Goal: Task Accomplishment & Management: Use online tool/utility

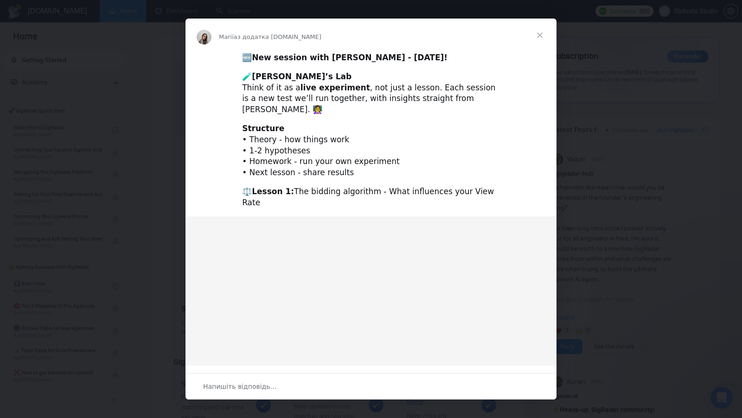
click at [541, 35] on span "Закрити" at bounding box center [539, 35] width 33 height 33
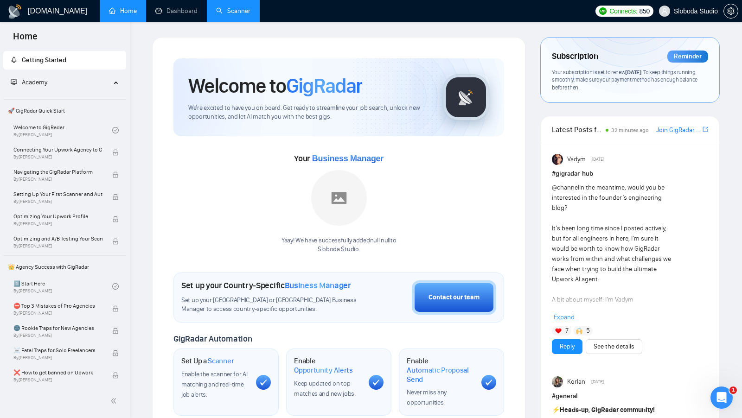
click at [236, 12] on link "Scanner" at bounding box center [233, 11] width 34 height 8
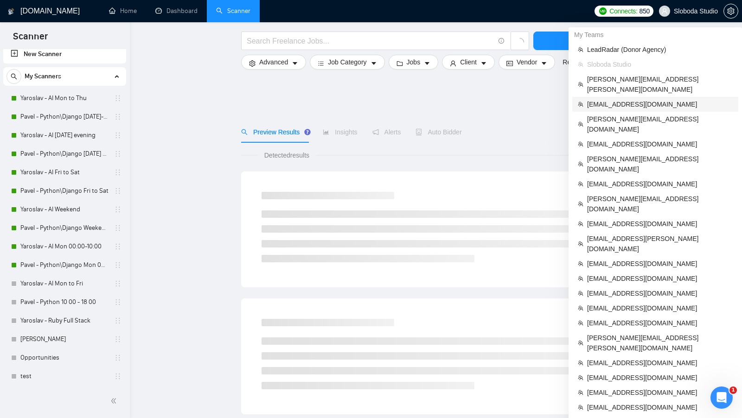
scroll to position [330, 0]
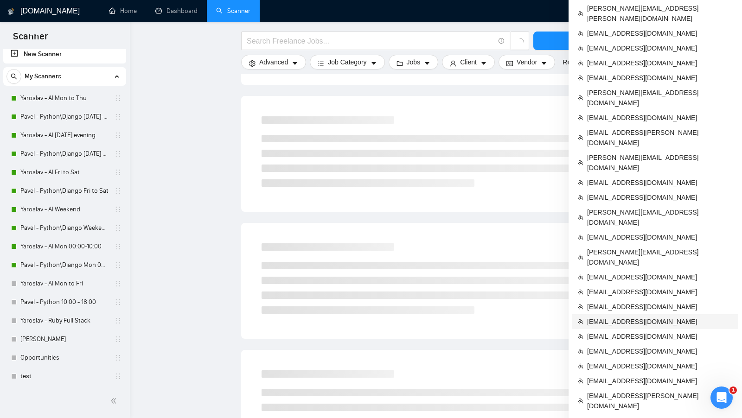
click at [642, 317] on span "[EMAIL_ADDRESS][DOMAIN_NAME]" at bounding box center [660, 322] width 146 height 10
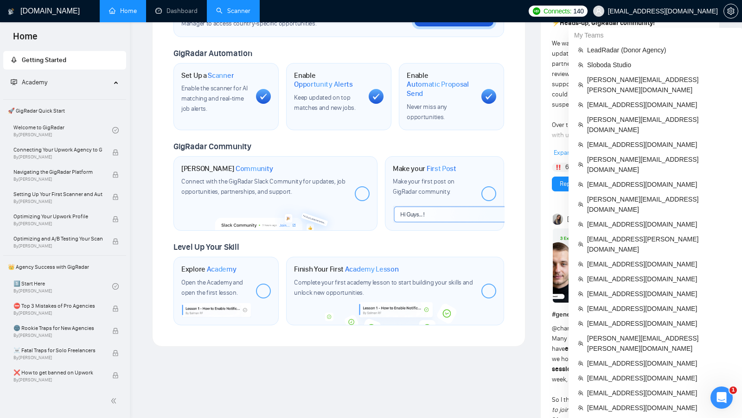
scroll to position [713, 0]
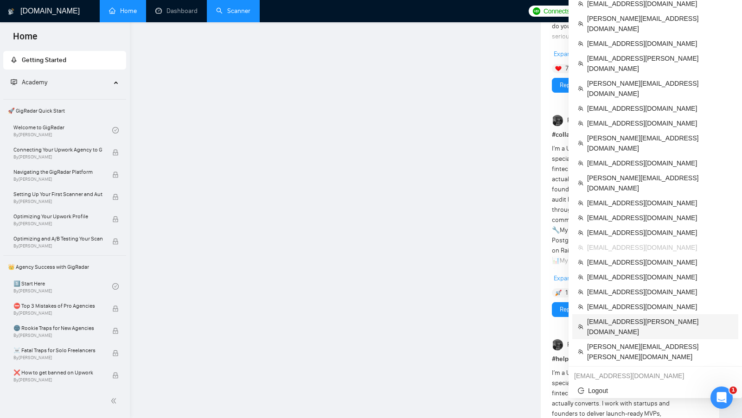
click at [632, 317] on span "[EMAIL_ADDRESS][PERSON_NAME][DOMAIN_NAME]" at bounding box center [660, 327] width 146 height 20
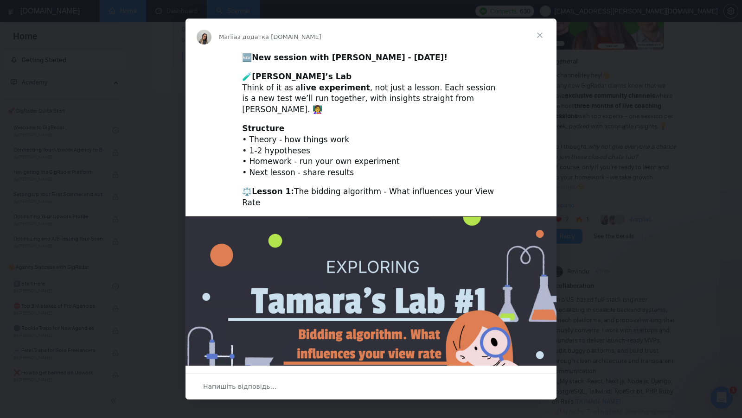
click at [537, 38] on span "Закрити" at bounding box center [539, 35] width 33 height 33
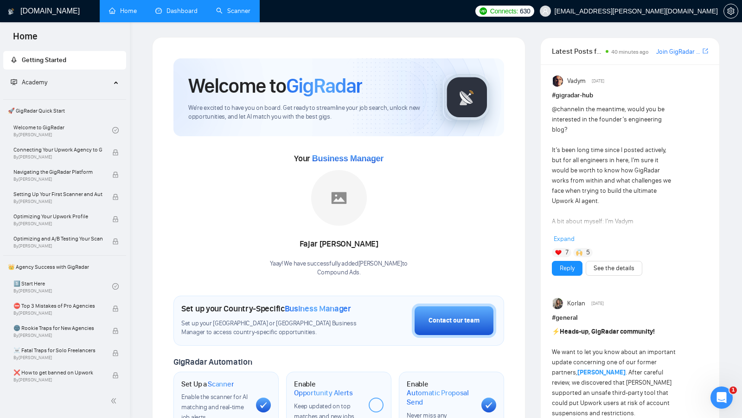
click at [166, 15] on link "Dashboard" at bounding box center [176, 11] width 42 height 8
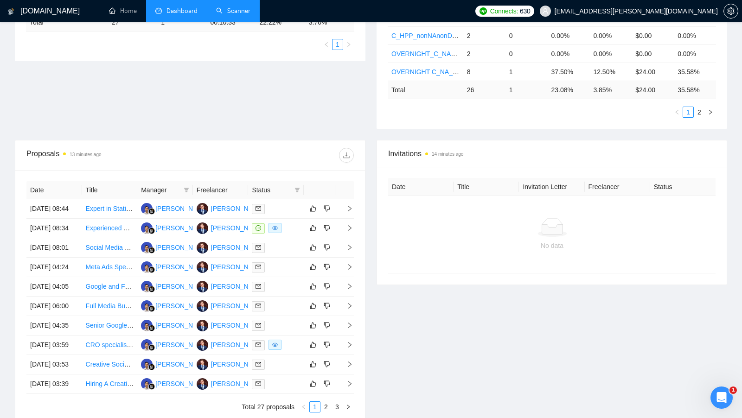
scroll to position [256, 0]
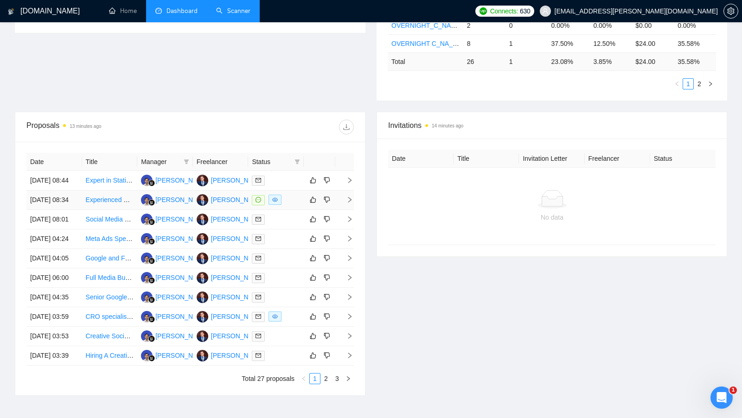
click at [294, 205] on div at bounding box center [276, 200] width 48 height 11
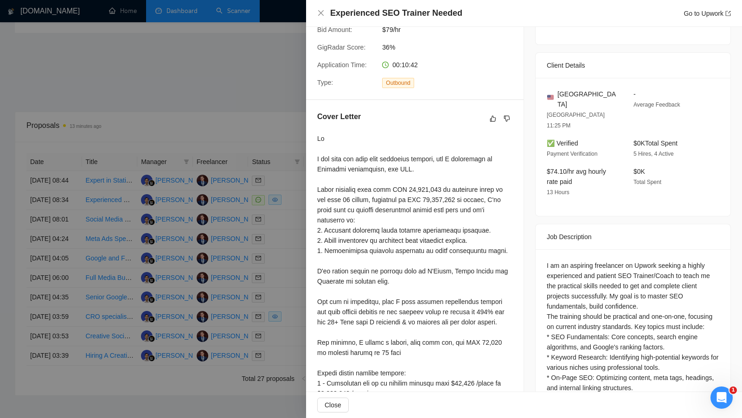
scroll to position [186, 0]
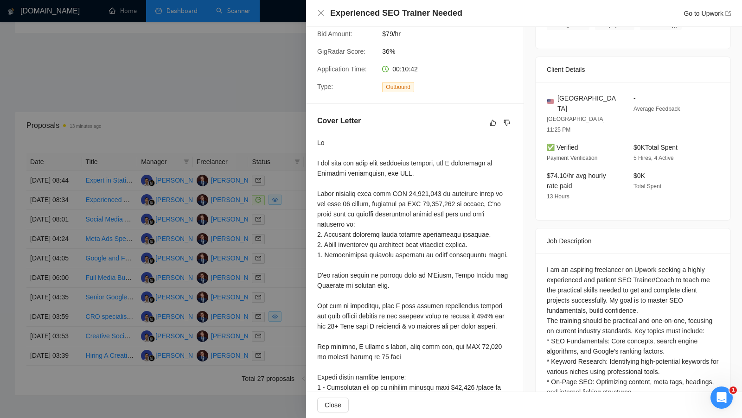
click at [284, 153] on div at bounding box center [371, 209] width 742 height 418
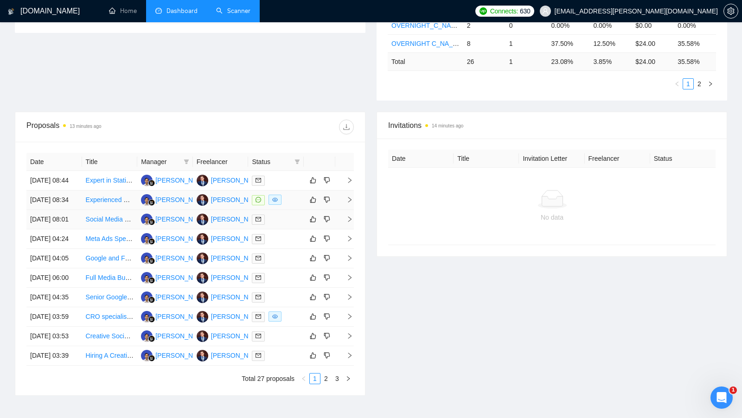
click at [288, 230] on td at bounding box center [276, 219] width 56 height 19
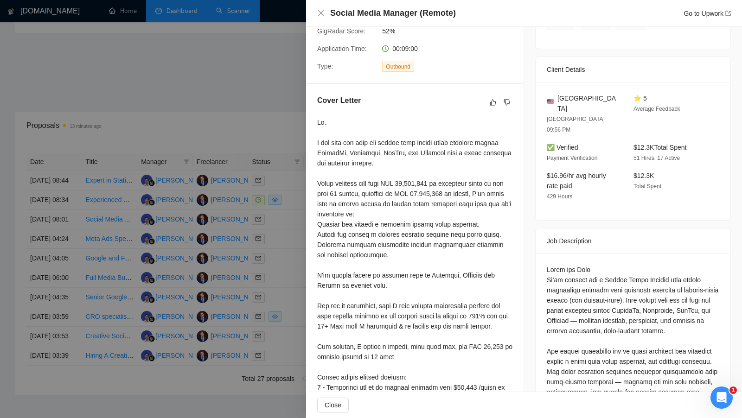
click at [299, 232] on div at bounding box center [371, 209] width 742 height 418
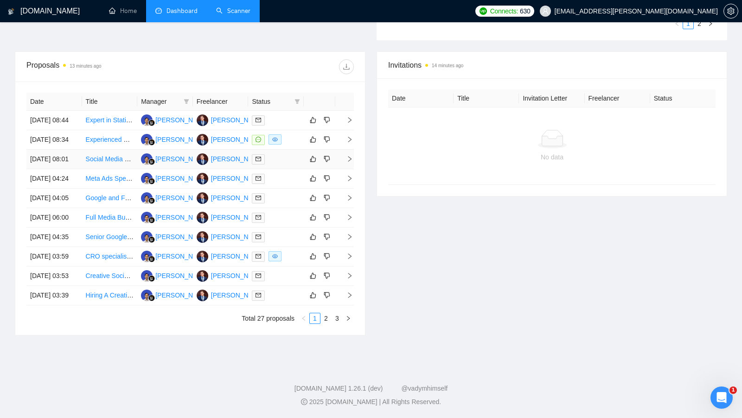
scroll to position [400, 0]
click at [299, 251] on div at bounding box center [276, 256] width 48 height 11
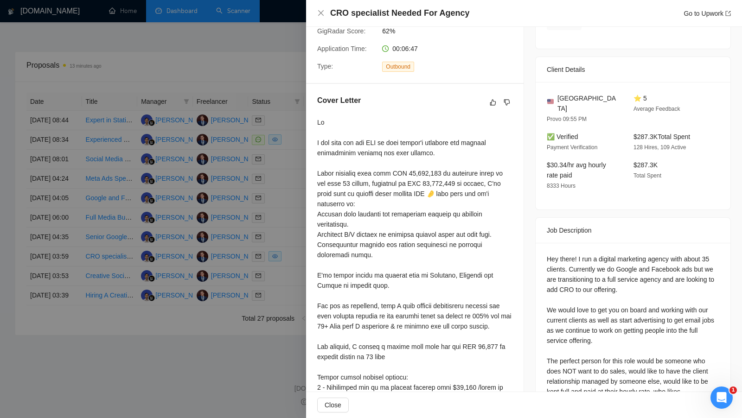
click at [299, 232] on div at bounding box center [371, 209] width 742 height 418
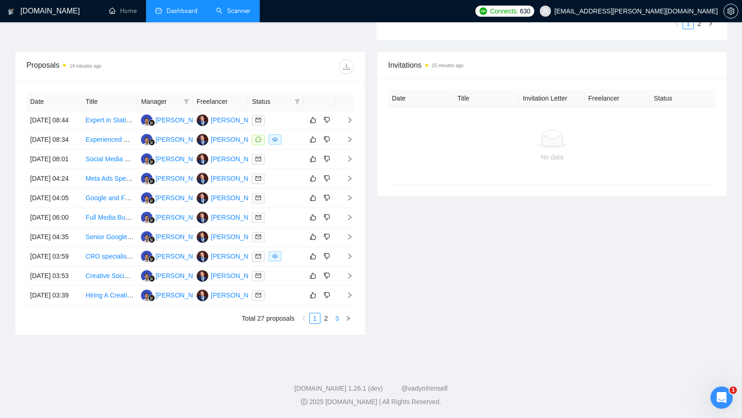
click at [338, 319] on link "3" at bounding box center [337, 318] width 10 height 10
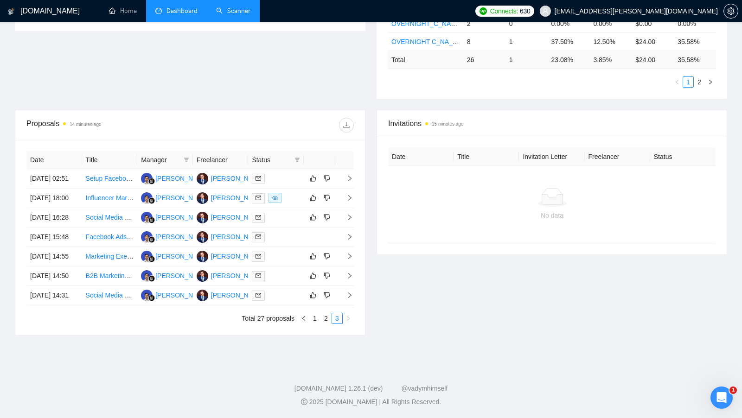
scroll to position [315, 0]
click at [318, 319] on link "1" at bounding box center [315, 318] width 10 height 10
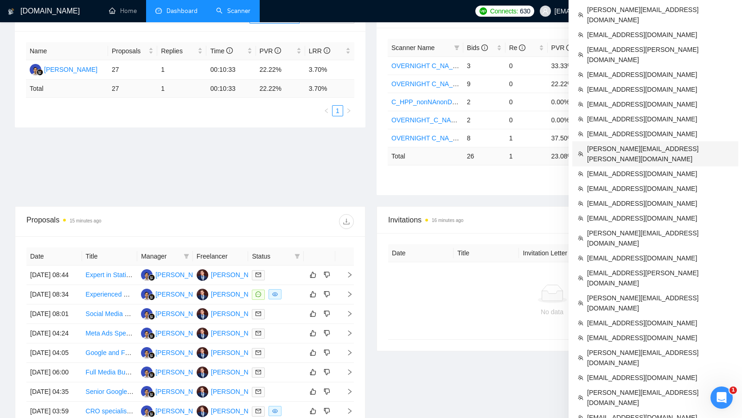
scroll to position [161, 0]
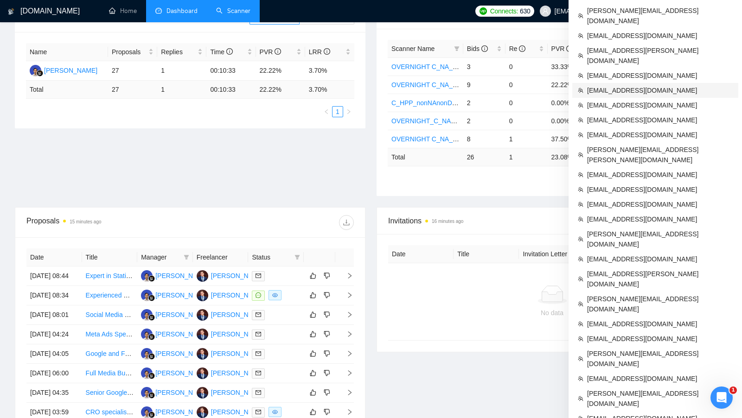
click at [649, 85] on span "[EMAIL_ADDRESS][DOMAIN_NAME]" at bounding box center [660, 90] width 146 height 10
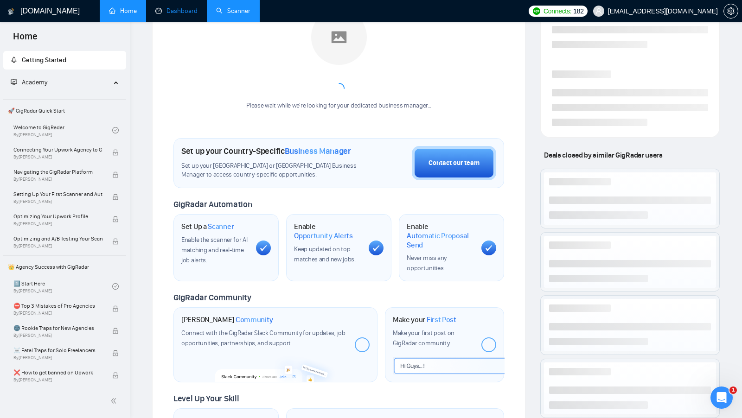
click at [188, 7] on link "Dashboard" at bounding box center [176, 11] width 42 height 8
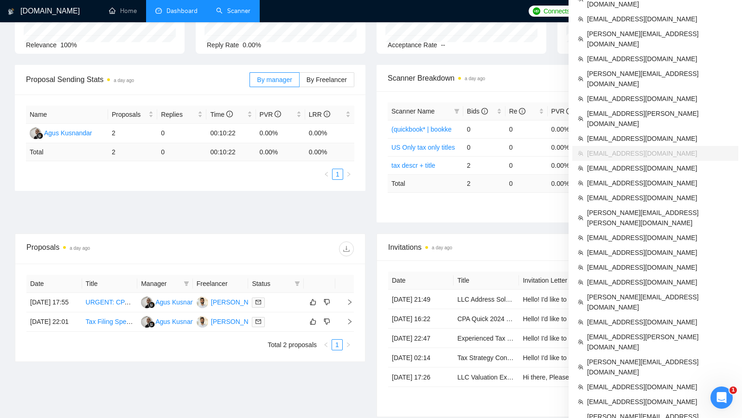
scroll to position [226, 0]
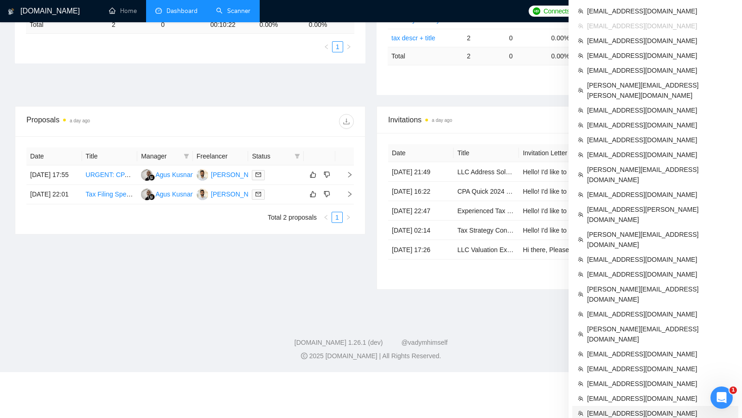
click at [614, 409] on span "[EMAIL_ADDRESS][DOMAIN_NAME]" at bounding box center [660, 414] width 146 height 10
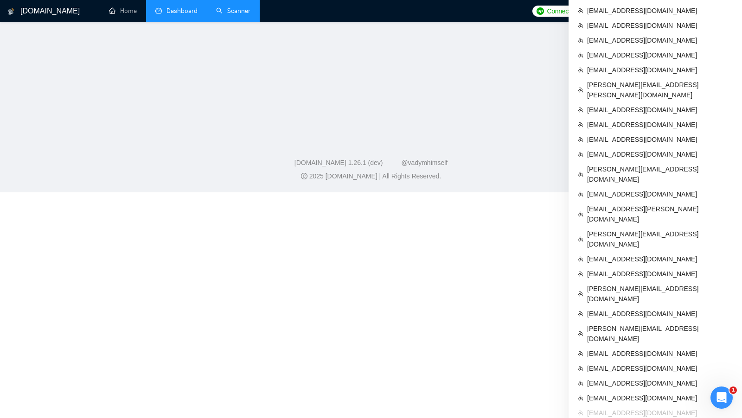
scroll to position [220, 0]
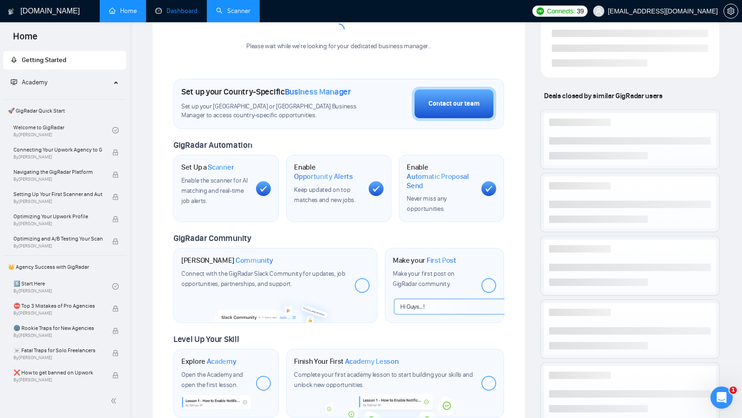
click at [188, 8] on link "Dashboard" at bounding box center [176, 11] width 42 height 8
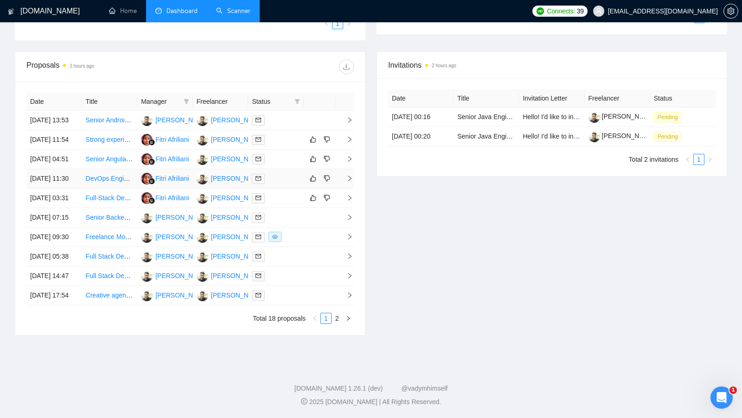
scroll to position [304, 0]
click at [223, 15] on link "Scanner" at bounding box center [233, 11] width 34 height 8
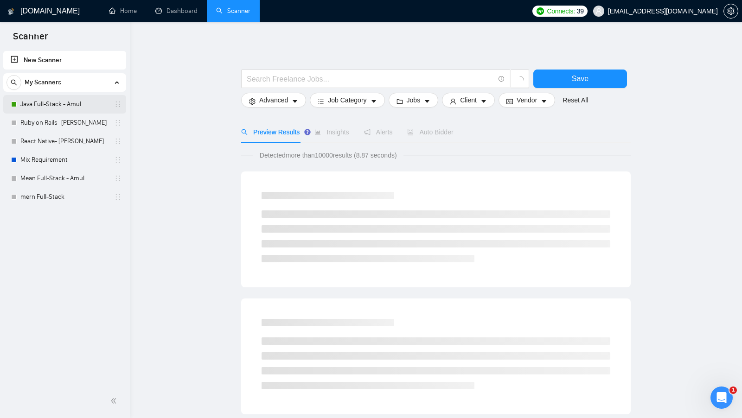
click at [74, 107] on link "Java Full-Stack - Amul" at bounding box center [64, 104] width 88 height 19
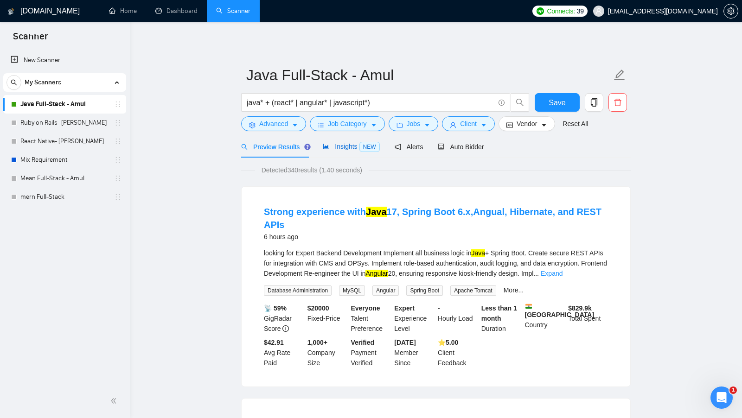
click at [332, 150] on span "Insights NEW" at bounding box center [351, 146] width 57 height 7
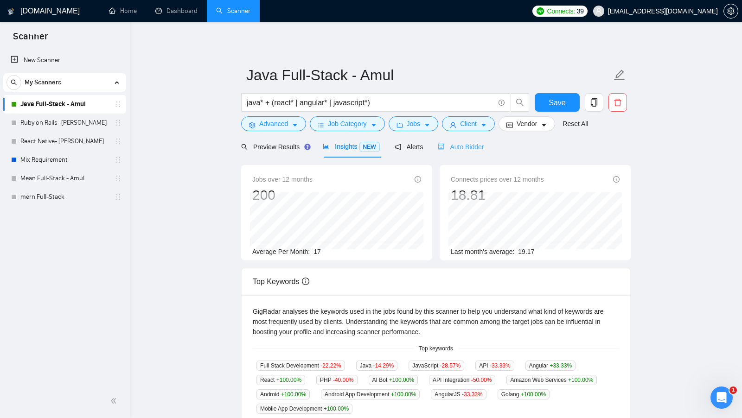
click at [460, 154] on div "Auto Bidder" at bounding box center [461, 147] width 46 height 22
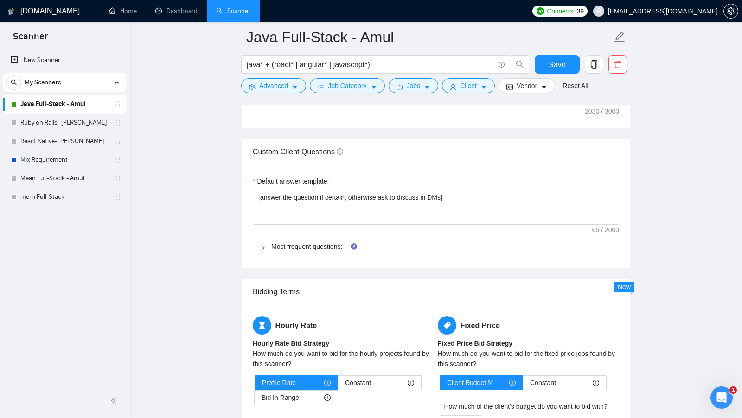
scroll to position [886, 0]
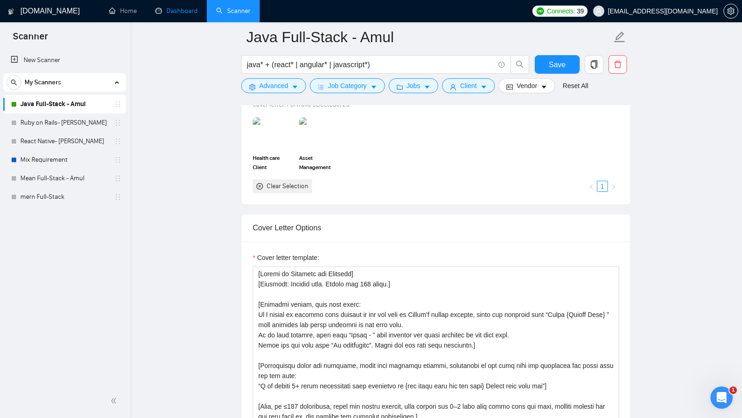
click at [177, 7] on link "Dashboard" at bounding box center [176, 11] width 42 height 8
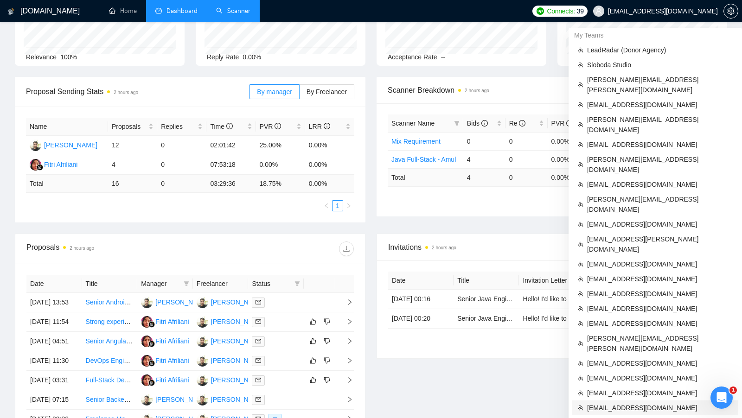
click at [643, 403] on span "aj.rivera54321@gmail.com" at bounding box center [660, 408] width 146 height 10
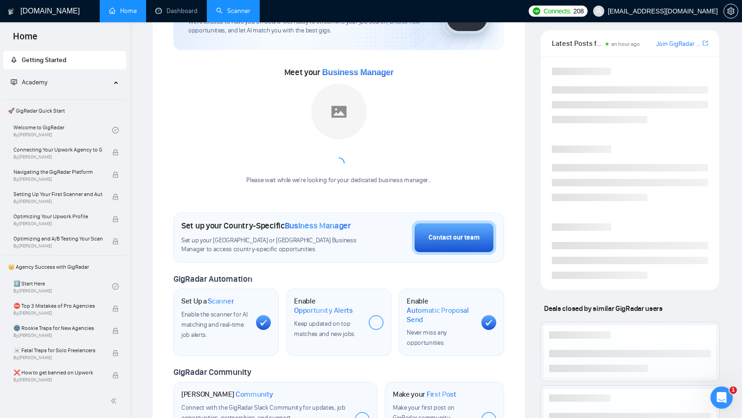
click at [243, 15] on link "Scanner" at bounding box center [233, 11] width 34 height 8
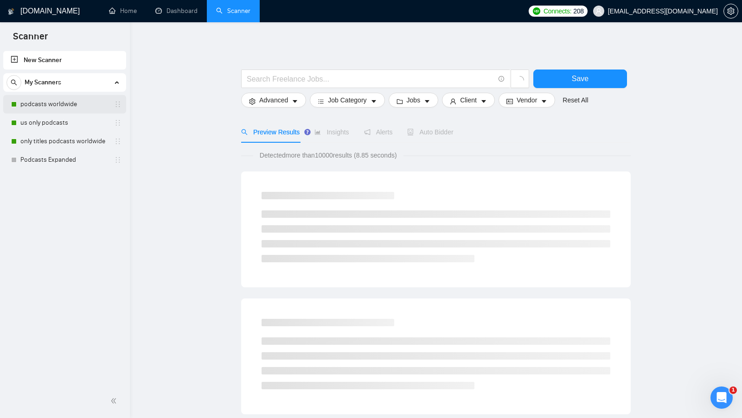
click at [72, 106] on link "podcasts worldwide" at bounding box center [64, 104] width 88 height 19
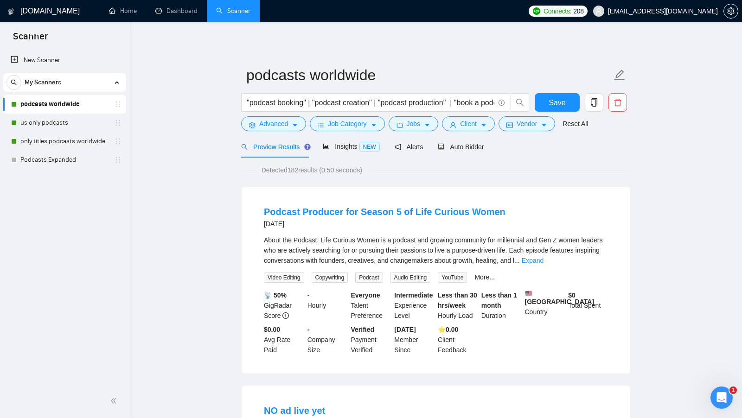
scroll to position [8, 0]
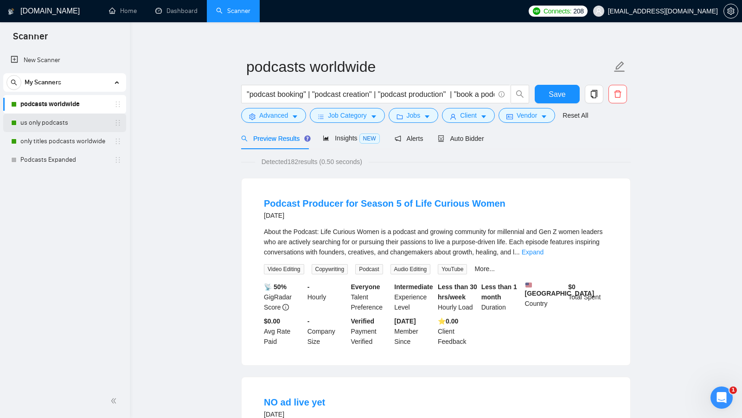
click at [87, 122] on link "us only podcasts" at bounding box center [64, 123] width 88 height 19
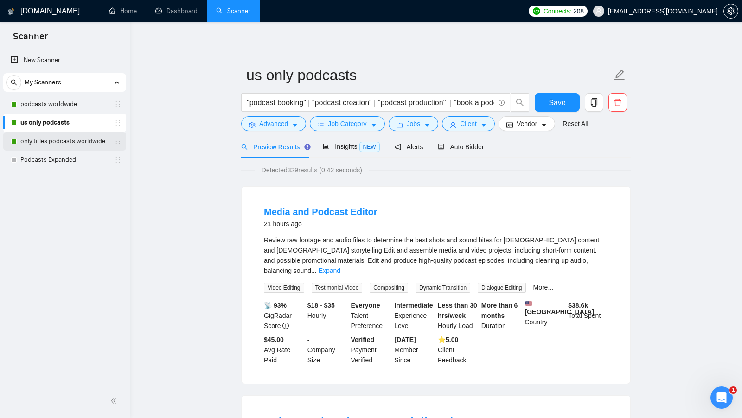
click at [65, 139] on link "only titles podcasts worldwide" at bounding box center [64, 141] width 88 height 19
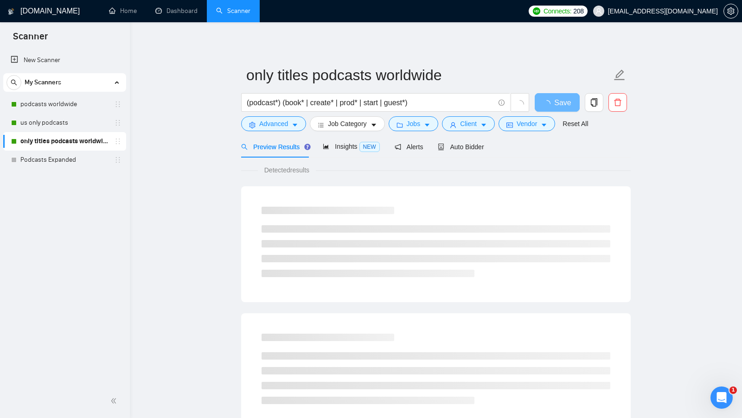
scroll to position [8, 0]
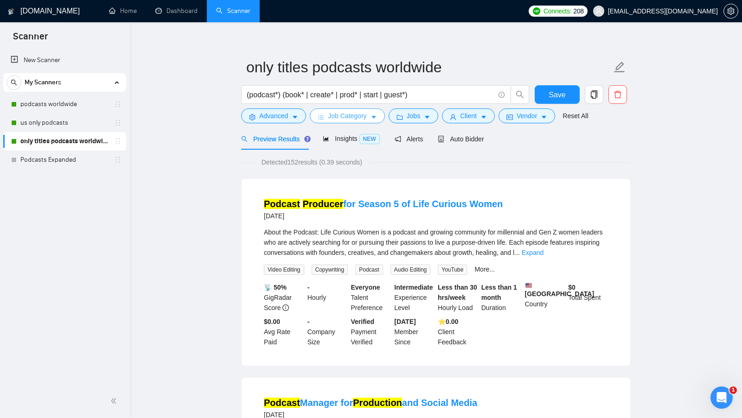
click at [372, 121] on button "Job Category" at bounding box center [347, 116] width 75 height 15
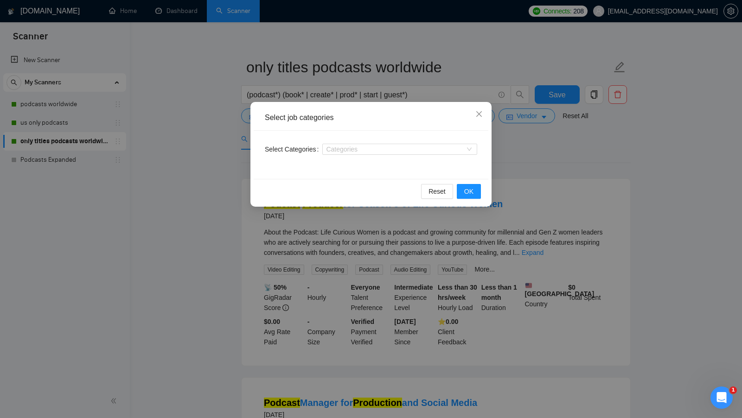
click at [207, 152] on div "Select job categories Select Categories Categories Reset OK" at bounding box center [371, 209] width 742 height 418
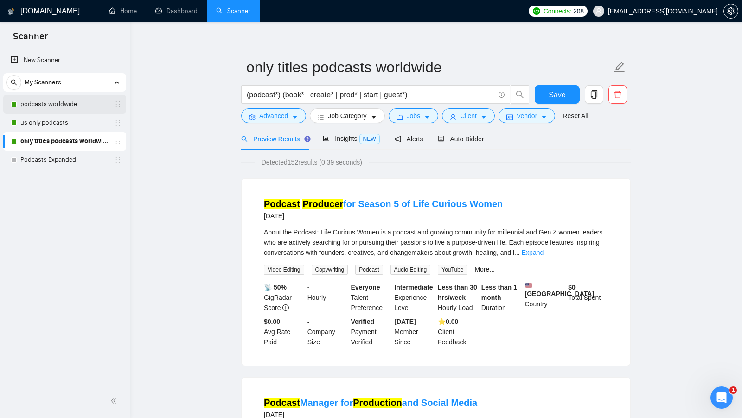
click at [64, 111] on link "podcasts worldwide" at bounding box center [64, 104] width 88 height 19
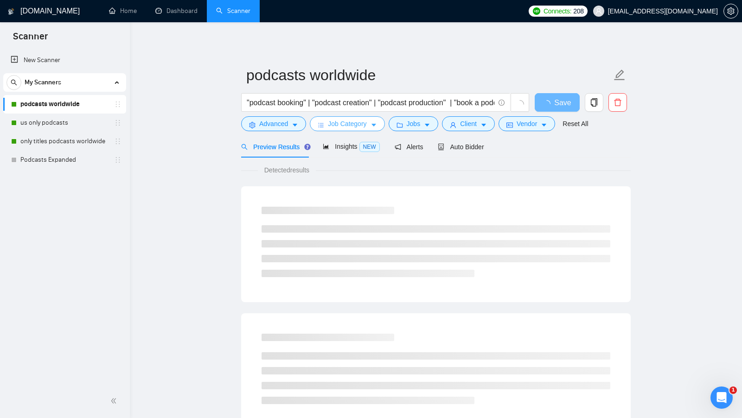
click at [341, 121] on span "Job Category" at bounding box center [347, 124] width 38 height 10
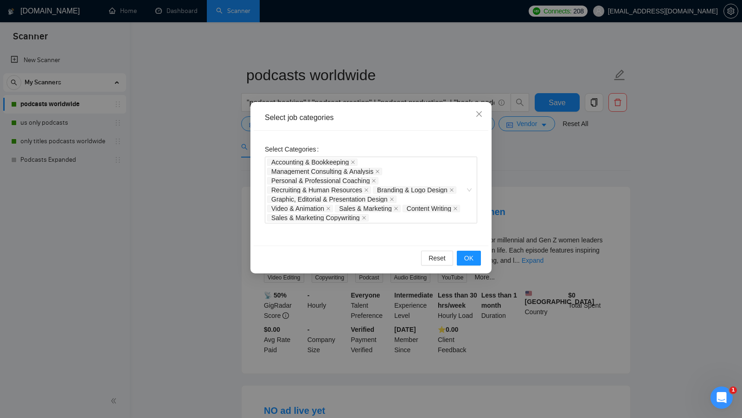
click at [217, 206] on div "Select job categories Select Categories Accounting & Bookkeeping Management Con…" at bounding box center [371, 209] width 742 height 418
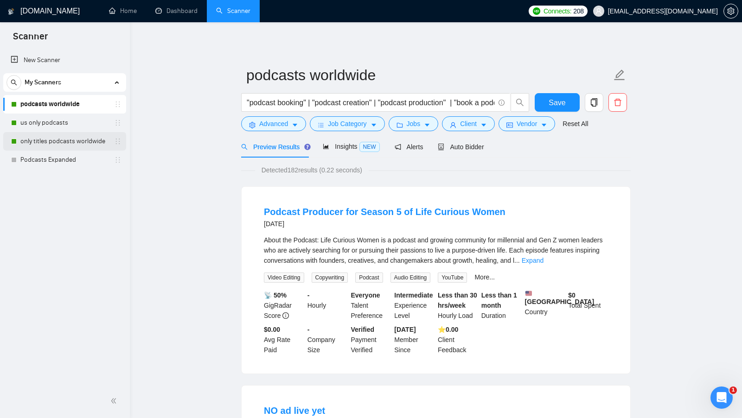
click at [74, 134] on link "only titles podcasts worldwide" at bounding box center [64, 141] width 88 height 19
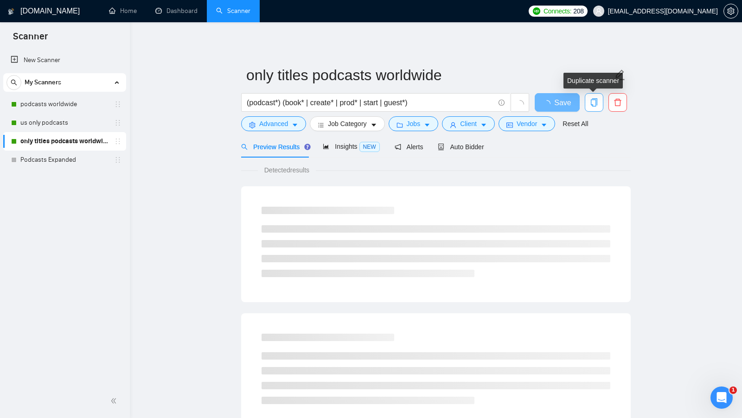
click at [593, 96] on button "button" at bounding box center [594, 102] width 19 height 19
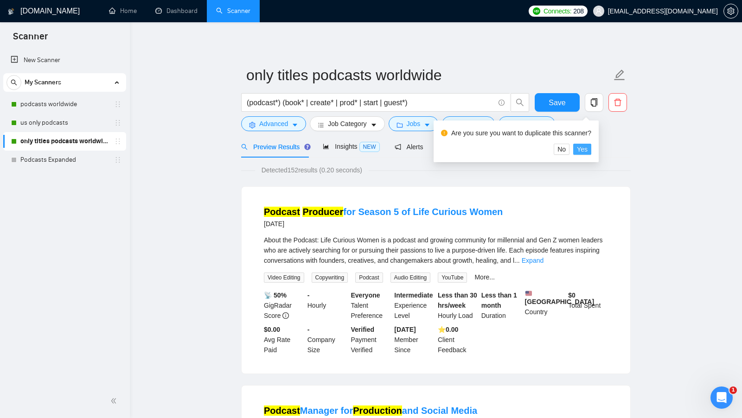
click at [586, 148] on span "Yes" at bounding box center [582, 149] width 11 height 10
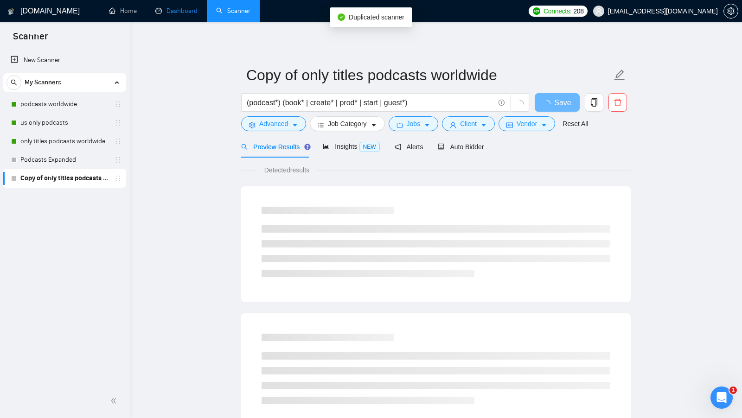
click at [168, 15] on link "Dashboard" at bounding box center [176, 11] width 42 height 8
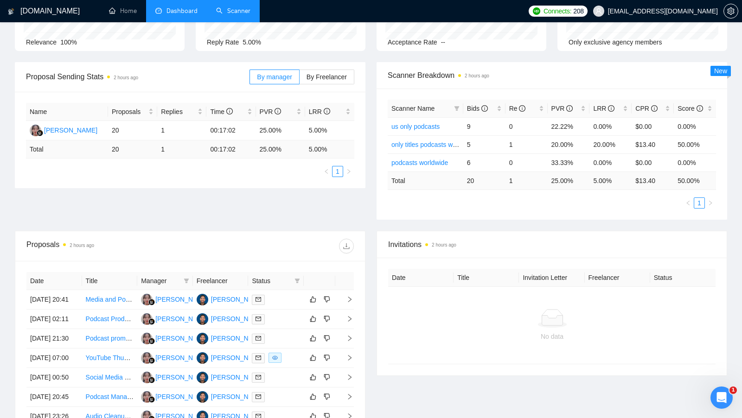
scroll to position [94, 0]
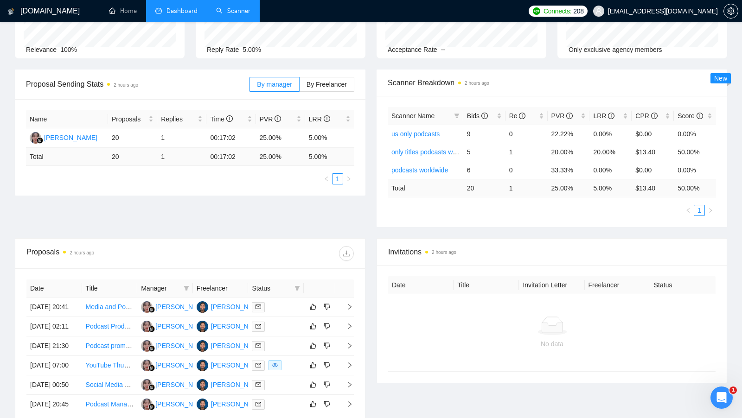
click at [232, 12] on link "Scanner" at bounding box center [233, 11] width 34 height 8
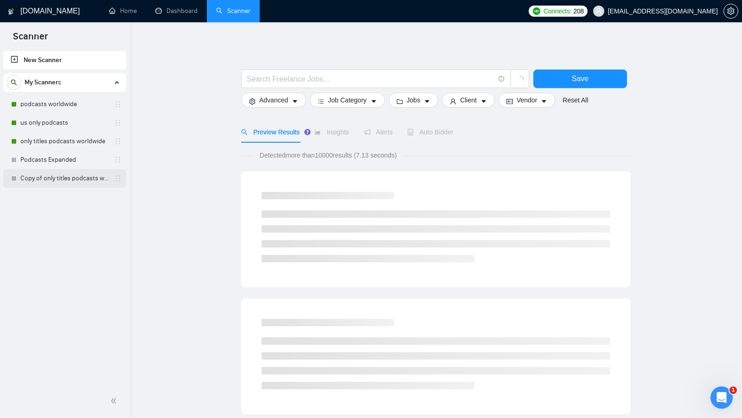
click at [60, 174] on link "Copy of only titles podcasts worldwide" at bounding box center [64, 178] width 88 height 19
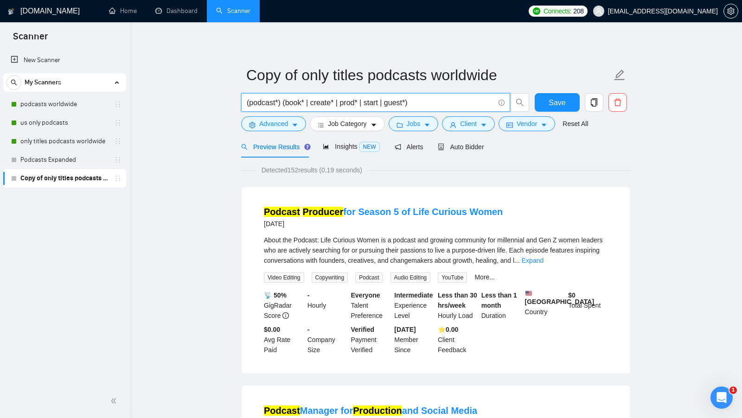
drag, startPoint x: 425, startPoint y: 98, endPoint x: 283, endPoint y: 102, distance: 142.0
click at [282, 102] on input "(podcast*) (book* | create* | prod* | start | guest*)" at bounding box center [371, 103] width 248 height 12
type input "(podcast*)"
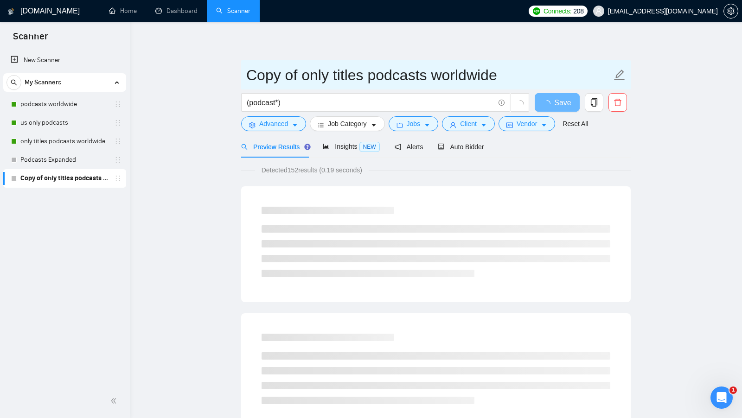
drag, startPoint x: 298, startPoint y: 77, endPoint x: 177, endPoint y: 79, distance: 121.5
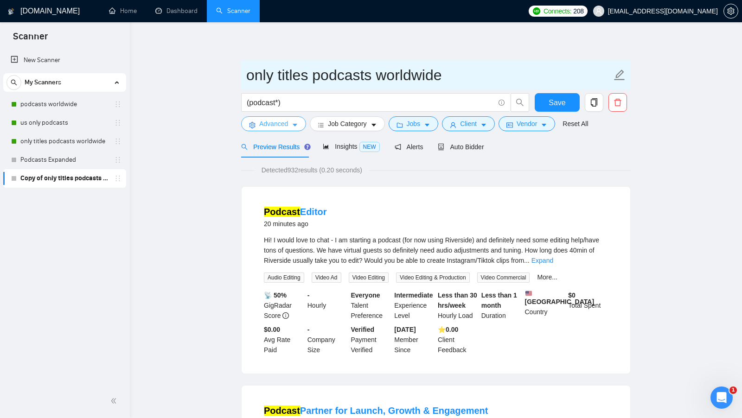
type input "only titles podcasts worldwide"
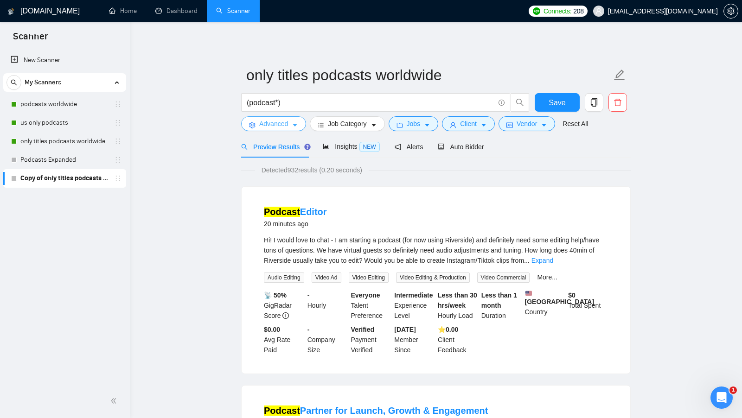
click at [294, 124] on icon "caret-down" at bounding box center [295, 125] width 5 height 3
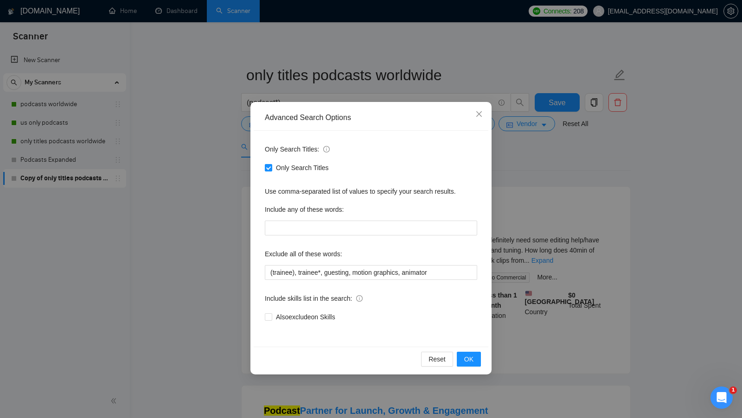
click at [216, 271] on div "Advanced Search Options Only Search Titles: Only Search Titles Use comma-separa…" at bounding box center [371, 209] width 742 height 418
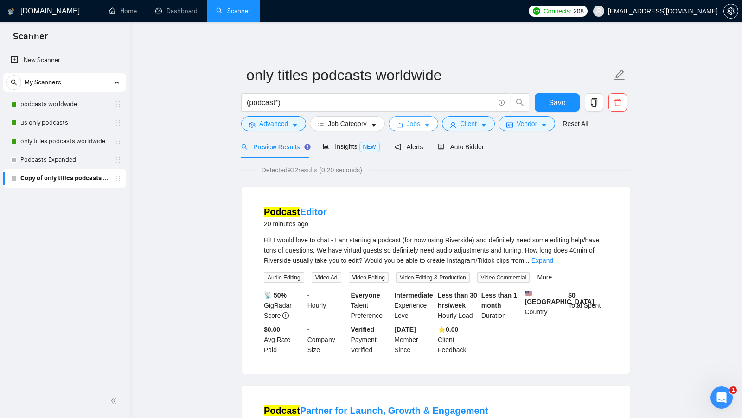
click at [418, 120] on span "Jobs" at bounding box center [414, 124] width 14 height 10
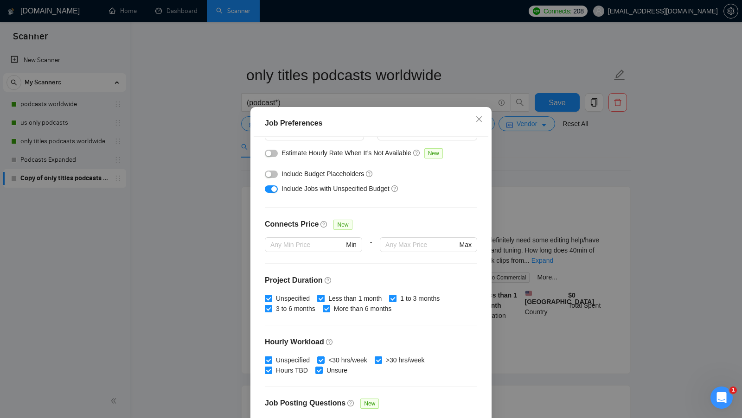
scroll to position [130, 0]
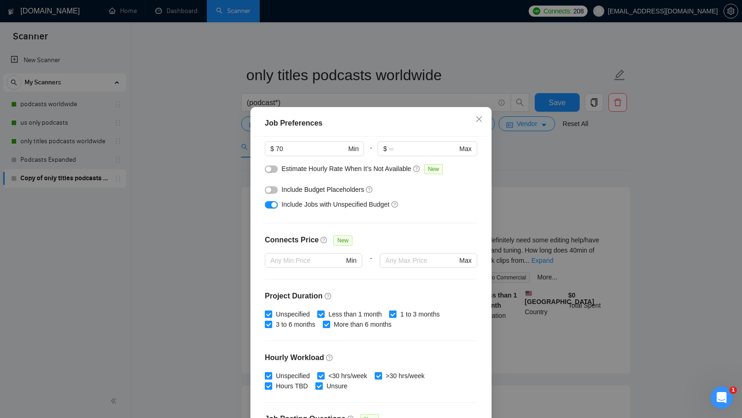
click at [273, 193] on button "button" at bounding box center [271, 189] width 13 height 7
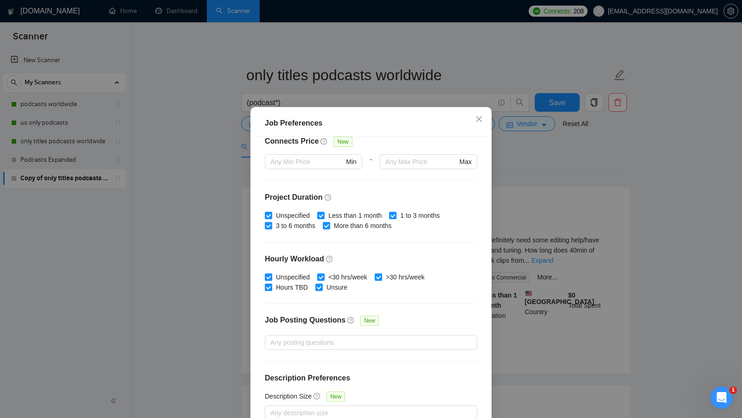
click at [533, 246] on div "Job Preferences Budget Project Type All Fixed Price Hourly Rate Fixed Price Bud…" at bounding box center [371, 209] width 742 height 418
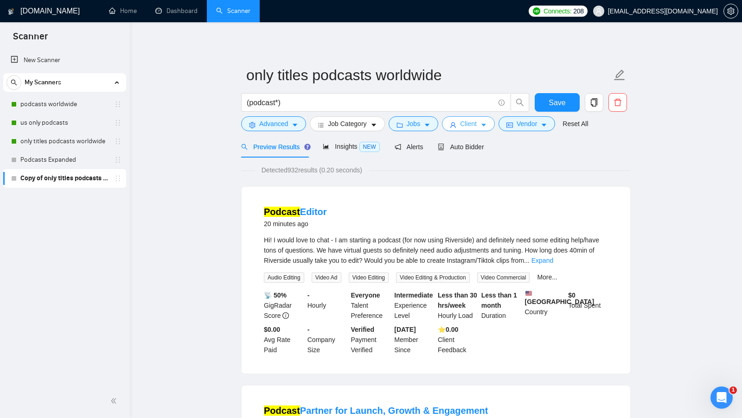
click at [477, 128] on span "Client" at bounding box center [468, 124] width 17 height 10
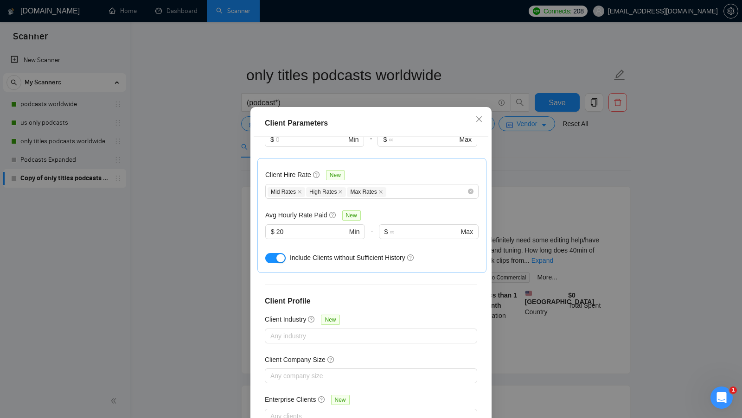
scroll to position [51, 0]
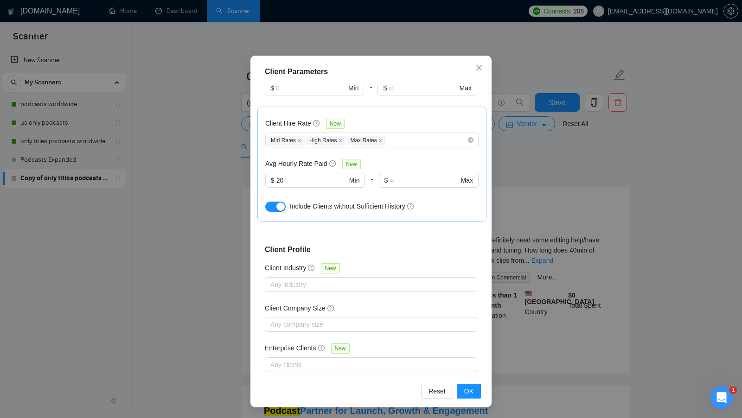
click at [582, 183] on div "Client Parameters Client Location Include Client Countries United States Canada…" at bounding box center [371, 209] width 742 height 418
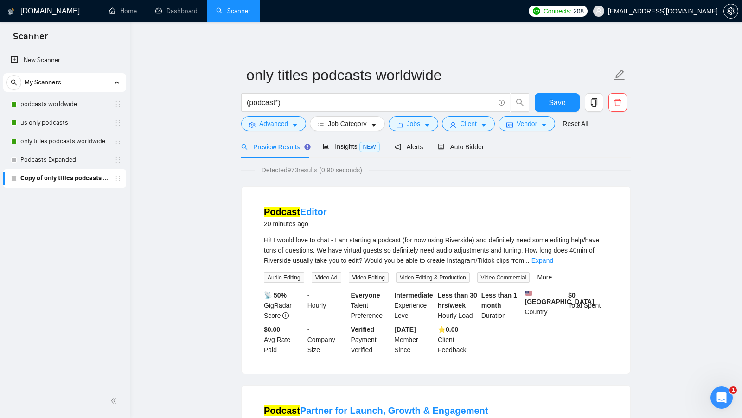
scroll to position [0, 0]
click at [524, 121] on span "Vendor" at bounding box center [527, 124] width 20 height 10
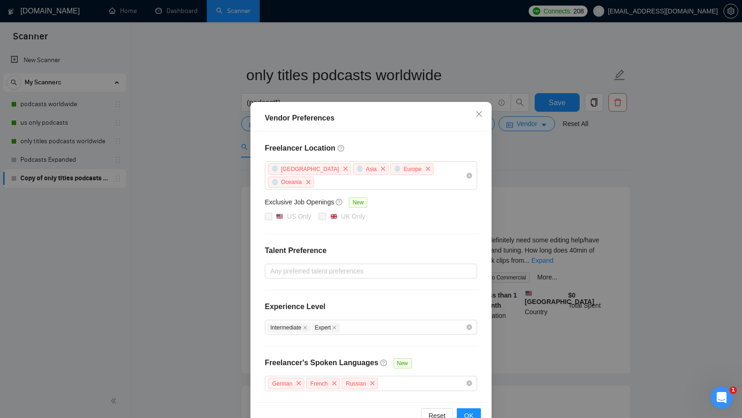
click at [508, 235] on div "Vendor Preferences Freelancer Location Africa Asia Europe Oceania Exclusive Job…" at bounding box center [371, 209] width 742 height 418
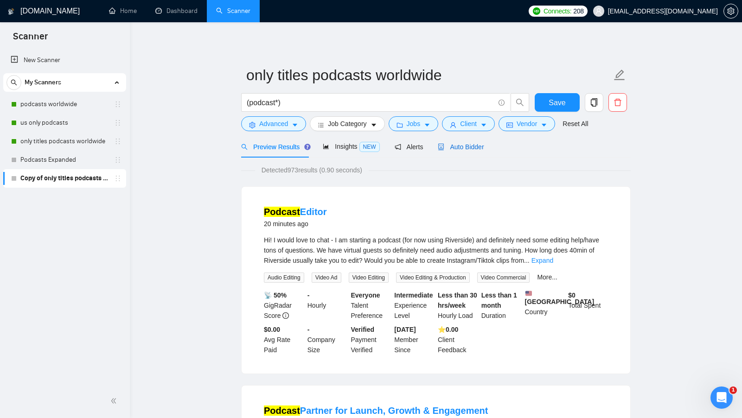
click at [464, 145] on span "Auto Bidder" at bounding box center [461, 146] width 46 height 7
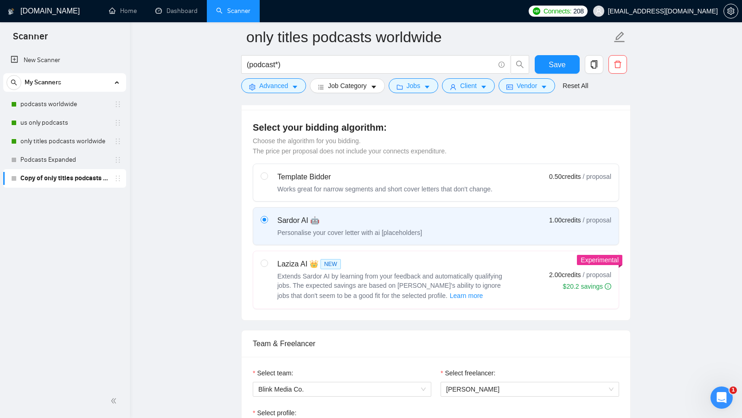
click at [365, 287] on div "Extends Sardor AI by learning from your feedback and automatically qualifying j…" at bounding box center [393, 287] width 232 height 30
click at [267, 266] on input "radio" at bounding box center [264, 263] width 6 height 6
radio input "true"
radio input "false"
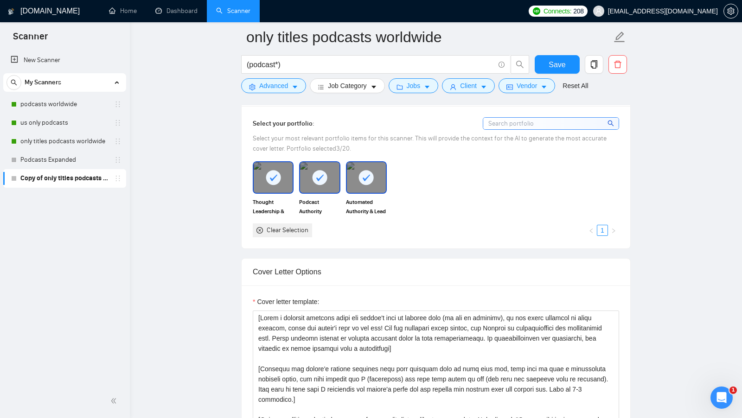
scroll to position [986, 0]
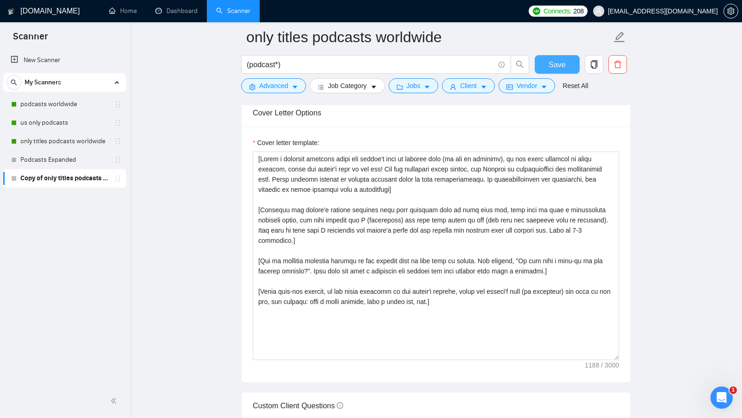
click at [550, 68] on span "Save" at bounding box center [557, 65] width 17 height 12
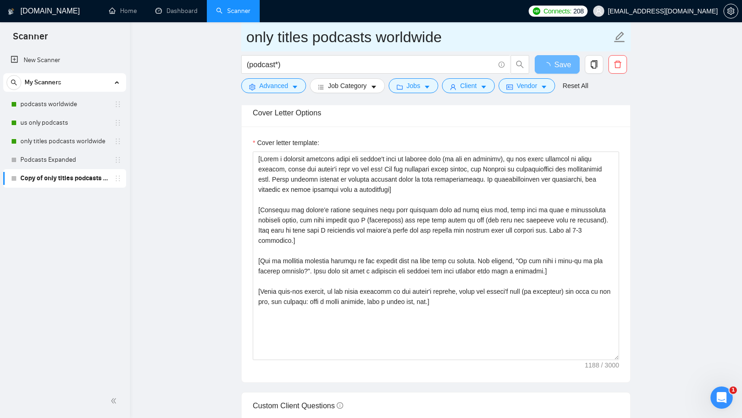
click at [249, 41] on input "only titles podcasts worldwide" at bounding box center [428, 37] width 365 height 23
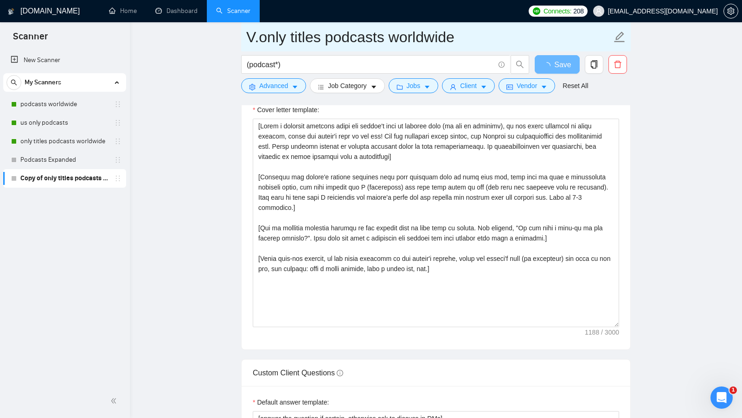
type input "V. only titles podcasts worldwide"
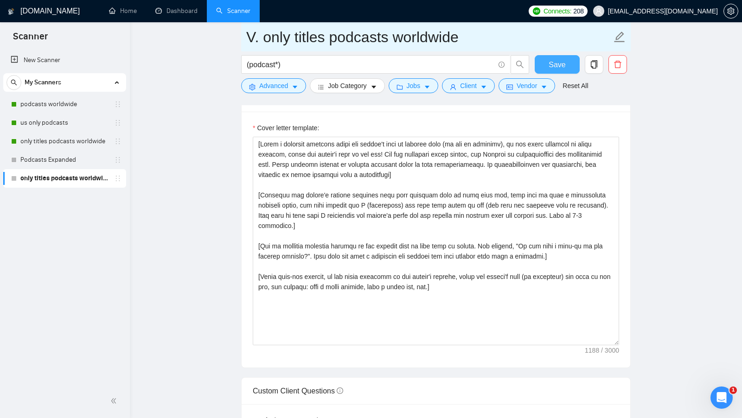
type input "V. only titles podcasts worldwide"
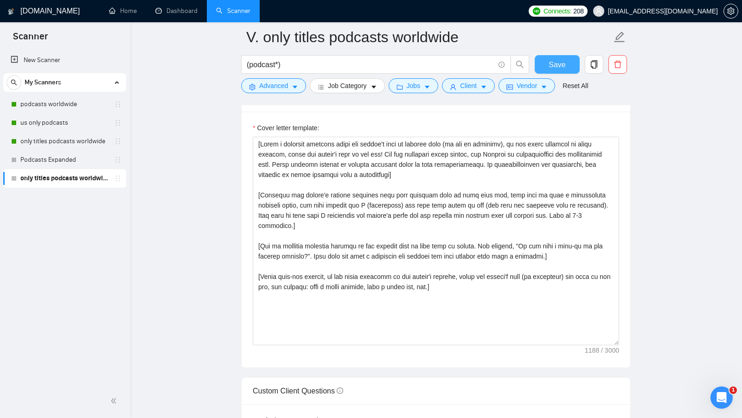
click at [562, 66] on span "Save" at bounding box center [557, 65] width 17 height 12
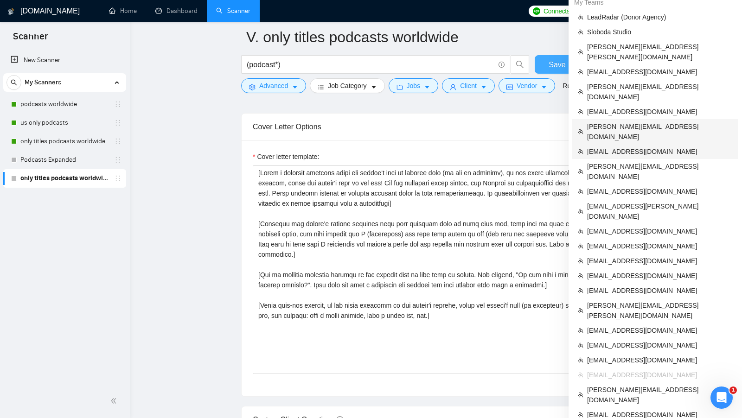
scroll to position [974, 0]
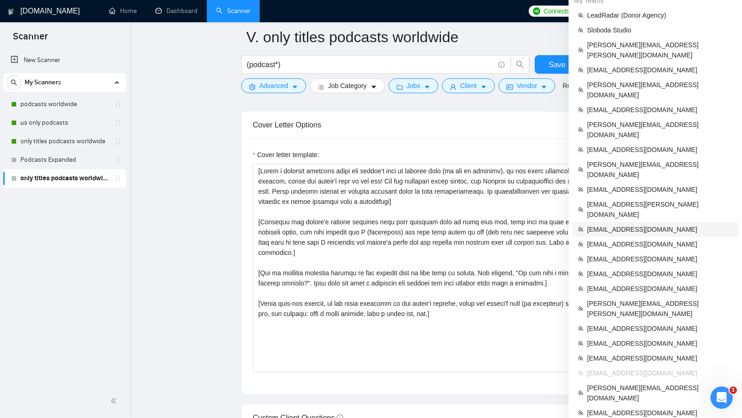
click at [632, 224] on span "documents@cmlatitude.com" at bounding box center [660, 229] width 146 height 10
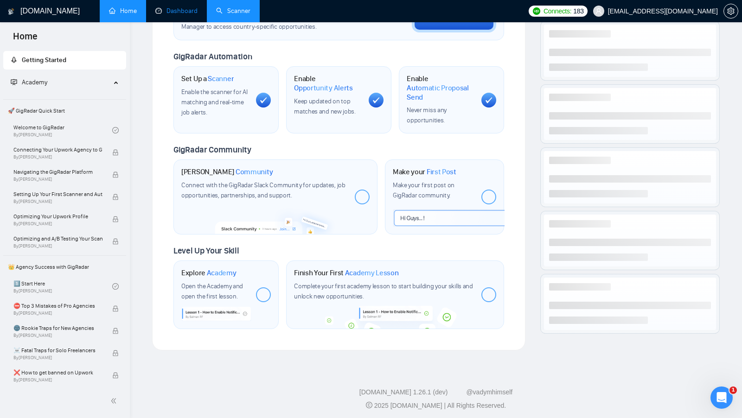
click at [181, 13] on link "Dashboard" at bounding box center [176, 11] width 42 height 8
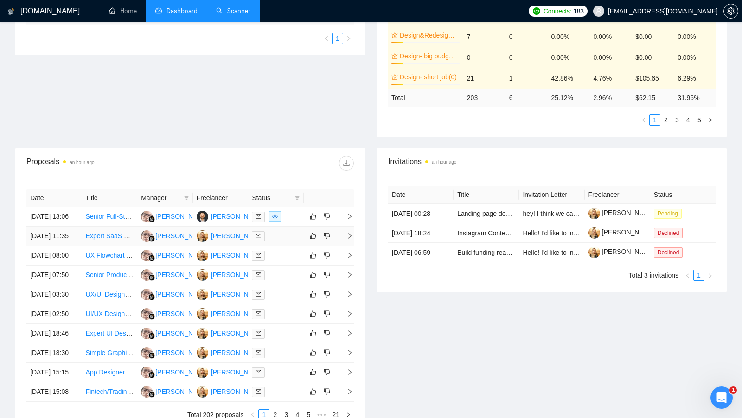
scroll to position [235, 0]
click at [297, 215] on div at bounding box center [276, 216] width 48 height 11
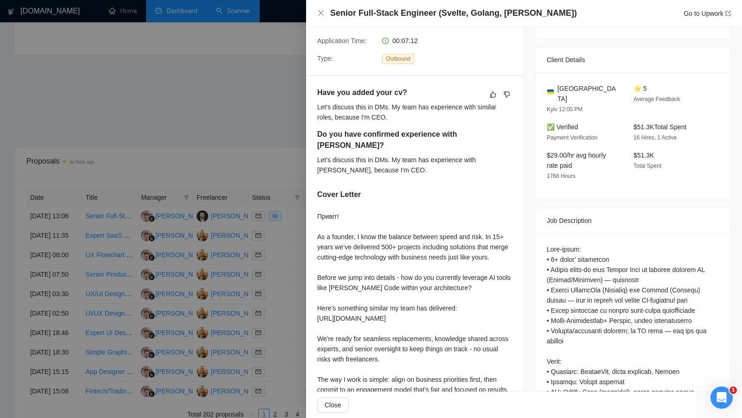
scroll to position [301, 0]
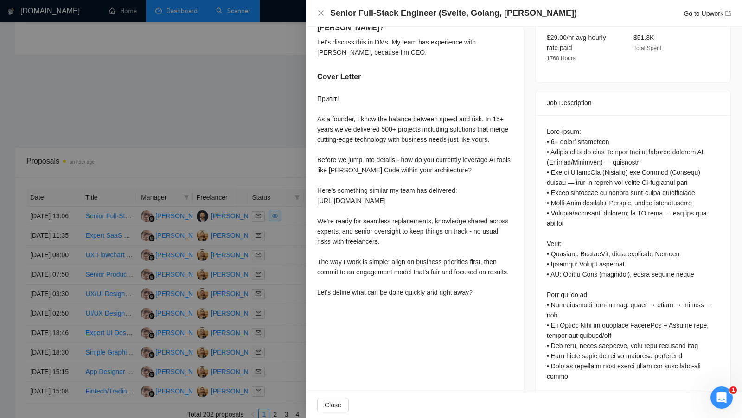
click at [282, 154] on div at bounding box center [371, 209] width 742 height 418
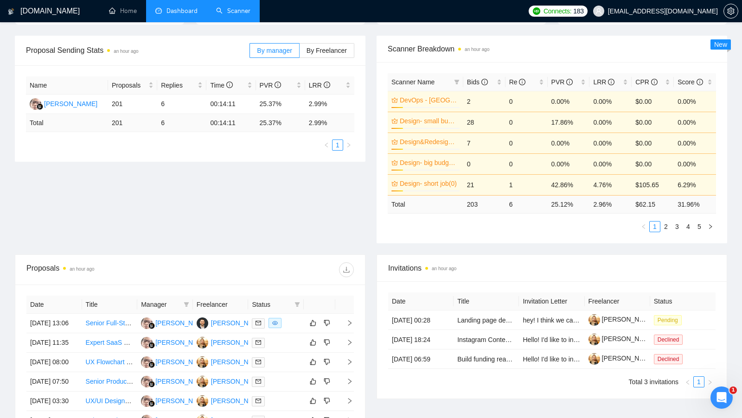
scroll to position [0, 0]
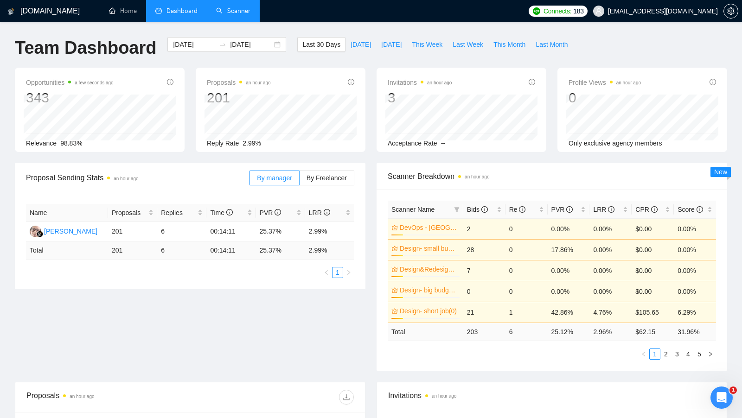
click at [225, 8] on link "Scanner" at bounding box center [233, 11] width 34 height 8
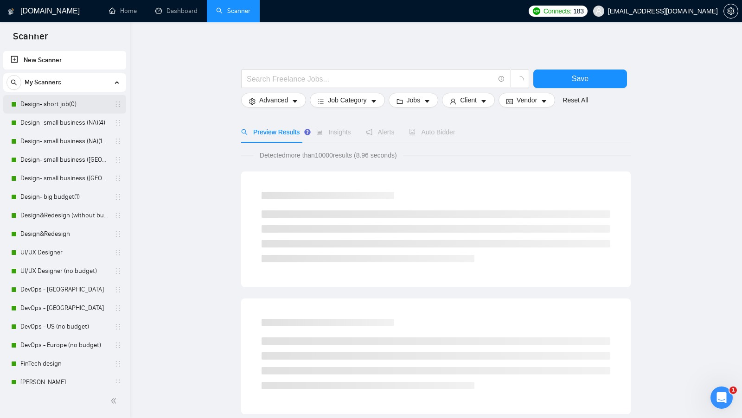
click at [49, 102] on link "Design- short job(0)" at bounding box center [64, 104] width 88 height 19
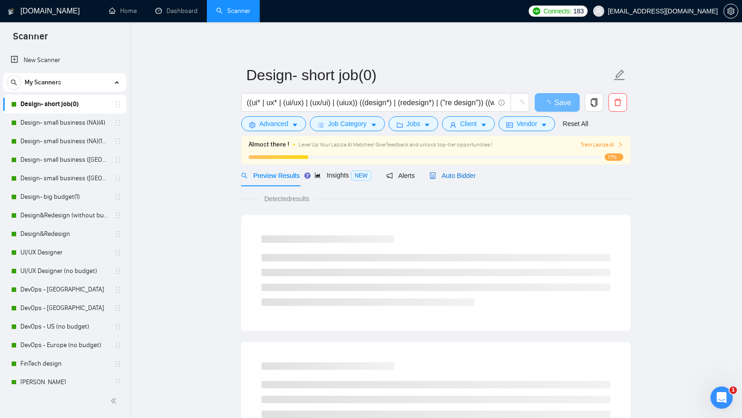
click at [466, 175] on span "Auto Bidder" at bounding box center [452, 175] width 46 height 7
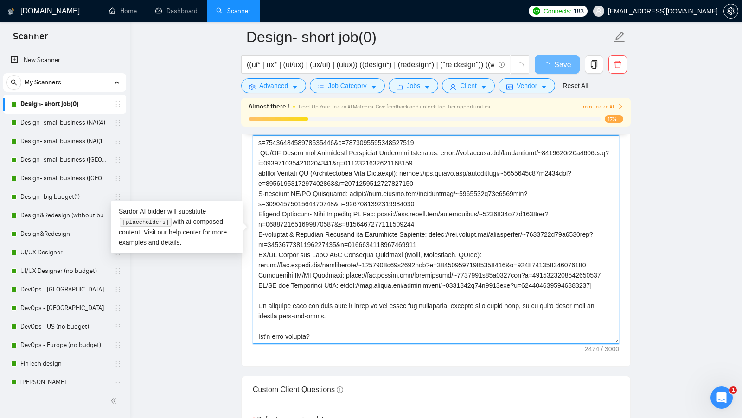
scroll to position [1080, 0]
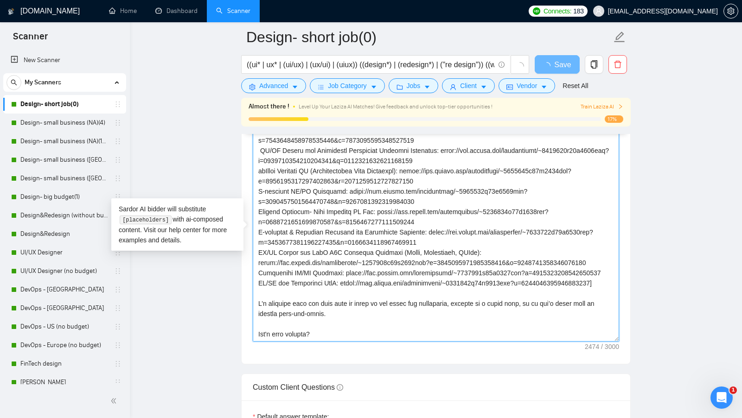
drag, startPoint x: 256, startPoint y: 187, endPoint x: 536, endPoint y: 309, distance: 304.4
click at [536, 308] on textarea "Cover letter template:" at bounding box center [436, 237] width 366 height 209
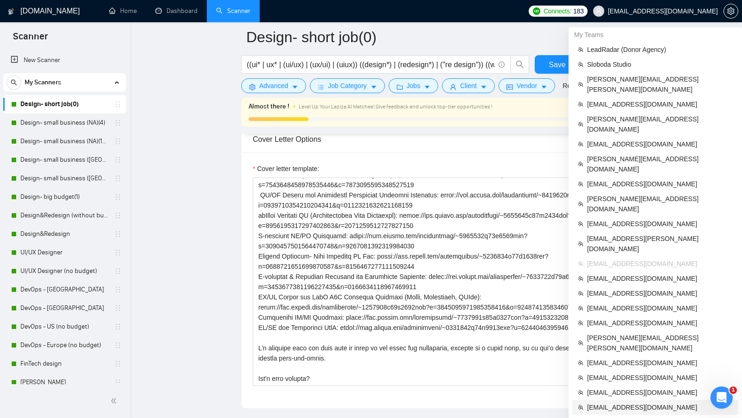
click at [660, 403] on span "aj.rivera54321@gmail.com" at bounding box center [660, 408] width 146 height 10
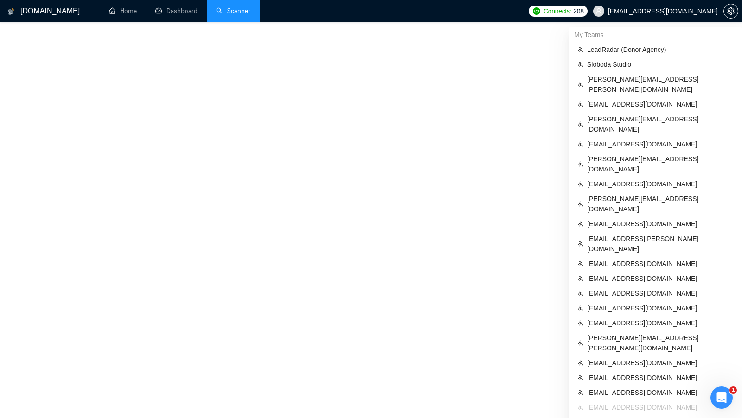
scroll to position [371, 0]
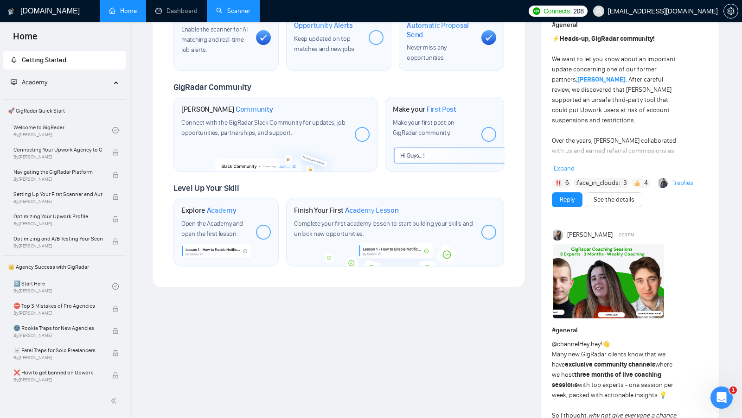
click at [240, 13] on link "Scanner" at bounding box center [233, 11] width 34 height 8
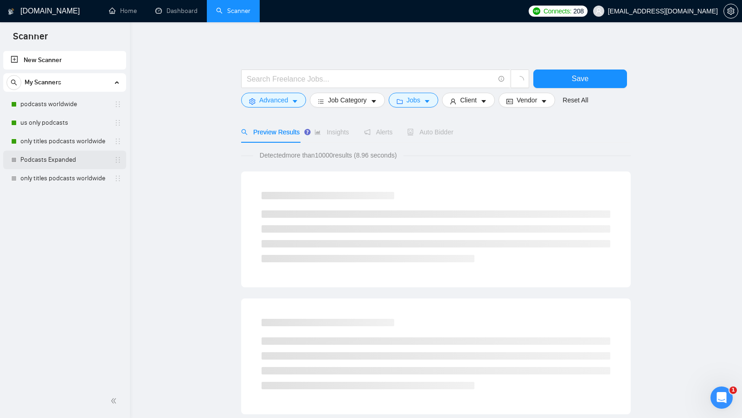
click at [64, 153] on link "Podcasts Expanded" at bounding box center [64, 160] width 88 height 19
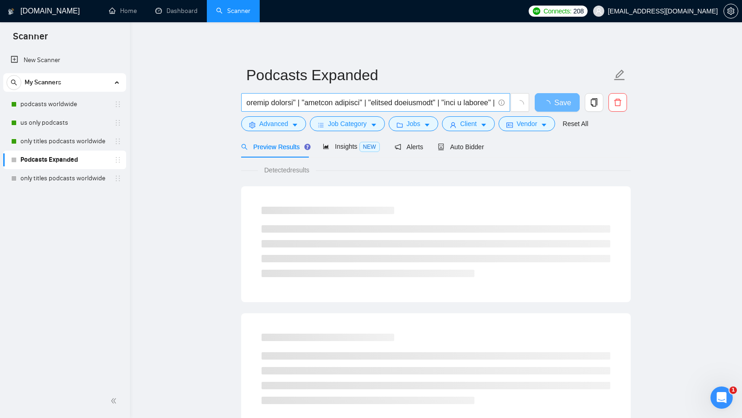
scroll to position [0, 6]
click at [56, 181] on link "only titles podcasts worldwide" at bounding box center [64, 178] width 88 height 19
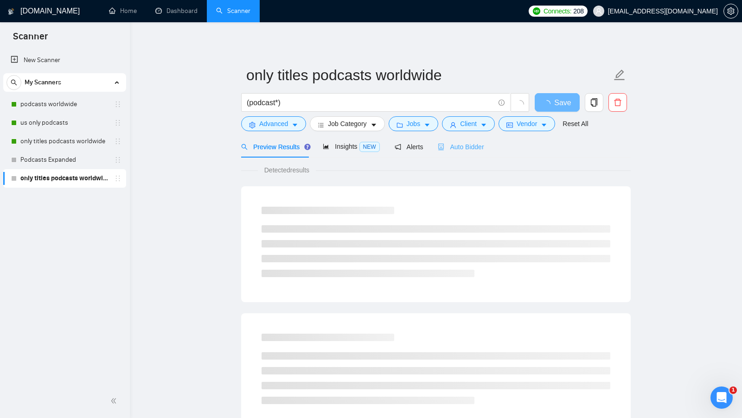
click at [468, 153] on div "Auto Bidder" at bounding box center [461, 147] width 46 height 22
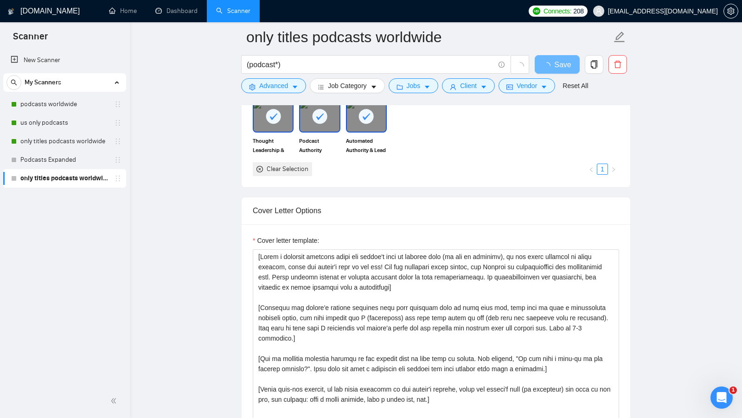
scroll to position [888, 0]
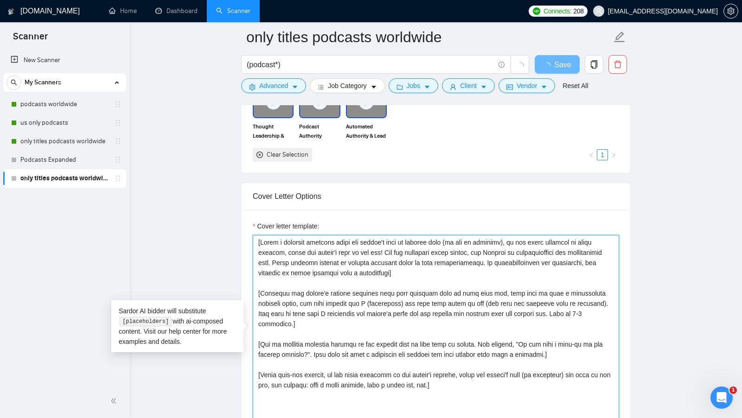
drag, startPoint x: 420, startPoint y: 263, endPoint x: 252, endPoint y: 238, distance: 169.2
click at [253, 239] on textarea "Cover letter template:" at bounding box center [436, 339] width 366 height 209
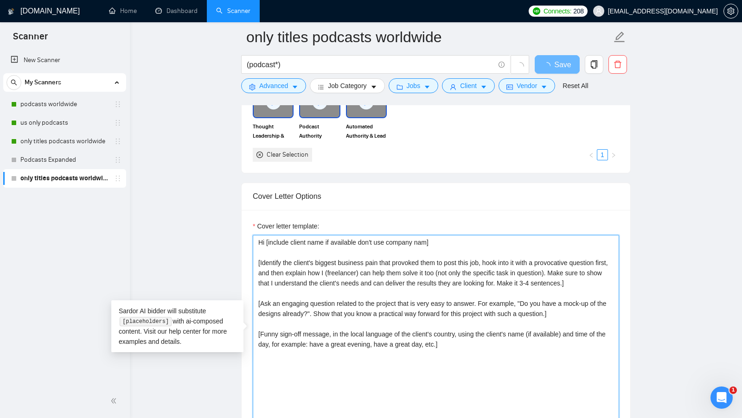
type textarea "Hi [include client name if available don't use company name] [Identify the clie…"
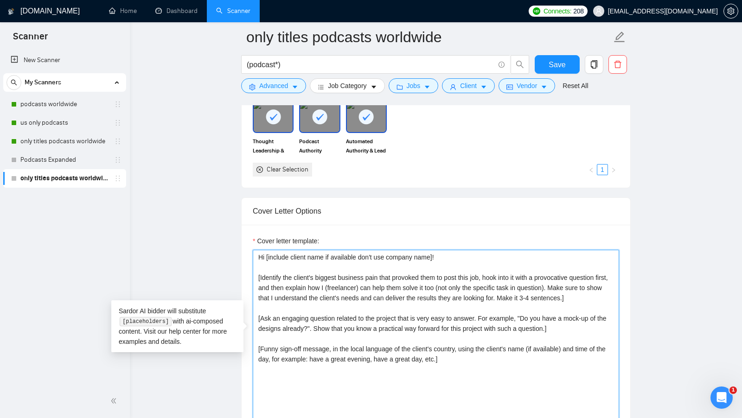
drag, startPoint x: 601, startPoint y: 291, endPoint x: 250, endPoint y: 275, distance: 350.5
click at [250, 275] on div "Cover letter template: Hi [include client name if available don't use company n…" at bounding box center [436, 353] width 389 height 256
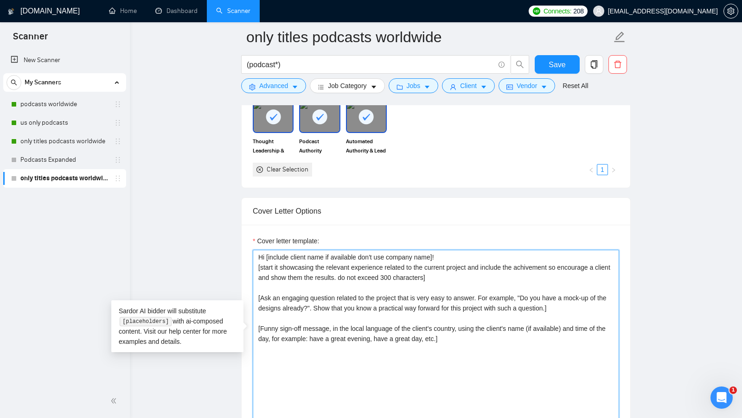
drag, startPoint x: 588, startPoint y: 307, endPoint x: 252, endPoint y: 294, distance: 336.0
click at [252, 294] on div "Cover letter template: Hi [include client name if available don't use company n…" at bounding box center [436, 353] width 389 height 256
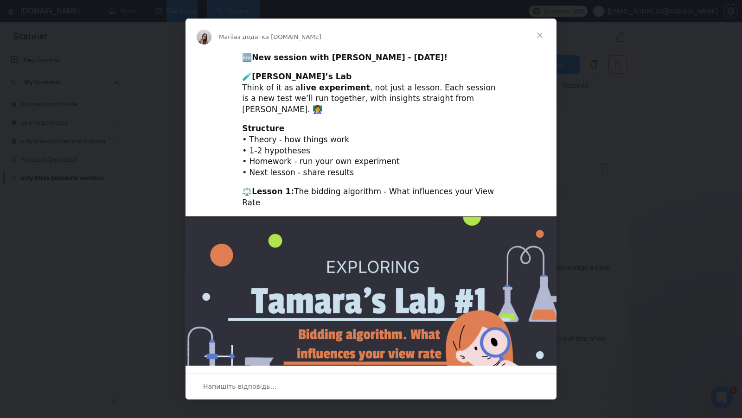
scroll to position [0, 0]
click at [546, 40] on span "Закрити" at bounding box center [539, 35] width 33 height 33
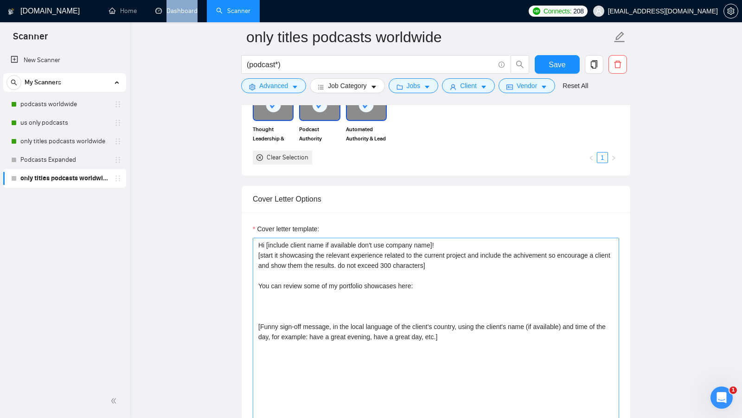
scroll to position [931, 0]
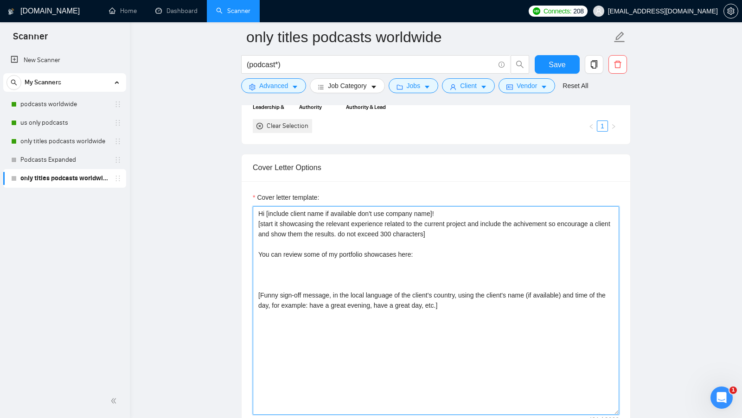
click at [366, 265] on textarea "Hi [include client name if available don't use company name]! [start it showcas…" at bounding box center [436, 310] width 366 height 209
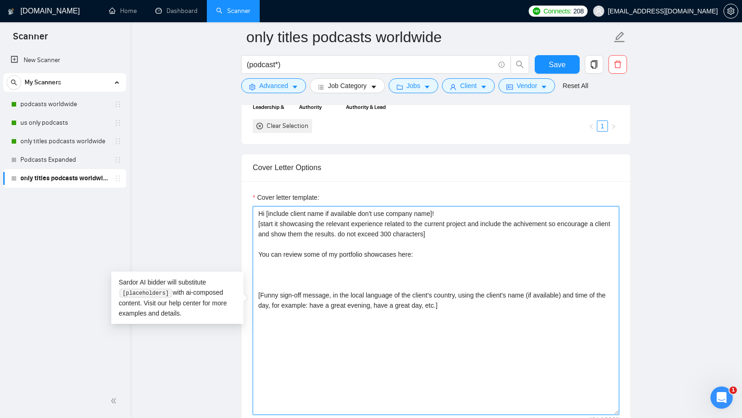
click at [372, 259] on textarea "Hi [include client name if available don't use company name]! [start it showcas…" at bounding box center [436, 310] width 366 height 209
paste textarea "https://www.upwork.com/freelancers/~01b73ba0c66b702dd2?p=1964046573393575936"
paste textarea "Helped agency founder Tega Diegbe establish himself as a thought leader and bui…"
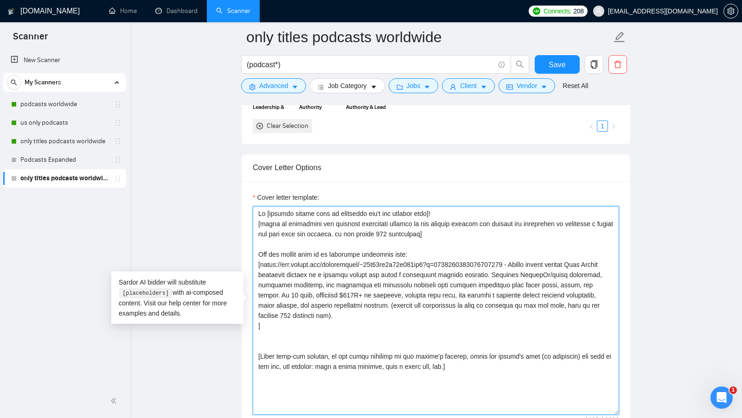
click at [424, 252] on textarea "Cover letter template:" at bounding box center [436, 310] width 366 height 209
click at [420, 307] on textarea "Cover letter template:" at bounding box center [436, 310] width 366 height 209
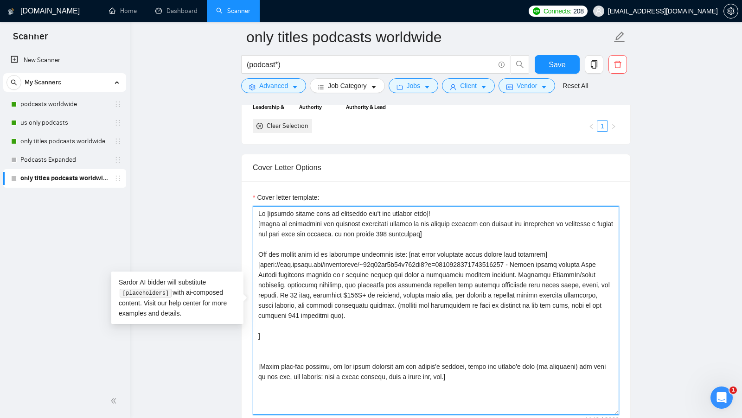
paste textarea "https://www.upwork.com/freelancers/~01b73ba0c66b702dd2?p=1964045986742620160"
paste textarea "Launched a branded podcast platform for consultant Lauren Ewing to showcase exp…"
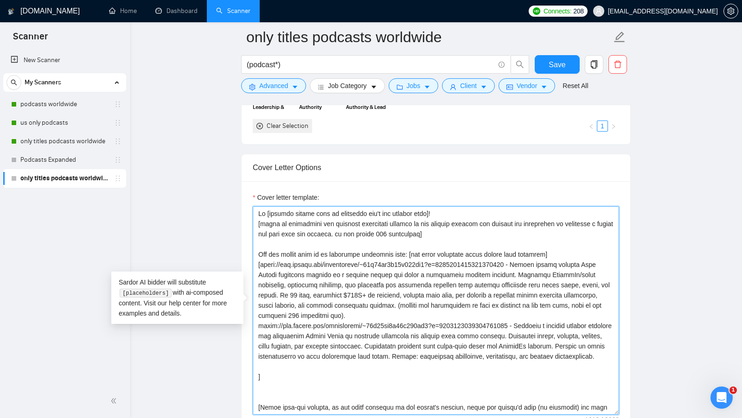
click at [438, 299] on textarea "Cover letter template:" at bounding box center [436, 310] width 366 height 209
drag, startPoint x: 436, startPoint y: 299, endPoint x: 383, endPoint y: 308, distance: 53.7
click at [383, 308] on textarea "Cover letter template:" at bounding box center [436, 310] width 366 height 209
click at [344, 367] on textarea "Cover letter template:" at bounding box center [436, 310] width 366 height 209
paste textarea "rewrite the description to make it relevant to the job post, make it one senten…"
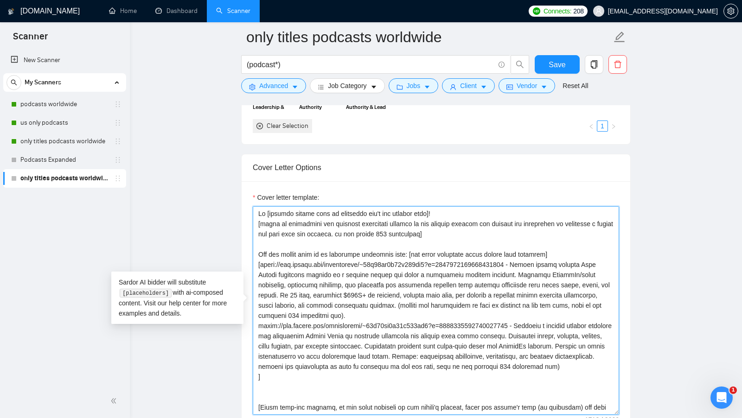
scroll to position [20, 0]
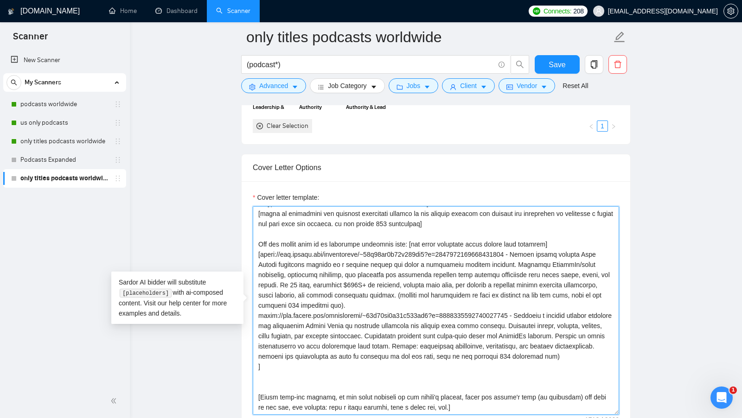
click at [404, 368] on textarea "Cover letter template:" at bounding box center [436, 310] width 366 height 209
drag, startPoint x: 461, startPoint y: 401, endPoint x: 215, endPoint y: 394, distance: 246.8
click at [215, 394] on main "only titles podcasts worldwide (podcast*) Save Advanced Job Category Jobs Clien…" at bounding box center [436, 336] width 582 height 2460
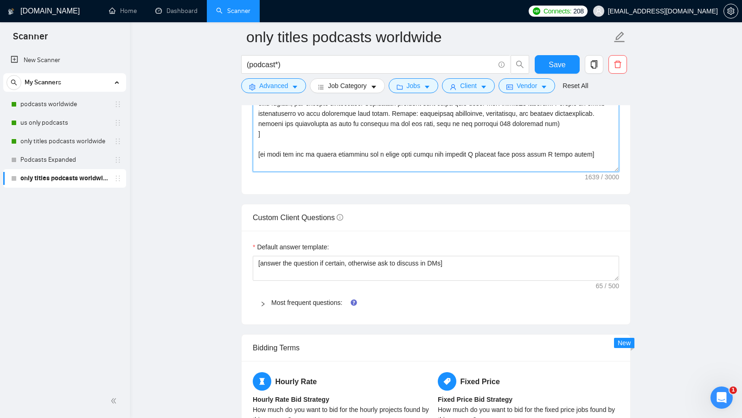
scroll to position [1125, 0]
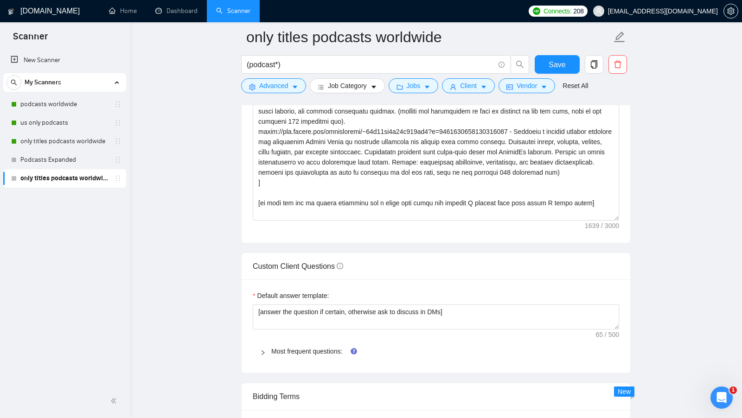
click at [630, 224] on div "Cover letter template:" at bounding box center [436, 115] width 389 height 256
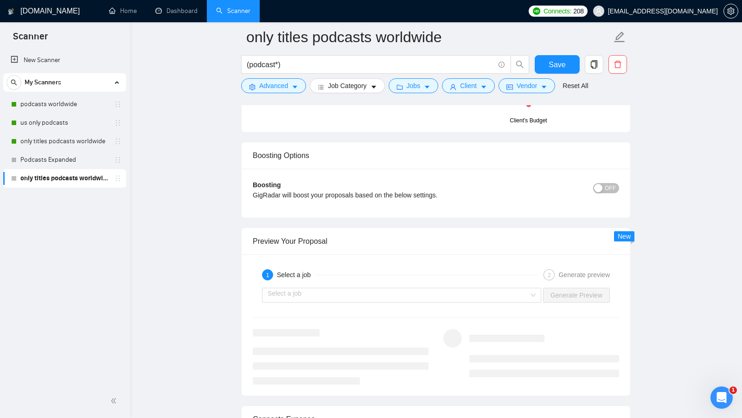
scroll to position [1629, 0]
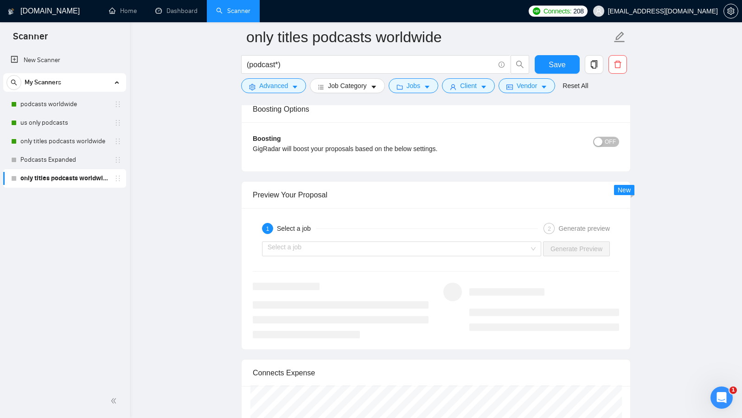
click at [523, 238] on div "Select a job Generate Preview" at bounding box center [436, 249] width 368 height 22
click at [514, 242] on input "search" at bounding box center [399, 249] width 262 height 14
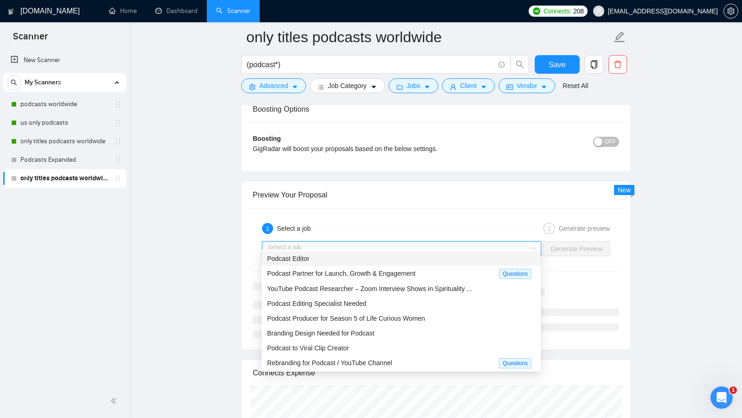
click at [475, 260] on div "Podcast Editor" at bounding box center [401, 259] width 268 height 10
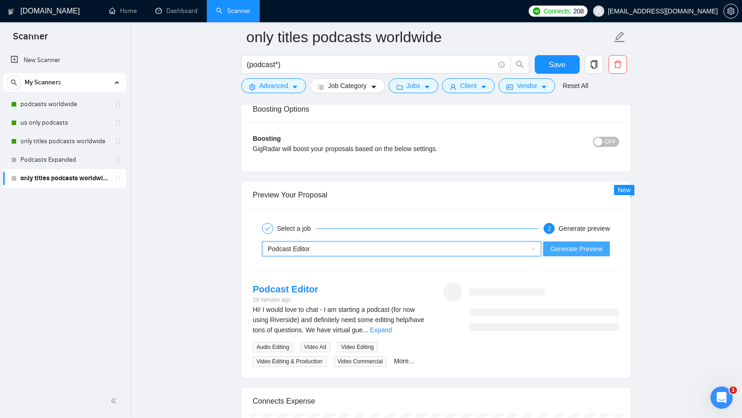
click at [601, 244] on span "Generate Preview" at bounding box center [576, 249] width 52 height 10
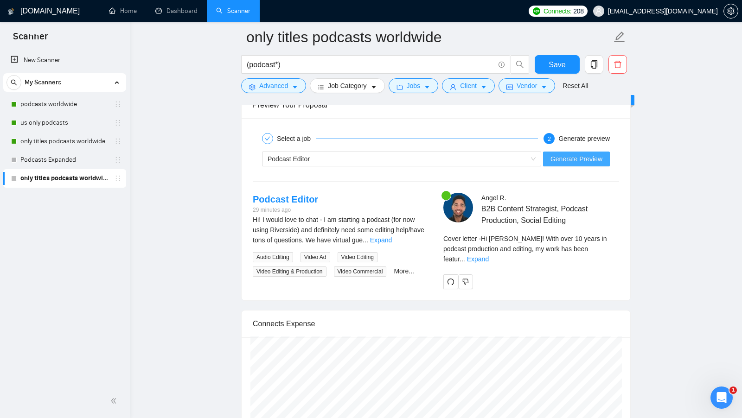
scroll to position [1734, 0]
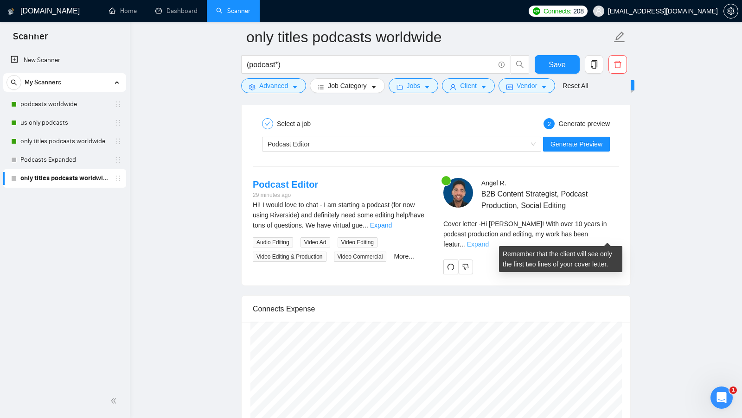
click at [489, 241] on link "Expand" at bounding box center [478, 244] width 22 height 7
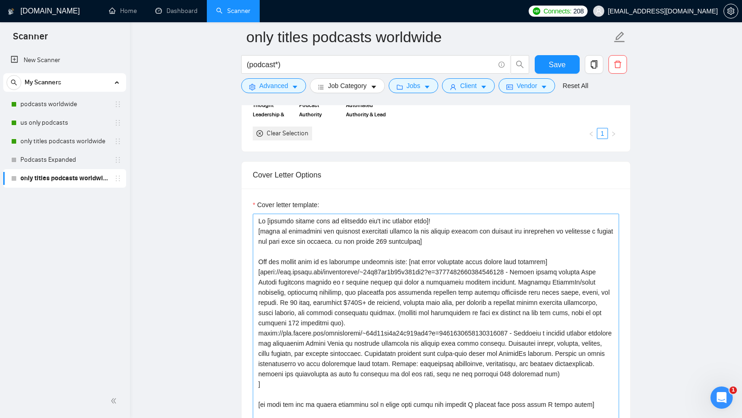
scroll to position [921, 0]
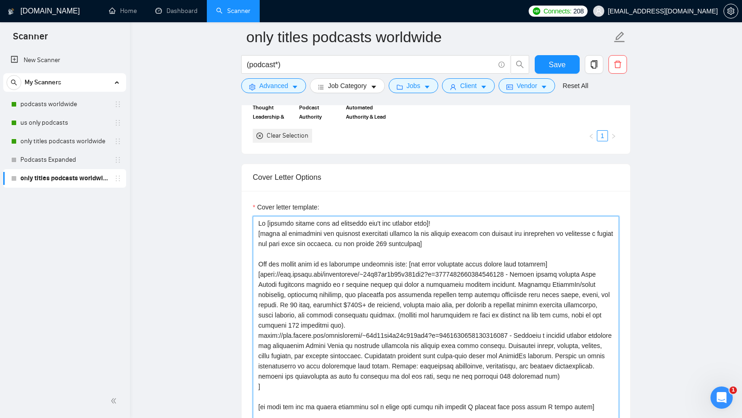
click at [497, 242] on textarea "Cover letter template:" at bounding box center [436, 320] width 366 height 209
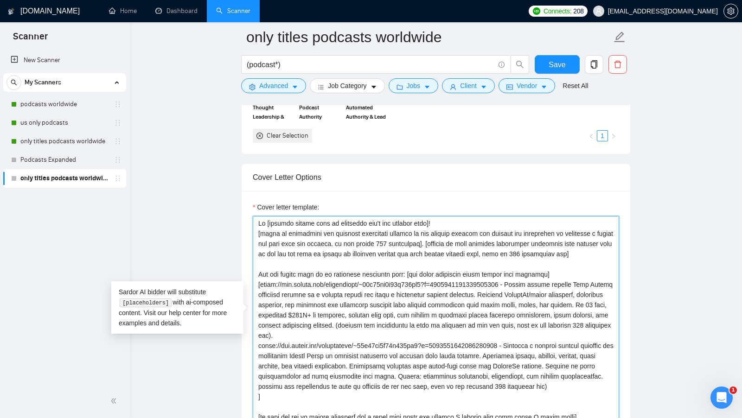
type textarea "Hi [include client name if available don't use company name]! [start it showcas…"
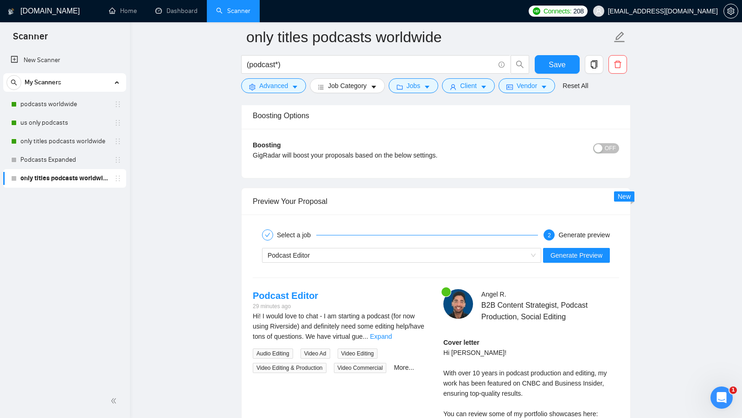
scroll to position [1631, 0]
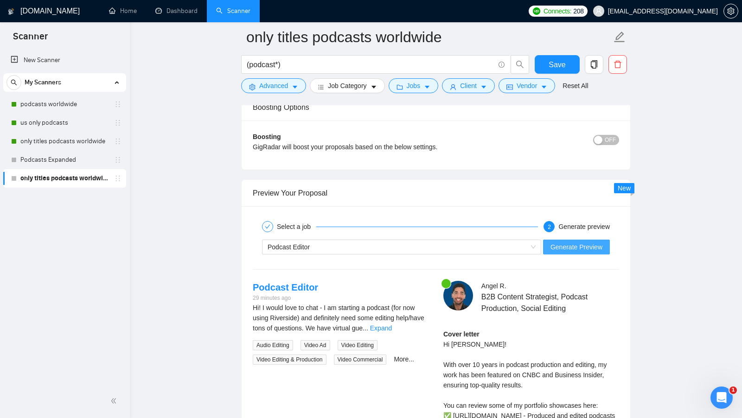
click at [593, 243] on span "Generate Preview" at bounding box center [576, 247] width 52 height 10
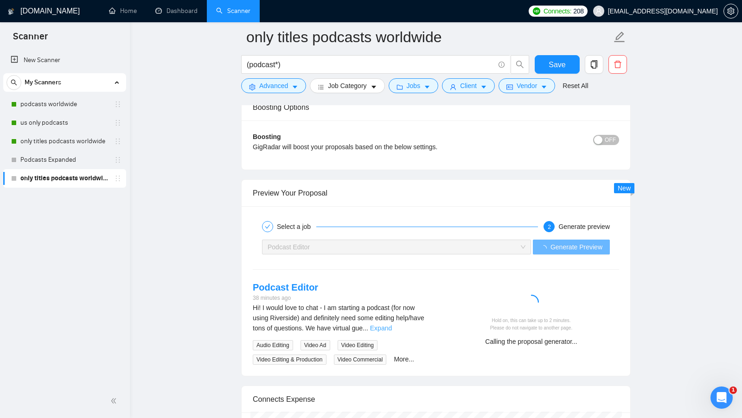
click at [392, 325] on link "Expand" at bounding box center [381, 328] width 22 height 7
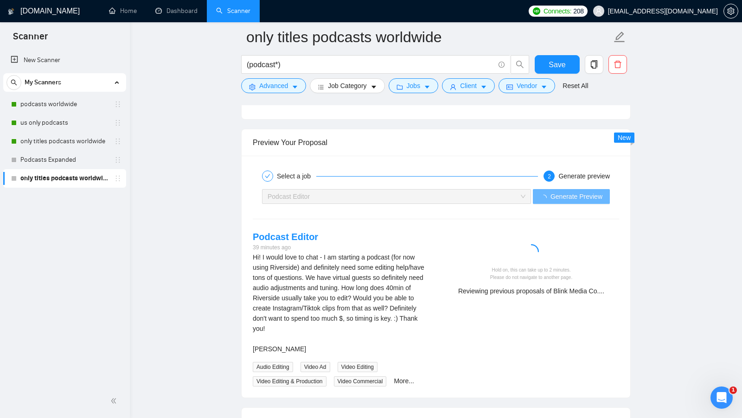
scroll to position [1680, 0]
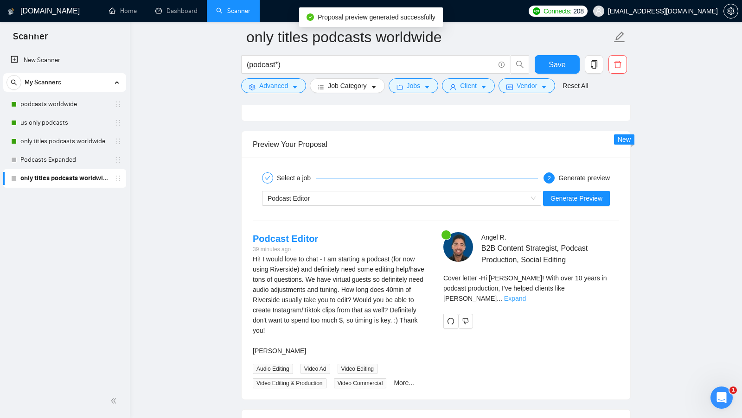
click at [526, 295] on link "Expand" at bounding box center [515, 298] width 22 height 7
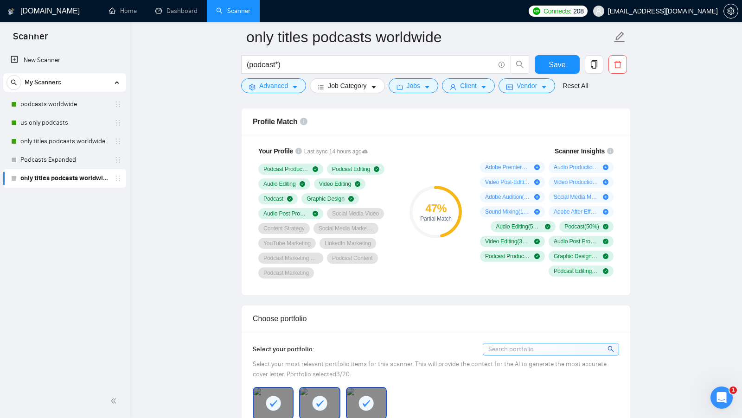
scroll to position [0, 0]
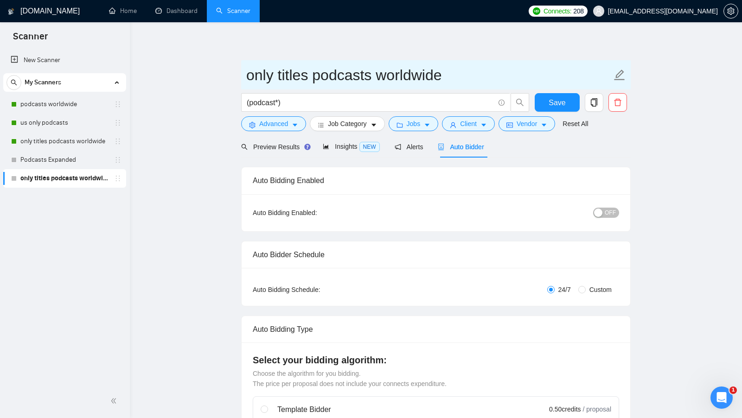
click at [249, 73] on input "only titles podcasts worldwide" at bounding box center [428, 75] width 365 height 23
type input "V. only titles podcasts worldwide"
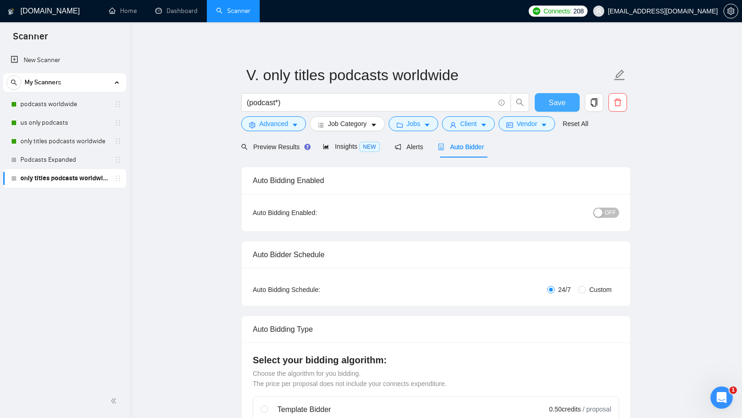
click at [559, 99] on span "Save" at bounding box center [557, 103] width 17 height 12
click at [587, 99] on span "copy" at bounding box center [594, 102] width 18 height 8
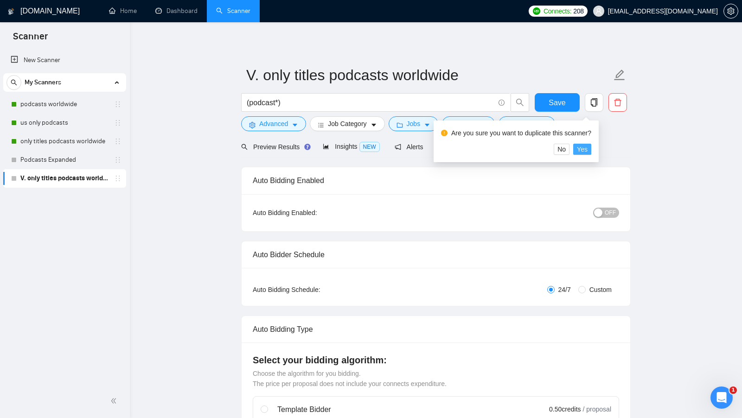
click at [588, 146] on span "Yes" at bounding box center [582, 149] width 11 height 10
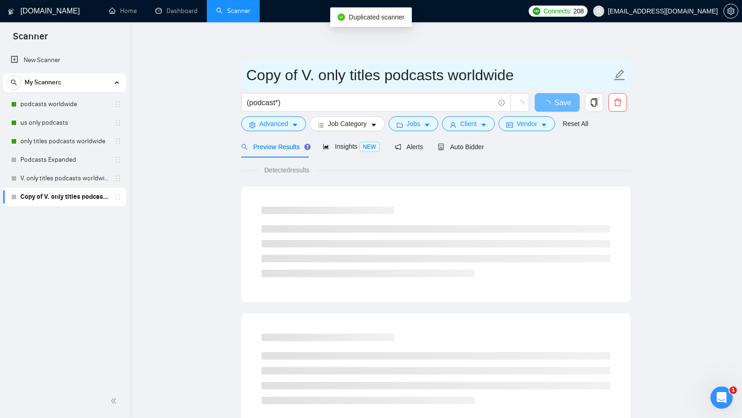
drag, startPoint x: 301, startPoint y: 73, endPoint x: 214, endPoint y: 72, distance: 87.6
click at [214, 72] on main "Copy of V. only titles podcasts worldwide (podcast*) Save Advanced Job Category…" at bounding box center [436, 423] width 582 height 773
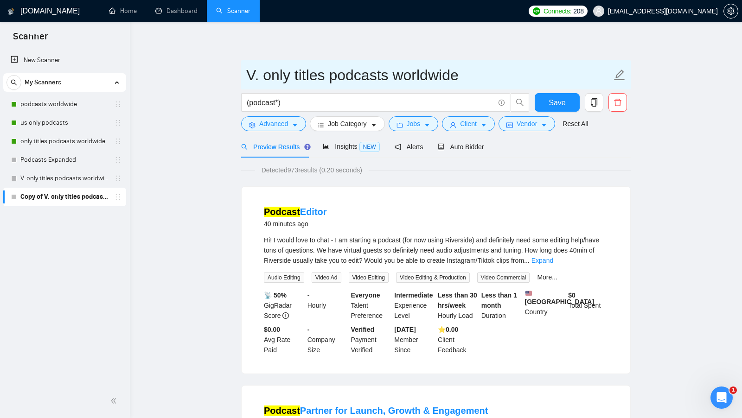
type input "V. only titles podcasts worldwide"
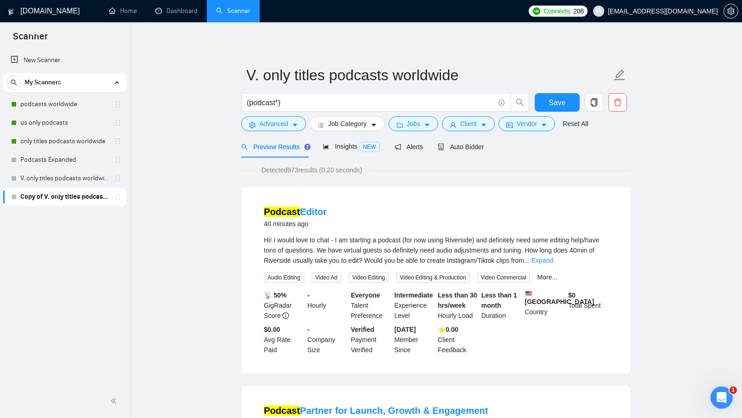
click at [517, 132] on form "V. only titles podcasts worldwide (podcast*) Save Advanced Job Category Jobs Cl…" at bounding box center [436, 98] width 390 height 76
click at [521, 130] on button "Vendor" at bounding box center [526, 123] width 57 height 15
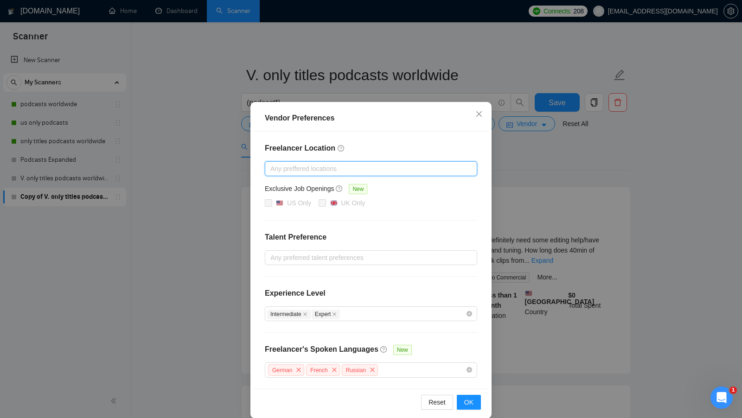
click at [550, 210] on div "Vendor Preferences Freelancer Location Any preffered locations Exclusive Job Op…" at bounding box center [371, 209] width 742 height 418
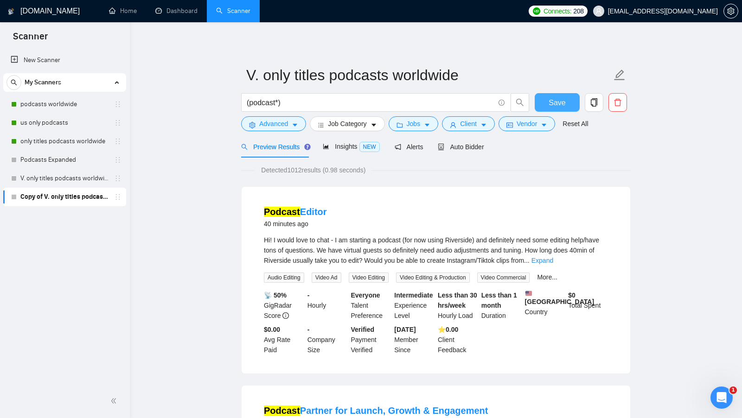
click at [564, 109] on button "Save" at bounding box center [557, 102] width 45 height 19
click at [537, 121] on span "Vendor" at bounding box center [527, 124] width 20 height 10
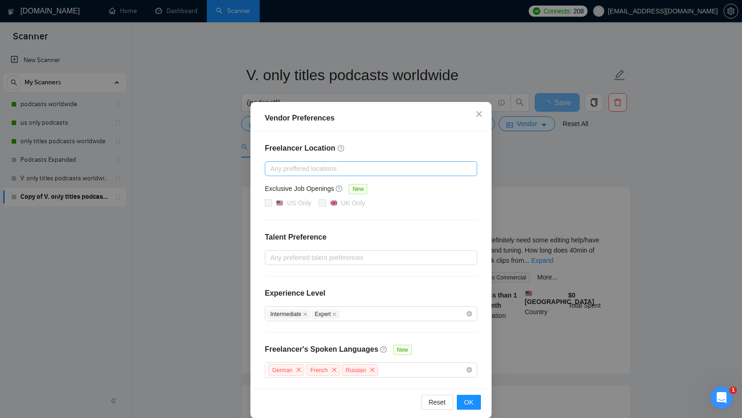
click at [534, 166] on div "Vendor Preferences Freelancer Location Any preffered locations Exclusive Job Op…" at bounding box center [371, 209] width 742 height 418
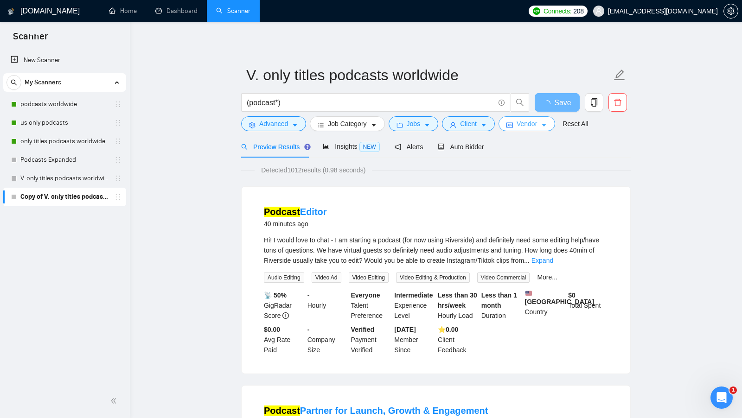
click at [534, 126] on span "Vendor" at bounding box center [527, 124] width 20 height 10
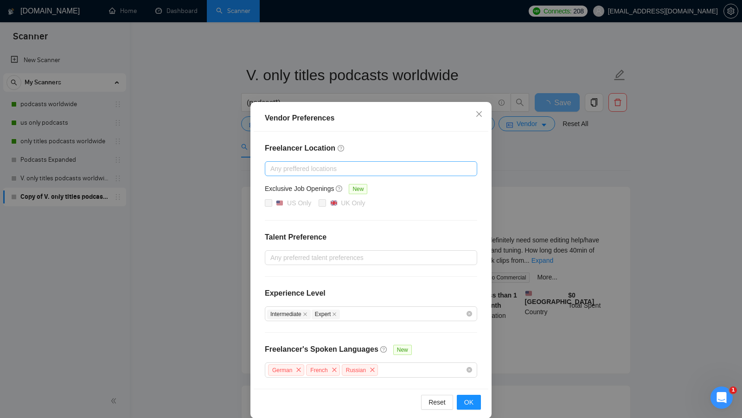
click at [530, 175] on div "Vendor Preferences Freelancer Location Any preffered locations Exclusive Job Op…" at bounding box center [371, 209] width 742 height 418
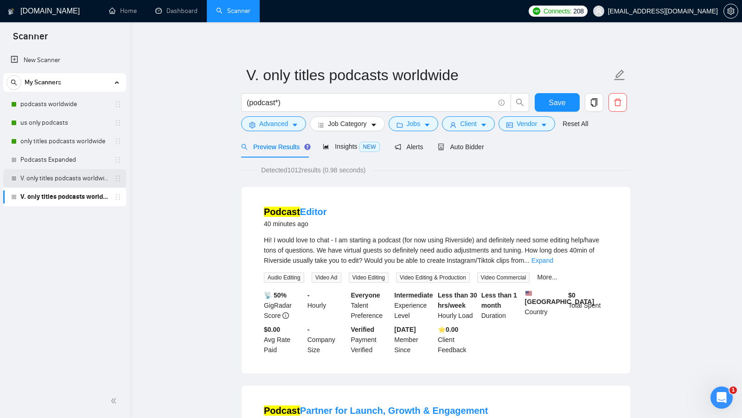
click at [79, 177] on link "V. only titles podcasts worldwide" at bounding box center [64, 178] width 88 height 19
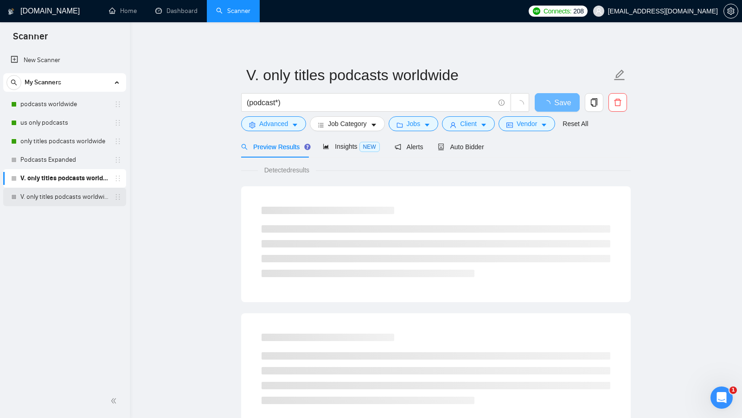
click at [71, 193] on link "V. only titles podcasts worldwide" at bounding box center [64, 197] width 88 height 19
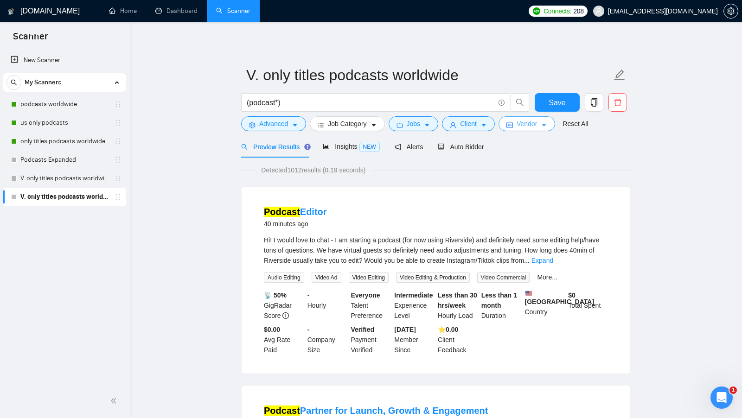
click at [534, 121] on span "Vendor" at bounding box center [527, 124] width 20 height 10
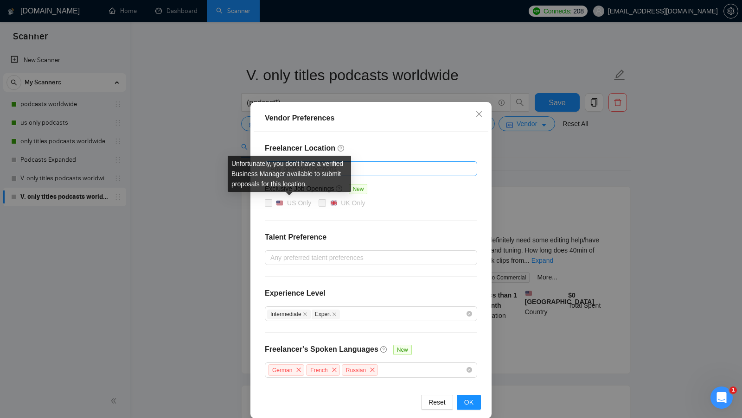
click at [298, 204] on div "US Only" at bounding box center [299, 203] width 24 height 10
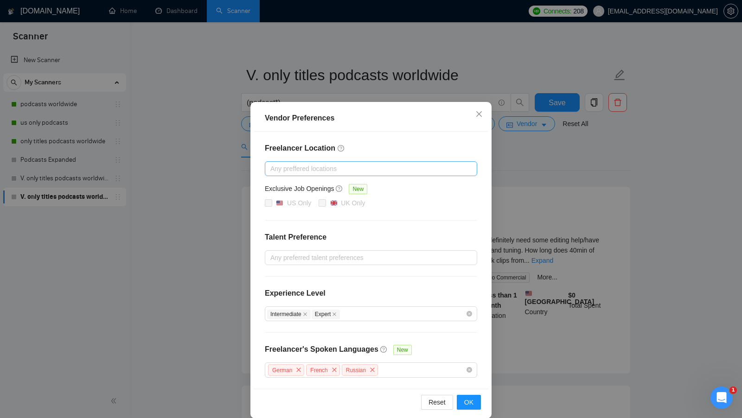
click at [514, 187] on div "Vendor Preferences Freelancer Location Any preffered locations Exclusive Job Op…" at bounding box center [371, 209] width 742 height 418
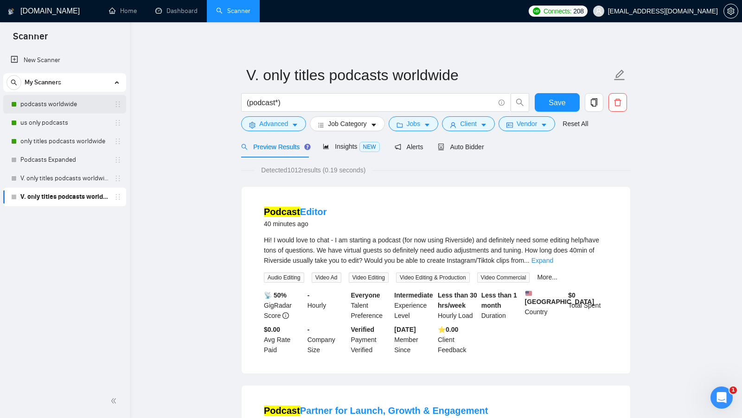
click at [57, 107] on link "podcasts worldwide" at bounding box center [64, 104] width 88 height 19
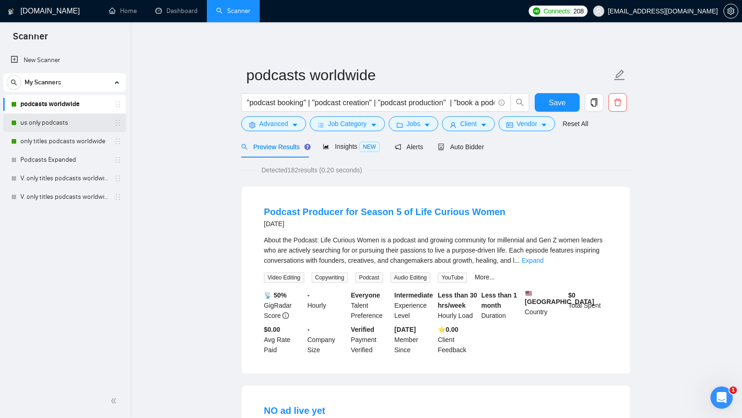
click at [77, 114] on link "us only podcasts" at bounding box center [64, 123] width 88 height 19
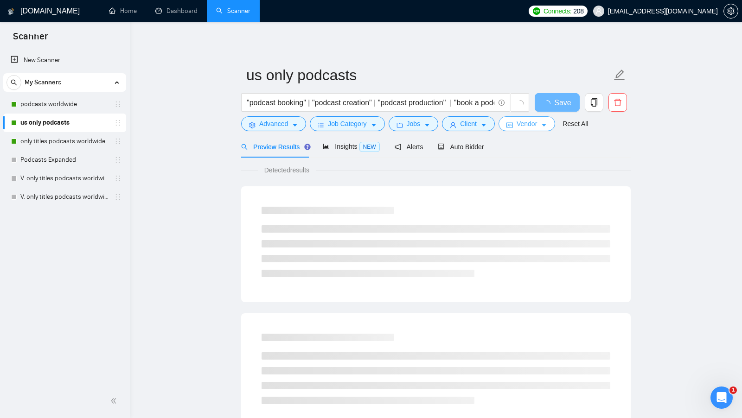
click at [518, 126] on button "Vendor" at bounding box center [526, 123] width 57 height 15
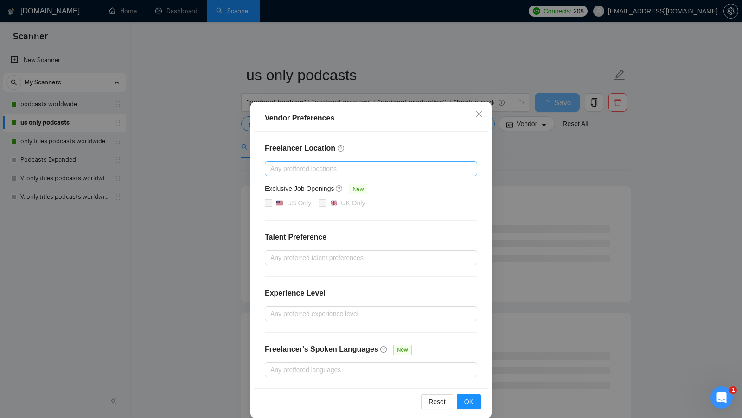
click at [523, 178] on div "Vendor Preferences Freelancer Location Any preffered locations Exclusive Job Op…" at bounding box center [371, 209] width 742 height 418
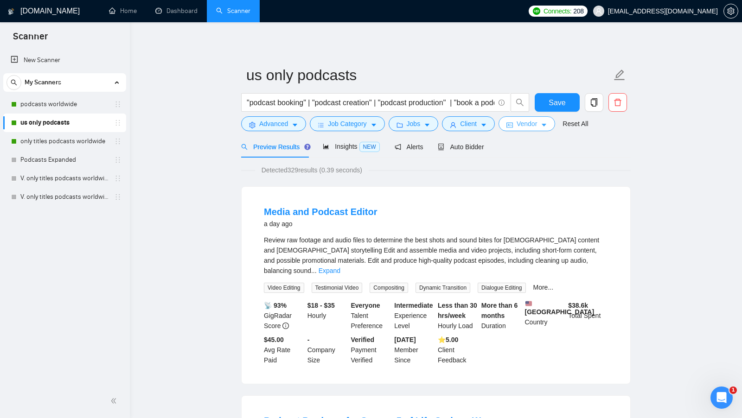
click at [537, 127] on span "Vendor" at bounding box center [527, 124] width 20 height 10
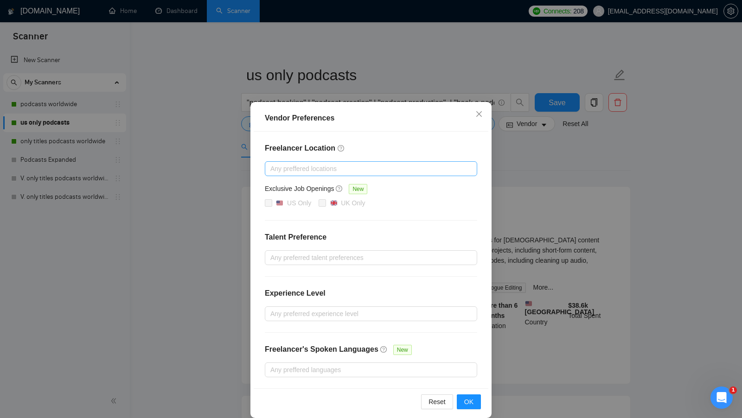
click at [537, 161] on div "Vendor Preferences Freelancer Location Any preffered locations Exclusive Job Op…" at bounding box center [371, 209] width 742 height 418
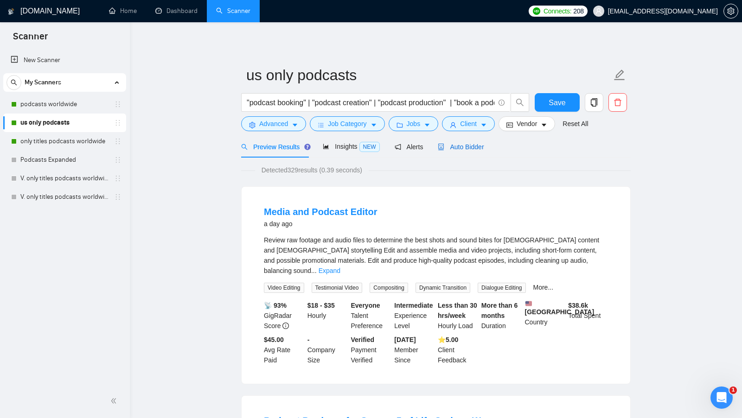
click at [468, 148] on span "Auto Bidder" at bounding box center [461, 146] width 46 height 7
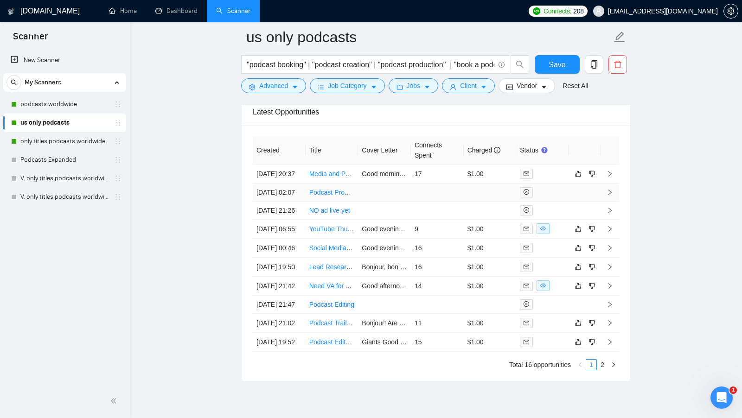
scroll to position [2255, 0]
click at [70, 194] on link "V. only titles podcasts worldwide" at bounding box center [64, 197] width 88 height 19
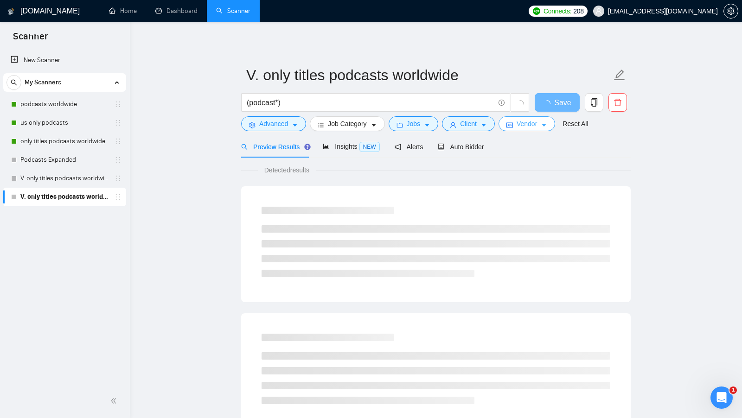
click at [537, 127] on span "Vendor" at bounding box center [527, 124] width 20 height 10
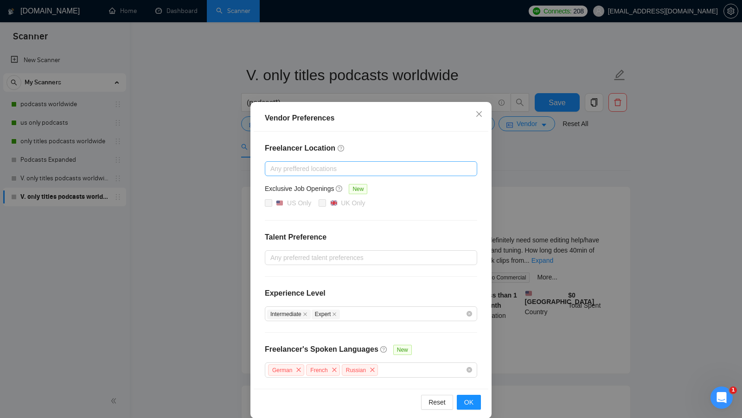
click at [533, 166] on div "Vendor Preferences Freelancer Location Any preffered locations Exclusive Job Op…" at bounding box center [371, 209] width 742 height 418
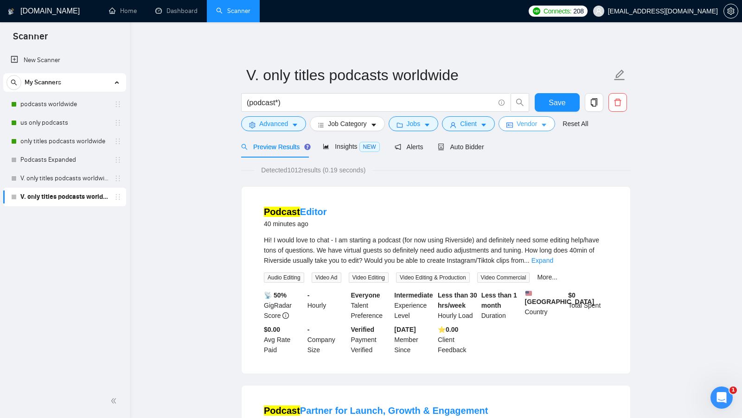
click at [530, 129] on button "Vendor" at bounding box center [526, 123] width 57 height 15
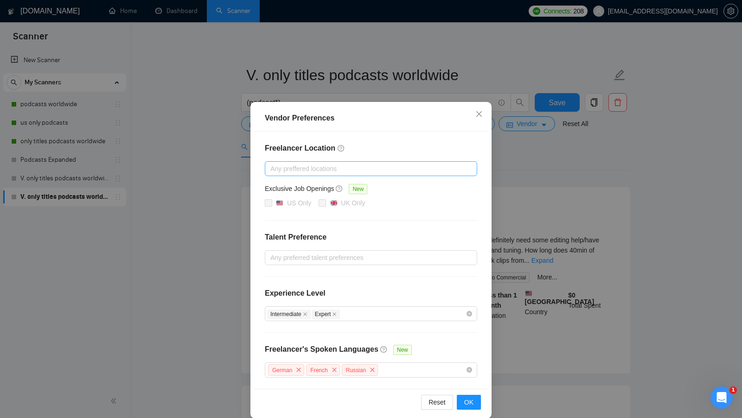
click at [529, 157] on div "Vendor Preferences Freelancer Location Any preffered locations Exclusive Job Op…" at bounding box center [371, 209] width 742 height 418
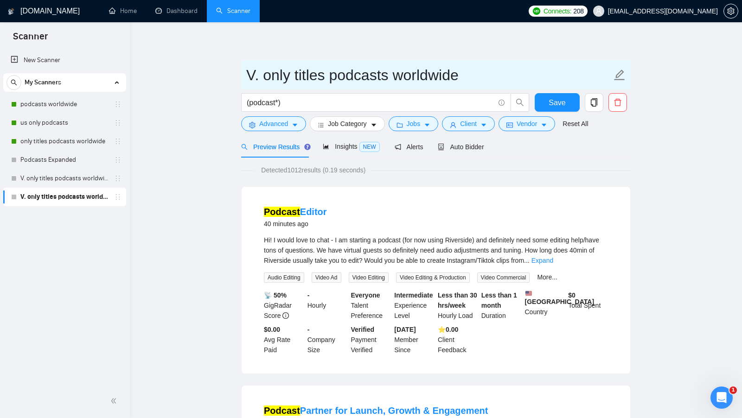
click at [372, 71] on input "V. only titles podcasts worldwide" at bounding box center [428, 75] width 365 height 23
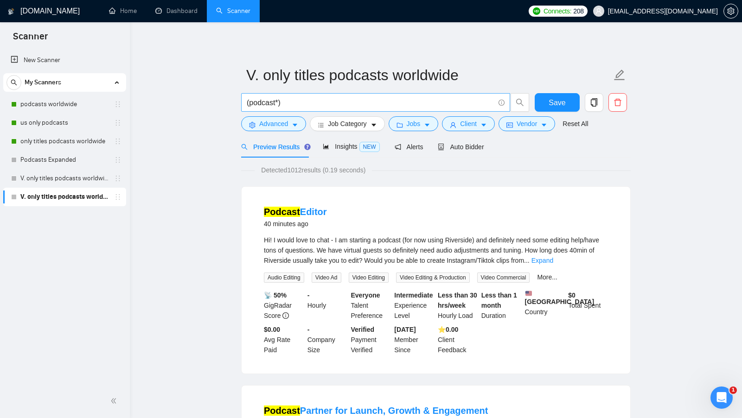
click at [357, 107] on input "(podcast*)" at bounding box center [371, 103] width 248 height 12
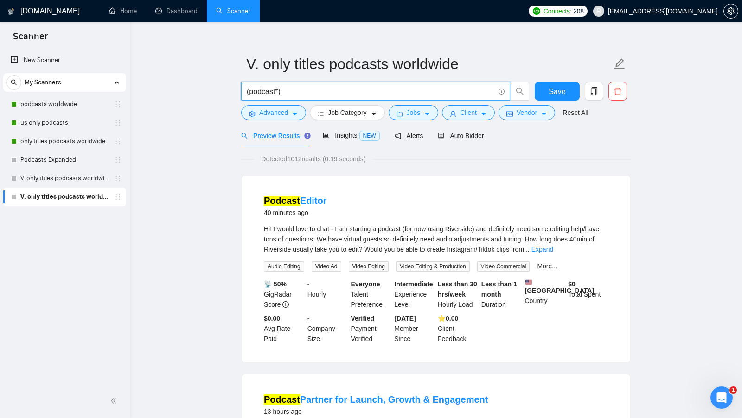
scroll to position [12, 0]
click at [370, 237] on span "Hi! I would love to chat - I am starting a podcast (for now using Riverside) an…" at bounding box center [431, 239] width 335 height 28
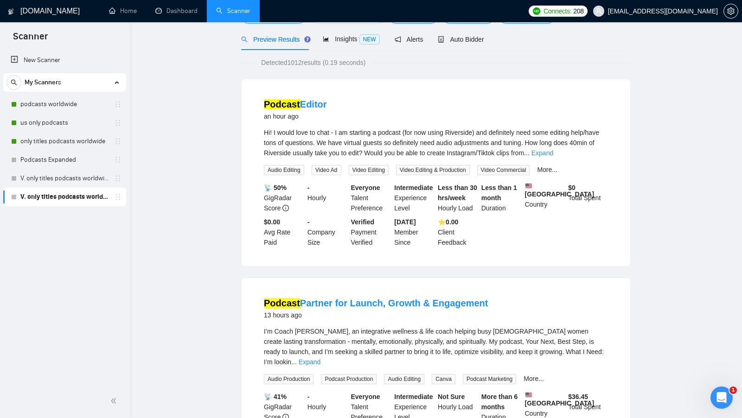
scroll to position [24, 0]
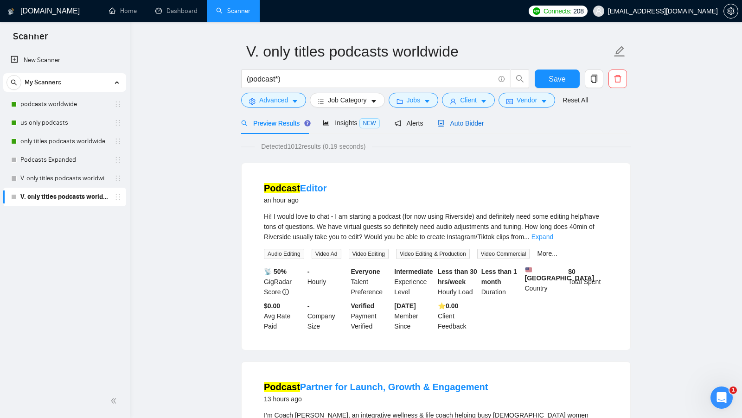
click at [461, 123] on span "Auto Bidder" at bounding box center [461, 123] width 46 height 7
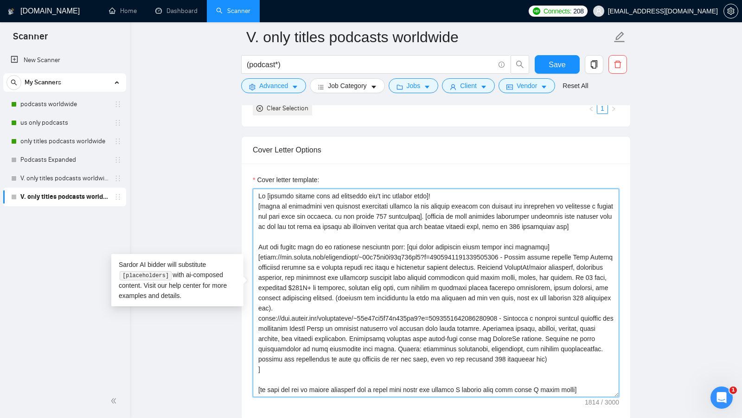
drag, startPoint x: 603, startPoint y: 385, endPoint x: 260, endPoint y: 179, distance: 400.8
click at [260, 179] on div "Cover letter template:" at bounding box center [436, 286] width 366 height 223
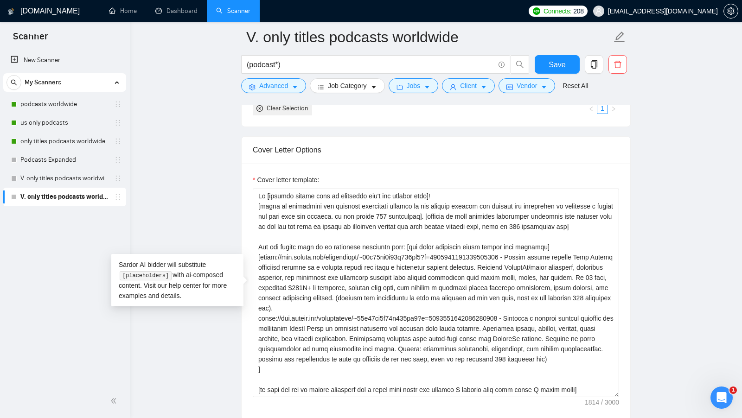
click at [272, 122] on form "Auto Bidding Enabled Auto Bidding Enabled: OFF Auto Bidder Schedule Auto Biddin…" at bounding box center [436, 305] width 390 height 2158
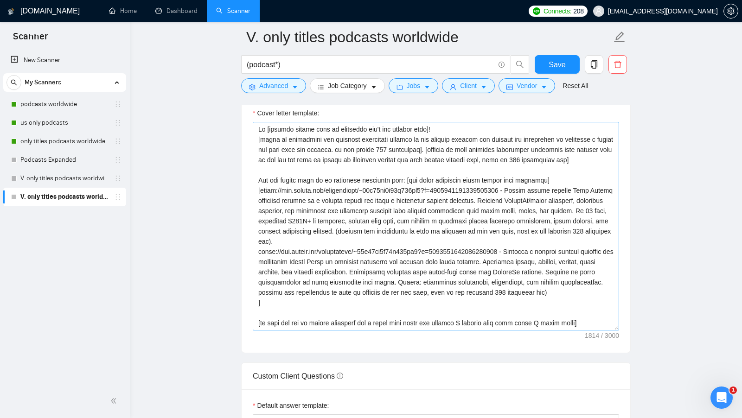
scroll to position [1067, 0]
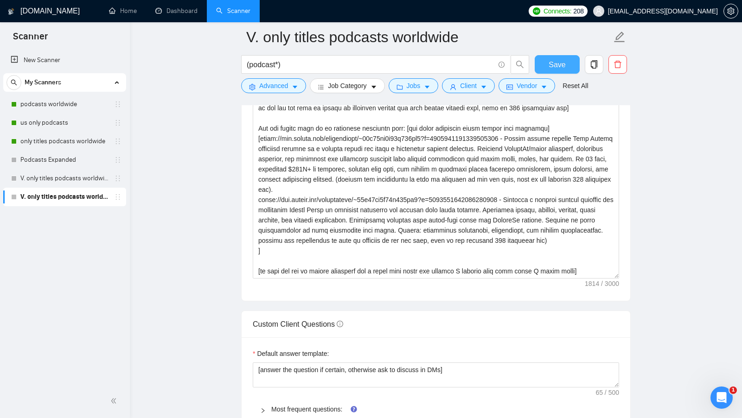
click at [560, 58] on button "Save" at bounding box center [557, 64] width 45 height 19
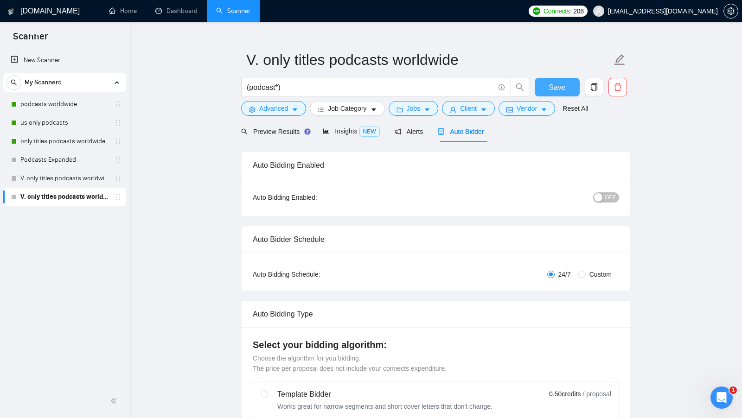
scroll to position [0, 0]
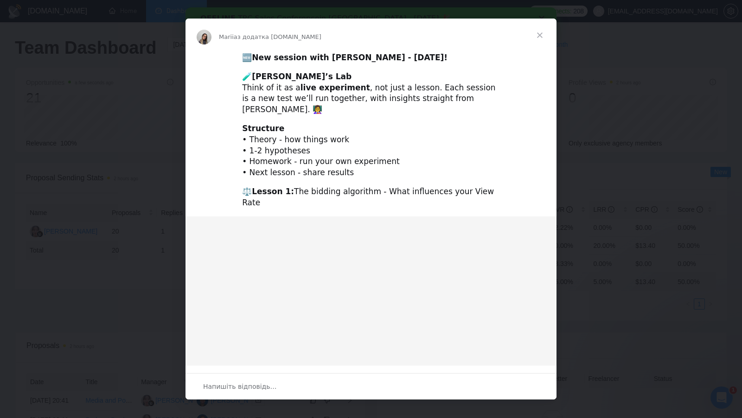
click at [538, 34] on span "Закрити" at bounding box center [539, 35] width 33 height 33
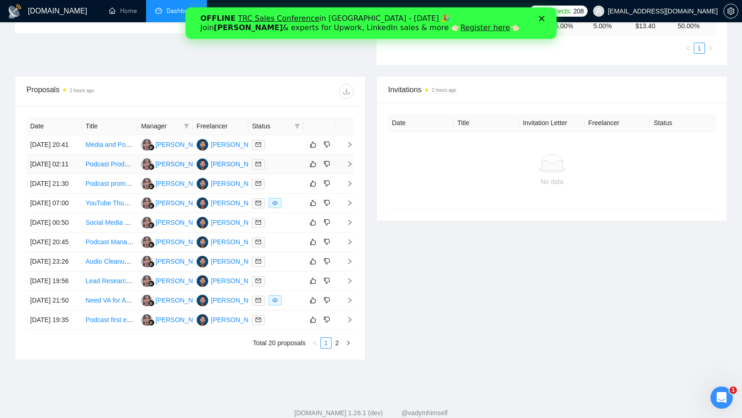
scroll to position [262, 0]
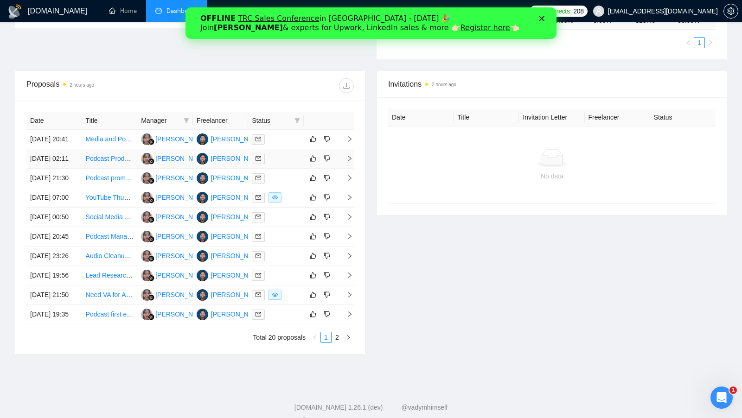
click at [294, 169] on td at bounding box center [276, 158] width 56 height 19
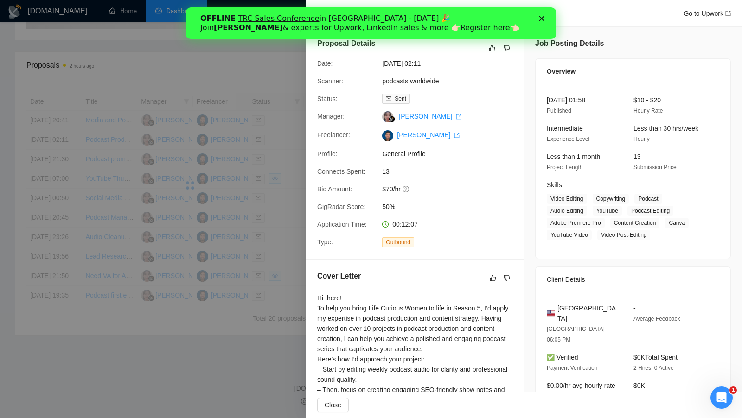
click at [274, 174] on div at bounding box center [371, 209] width 742 height 418
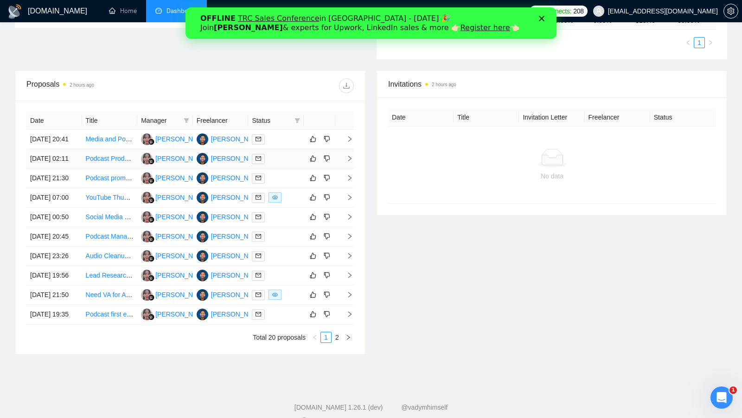
click at [240, 164] on div "[PERSON_NAME]" at bounding box center [237, 158] width 53 height 10
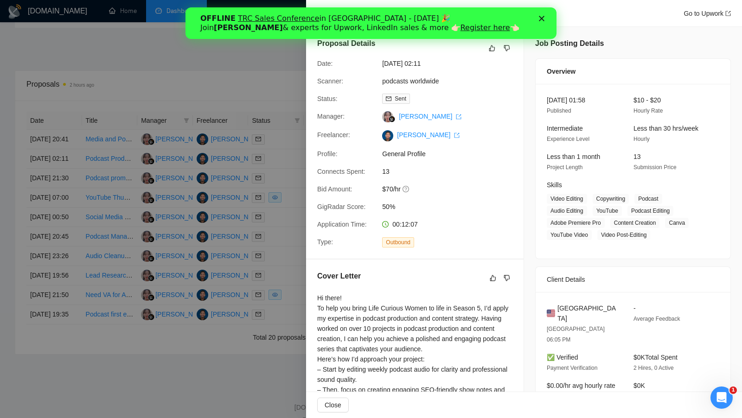
click at [278, 103] on div at bounding box center [371, 209] width 742 height 418
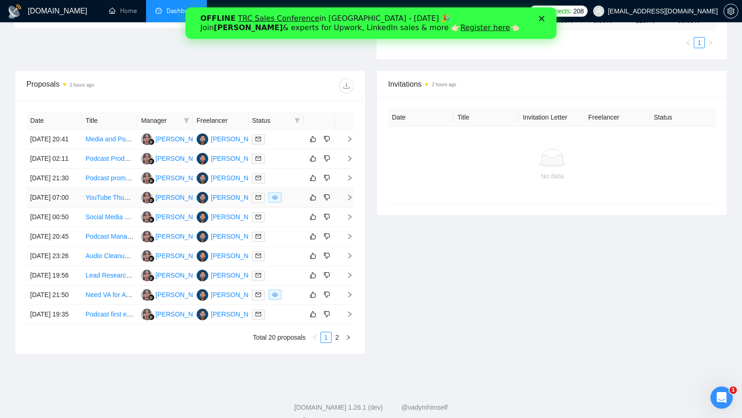
scroll to position [348, 0]
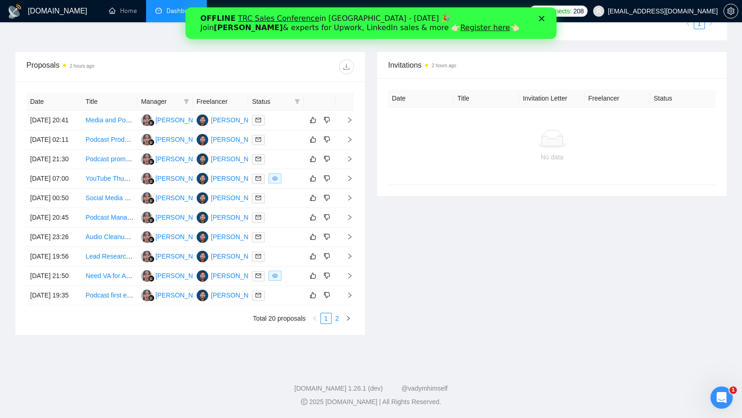
click at [334, 324] on link "2" at bounding box center [337, 318] width 10 height 10
click at [294, 228] on td at bounding box center [276, 217] width 56 height 19
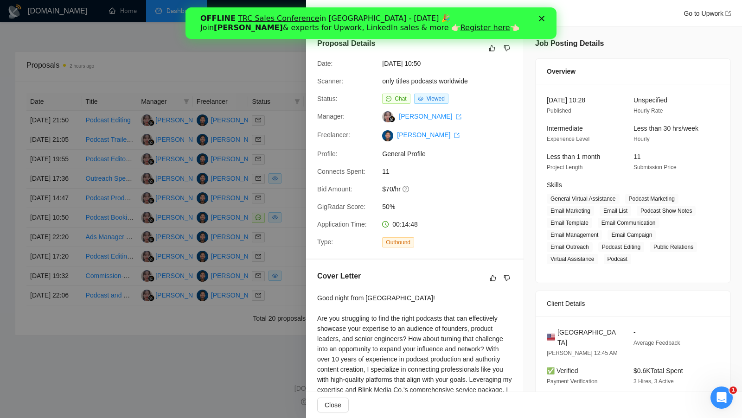
click at [541, 19] on icon "Закрити" at bounding box center [541, 19] width 6 height 6
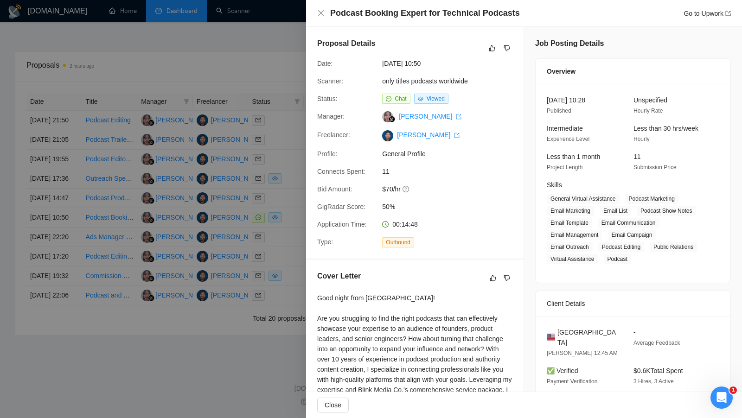
click at [276, 149] on div at bounding box center [371, 209] width 742 height 418
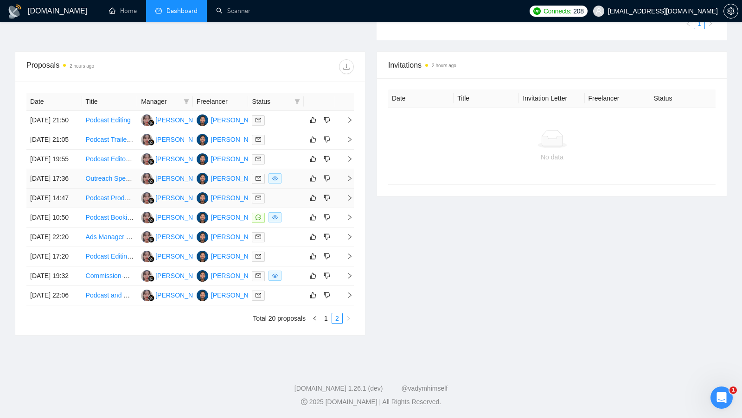
click at [284, 190] on td at bounding box center [276, 198] width 56 height 19
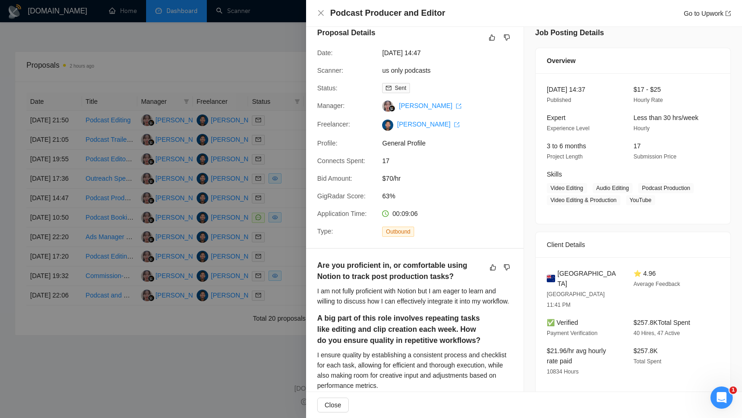
scroll to position [0, 0]
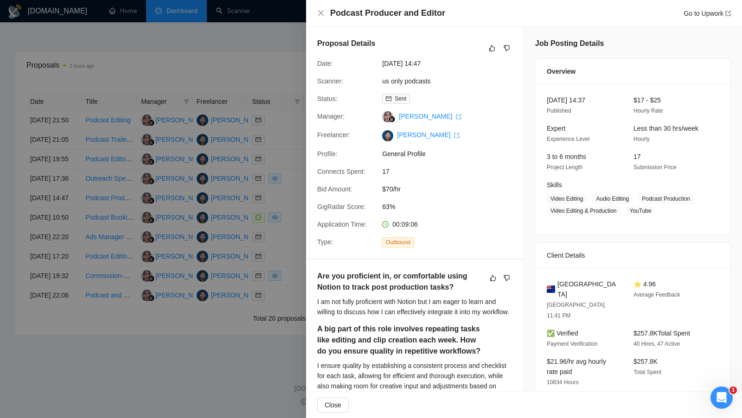
click at [279, 187] on div at bounding box center [371, 209] width 742 height 418
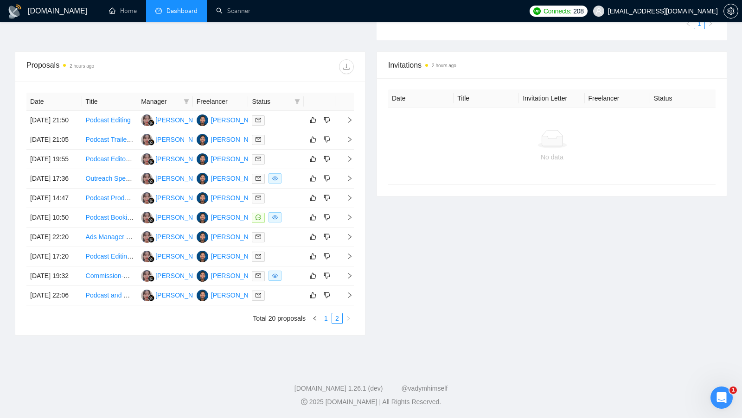
click at [324, 324] on link "1" at bounding box center [326, 318] width 10 height 10
click at [273, 130] on td at bounding box center [276, 139] width 56 height 19
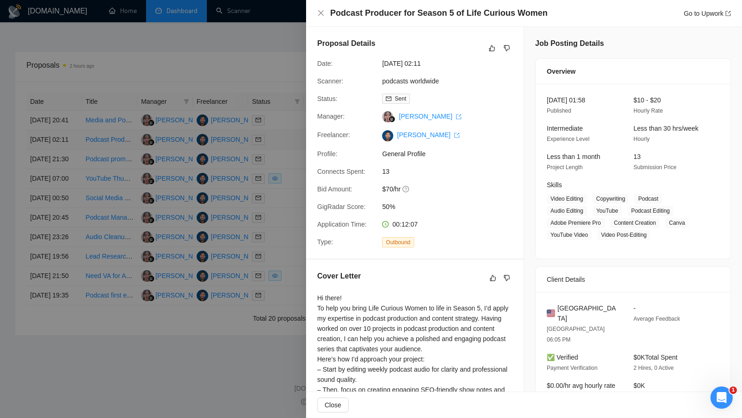
click at [273, 124] on div at bounding box center [371, 209] width 742 height 418
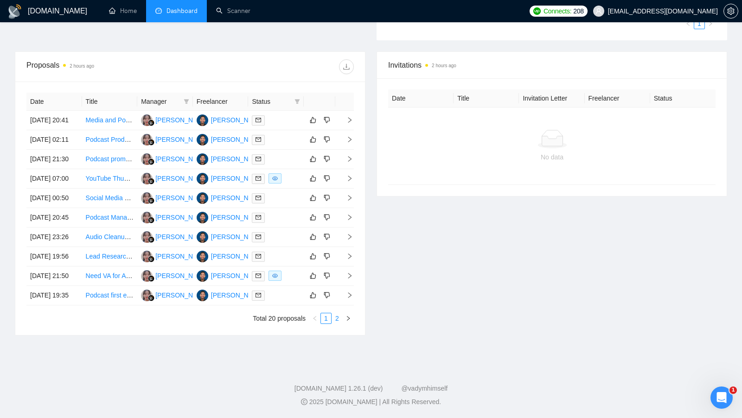
click at [337, 324] on link "2" at bounding box center [337, 318] width 10 height 10
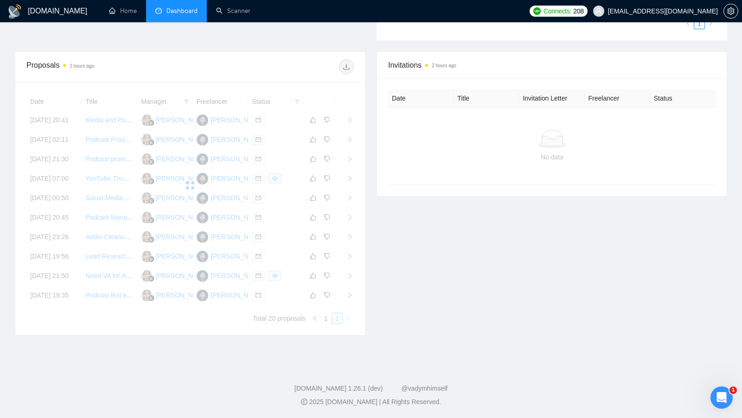
scroll to position [300, 0]
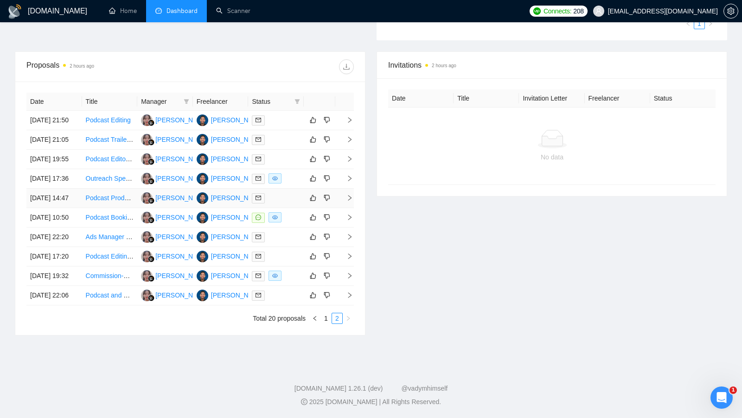
click at [295, 208] on td at bounding box center [276, 198] width 56 height 19
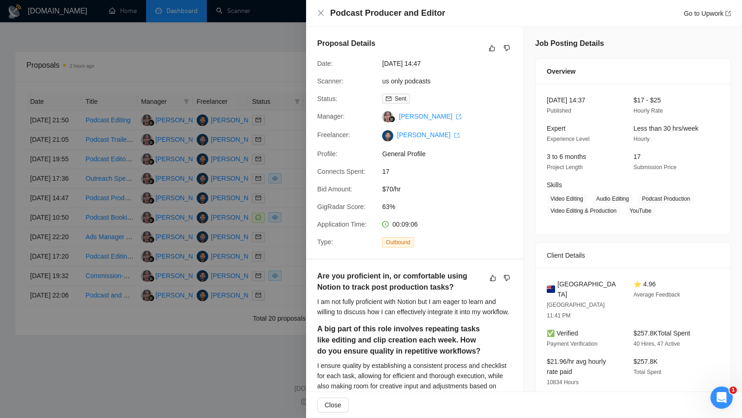
click at [294, 221] on div at bounding box center [371, 209] width 742 height 418
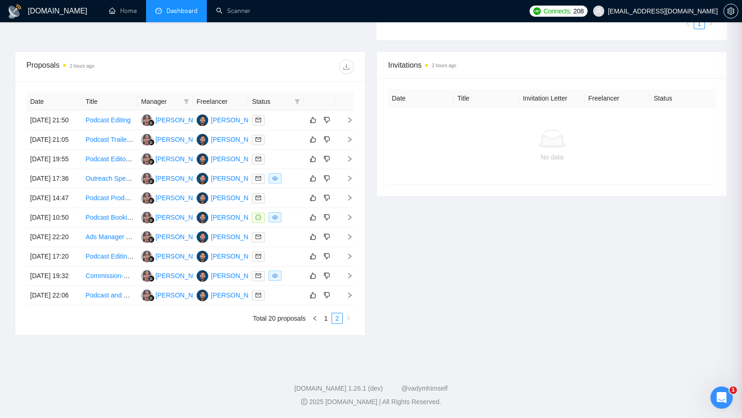
click at [294, 223] on div at bounding box center [276, 217] width 48 height 11
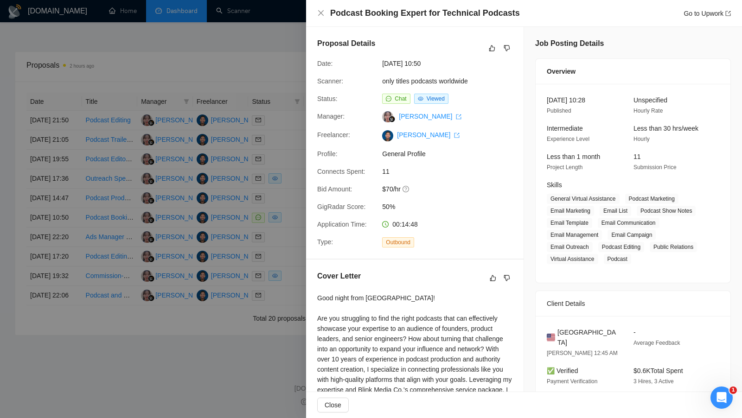
click at [294, 246] on div at bounding box center [371, 209] width 742 height 418
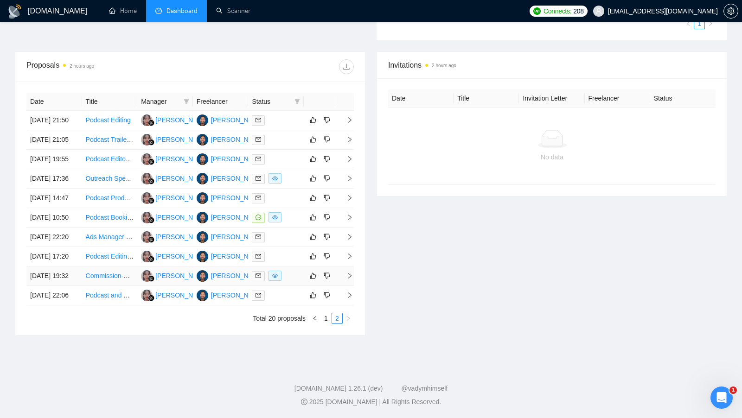
click at [285, 286] on td at bounding box center [276, 276] width 56 height 19
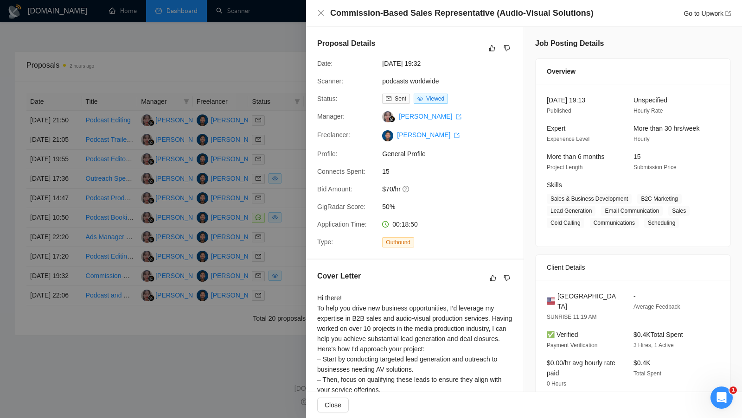
click at [285, 319] on div at bounding box center [371, 209] width 742 height 418
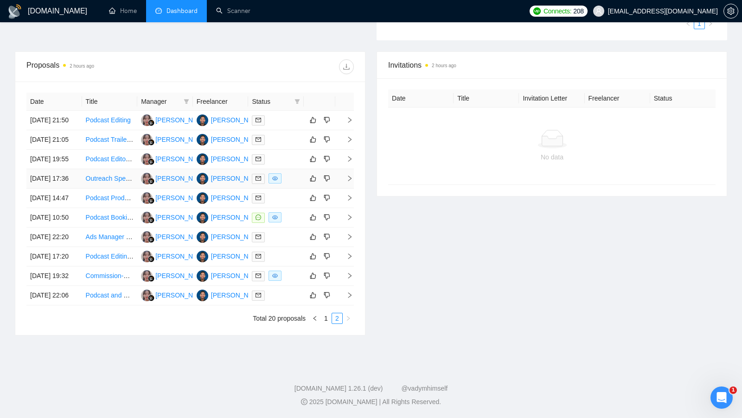
click at [285, 184] on div at bounding box center [276, 178] width 48 height 11
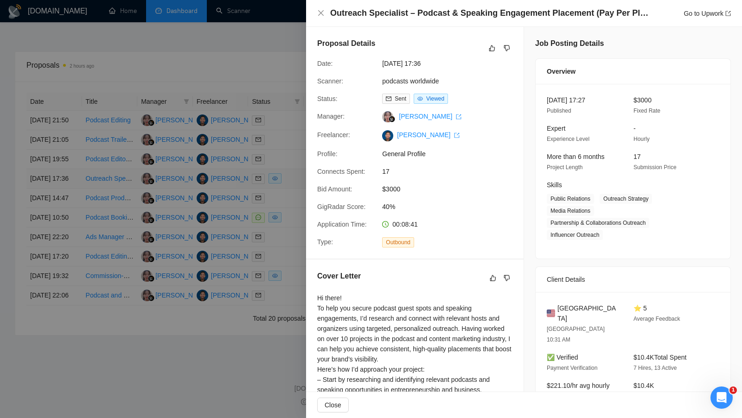
click at [285, 189] on div at bounding box center [371, 209] width 742 height 418
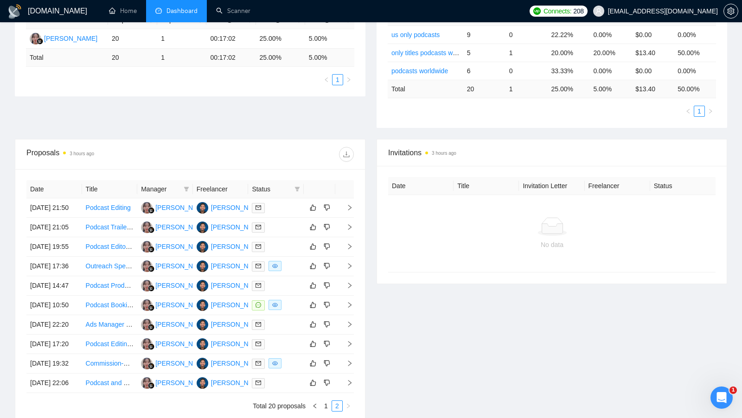
scroll to position [173, 0]
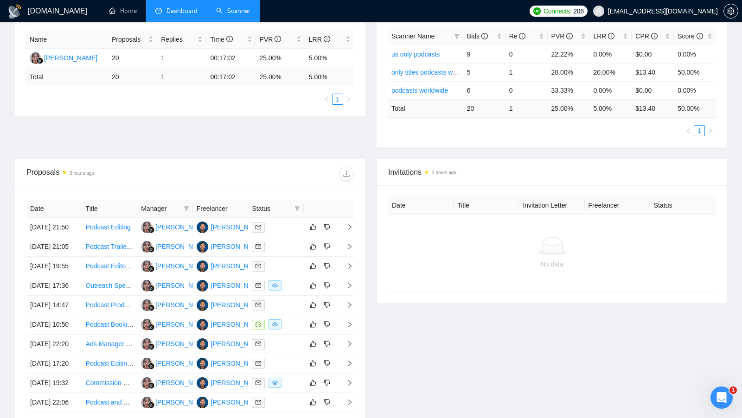
click at [235, 12] on link "Scanner" at bounding box center [233, 11] width 34 height 8
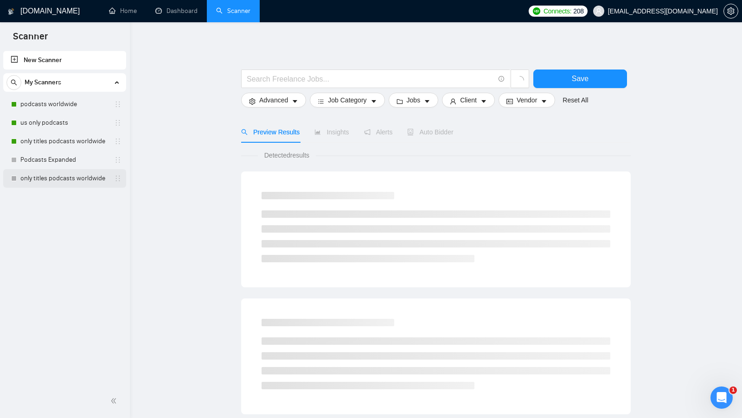
click at [61, 177] on link "only titles podcasts worldwide" at bounding box center [64, 178] width 88 height 19
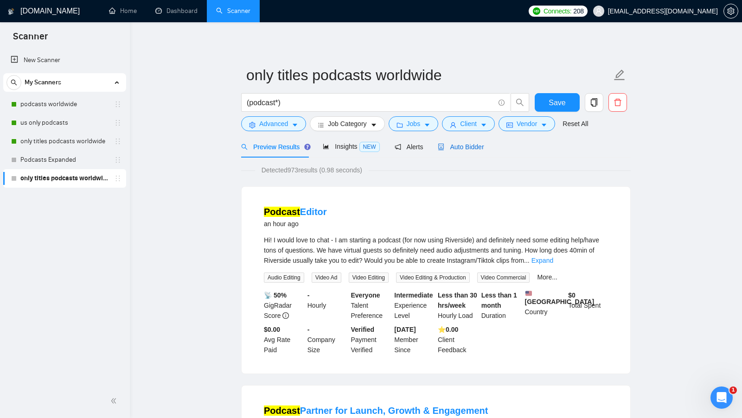
click at [452, 150] on span "Auto Bidder" at bounding box center [461, 146] width 46 height 7
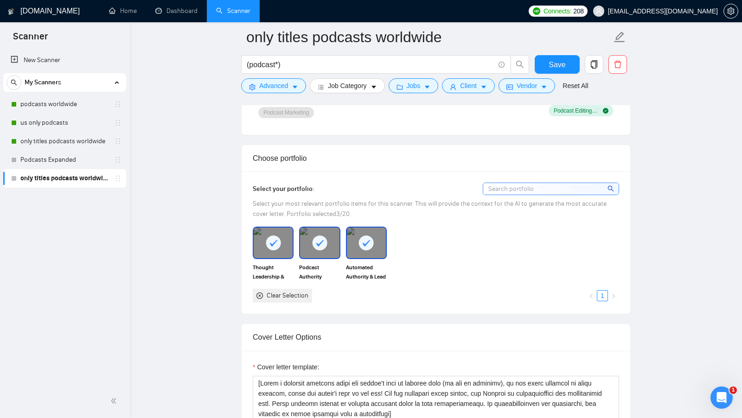
scroll to position [733, 0]
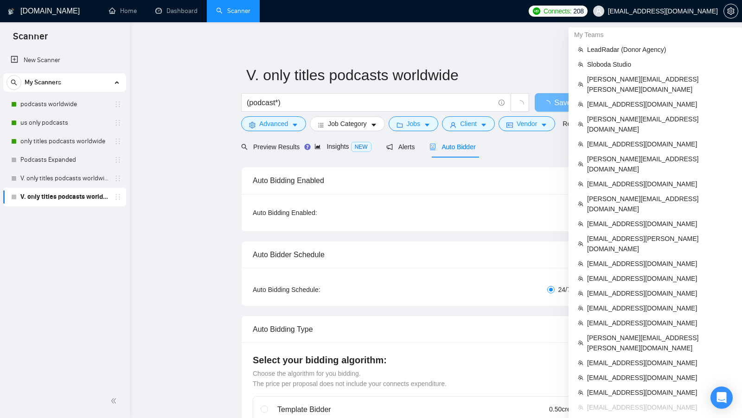
click at [671, 11] on span "[EMAIL_ADDRESS][DOMAIN_NAME]" at bounding box center [663, 11] width 110 height 0
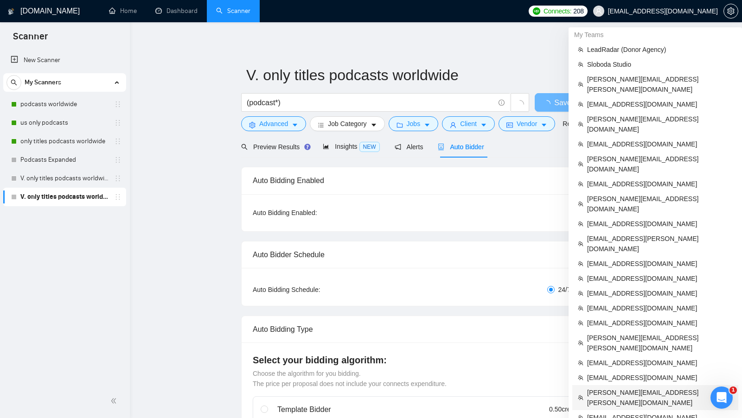
click at [649, 388] on span "anton.chernetskiy@broscorp.net" at bounding box center [660, 398] width 146 height 20
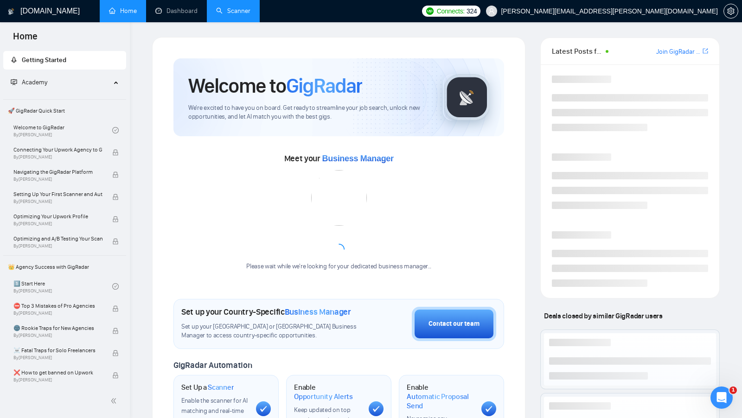
click at [243, 9] on link "Scanner" at bounding box center [233, 11] width 34 height 8
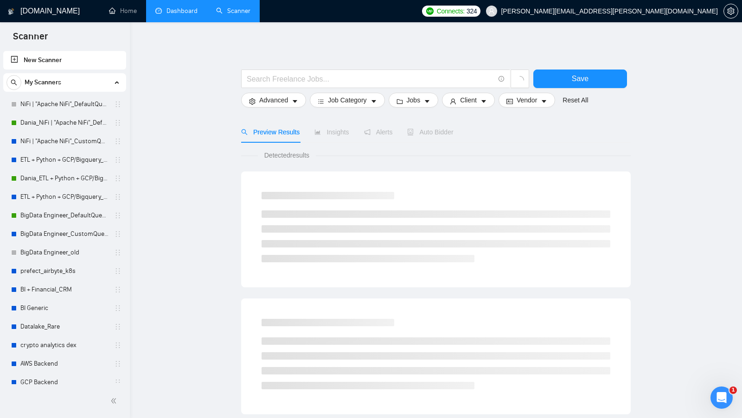
click at [184, 14] on link "Dashboard" at bounding box center [176, 11] width 42 height 8
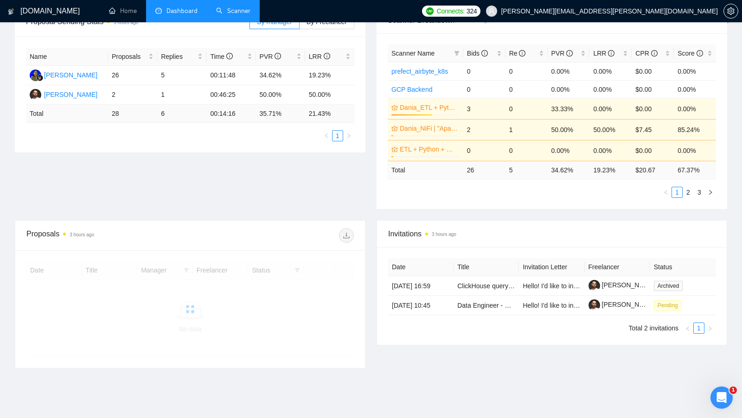
scroll to position [168, 0]
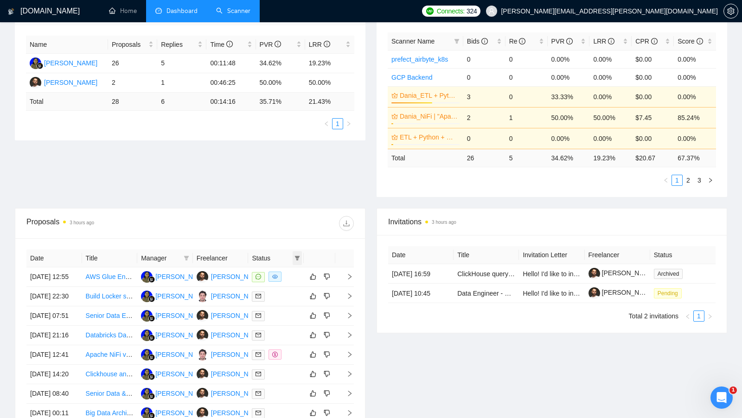
click at [301, 258] on span at bounding box center [297, 258] width 9 height 14
click at [267, 271] on span "Chat" at bounding box center [268, 272] width 18 height 7
checkbox input "true"
click at [290, 223] on div at bounding box center [272, 223] width 164 height 15
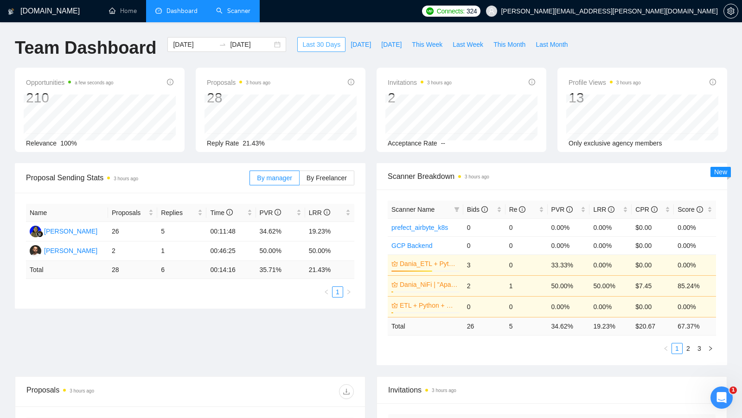
click at [308, 49] on span "Last 30 Days" at bounding box center [321, 44] width 38 height 10
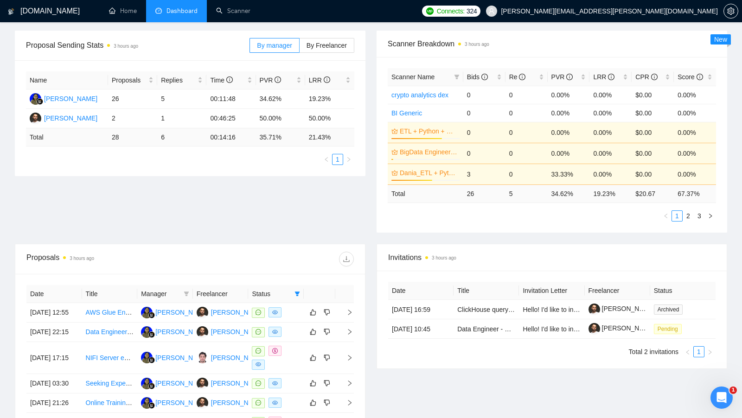
scroll to position [134, 0]
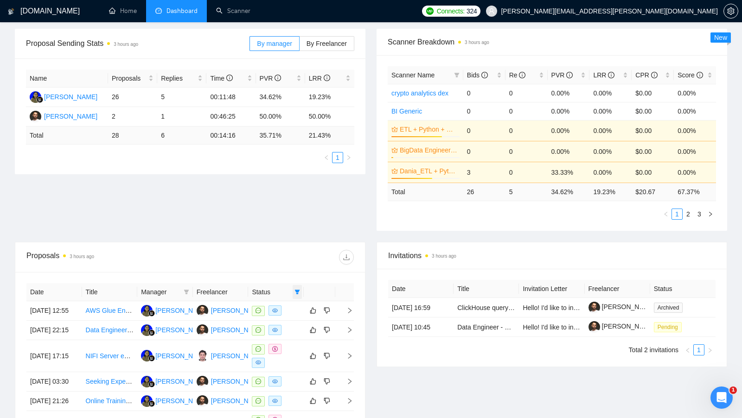
click at [294, 288] on span at bounding box center [297, 292] width 9 height 14
click at [294, 289] on icon "filter" at bounding box center [297, 292] width 6 height 6
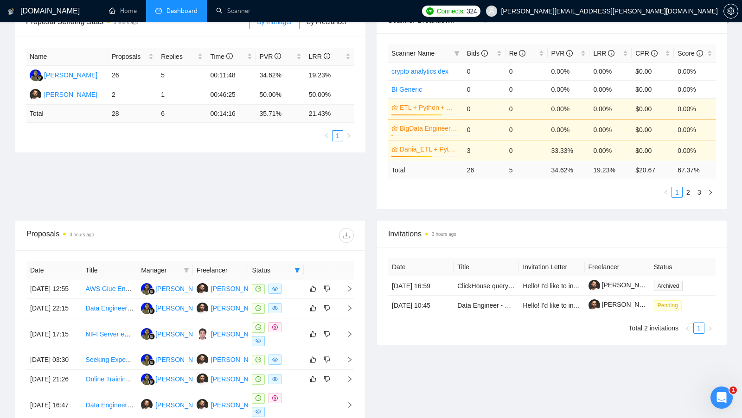
scroll to position [0, 0]
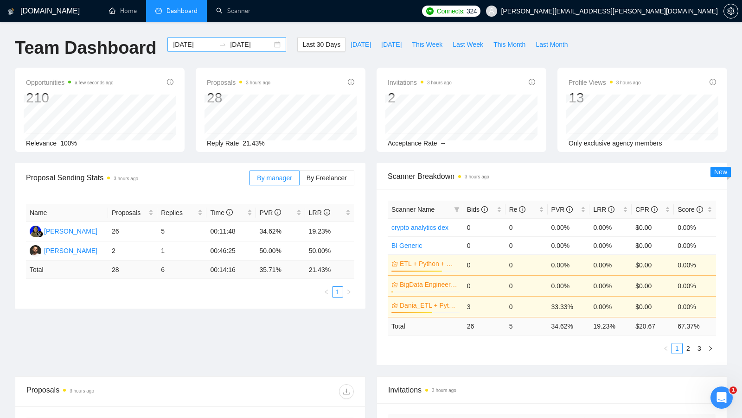
click at [269, 44] on div "[DATE] [DATE]" at bounding box center [226, 44] width 119 height 15
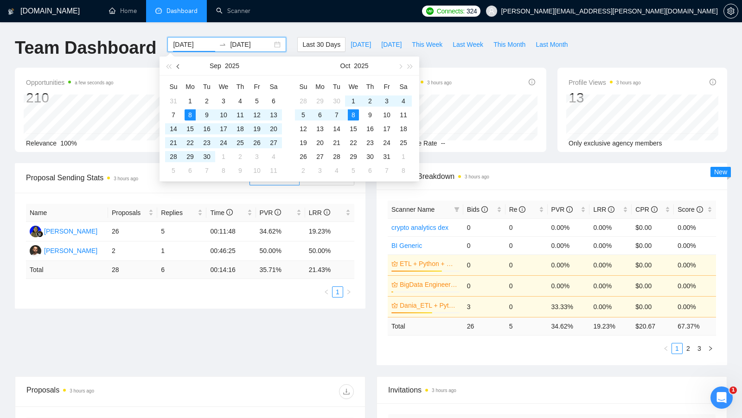
click at [178, 65] on span "button" at bounding box center [179, 66] width 5 height 5
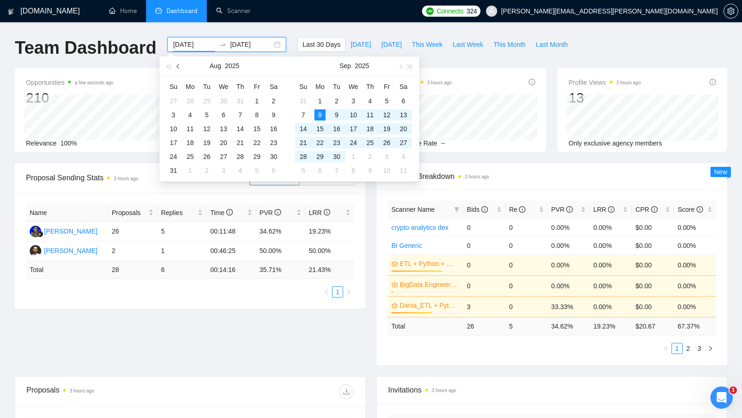
click at [178, 65] on span "button" at bounding box center [179, 66] width 5 height 5
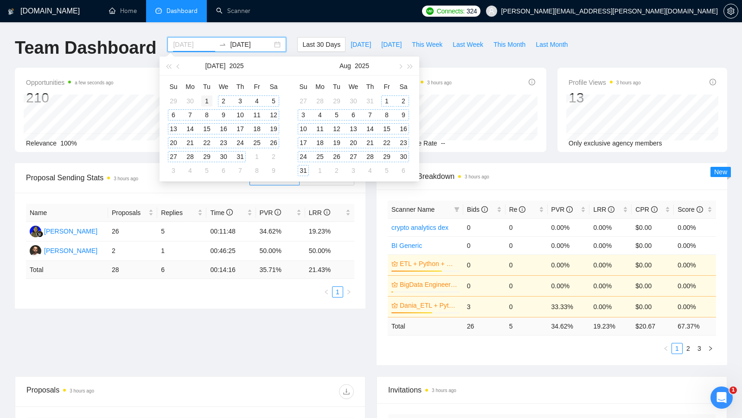
type input "[DATE]"
click at [212, 101] on td "1" at bounding box center [206, 101] width 17 height 14
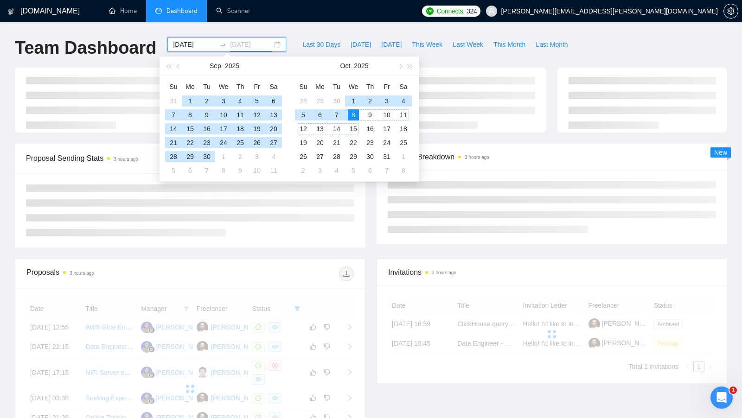
type input "[DATE]"
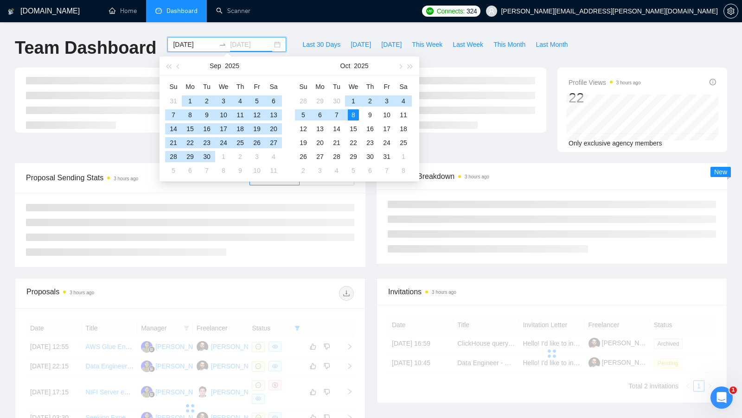
click at [355, 114] on div "8" at bounding box center [353, 114] width 11 height 11
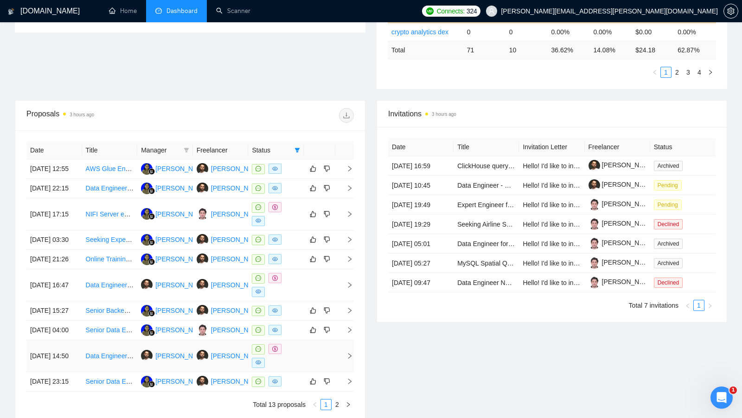
scroll to position [416, 0]
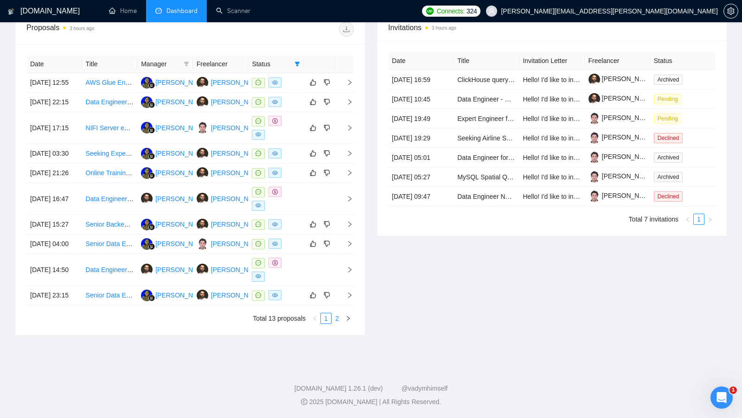
click at [337, 319] on link "2" at bounding box center [337, 318] width 10 height 10
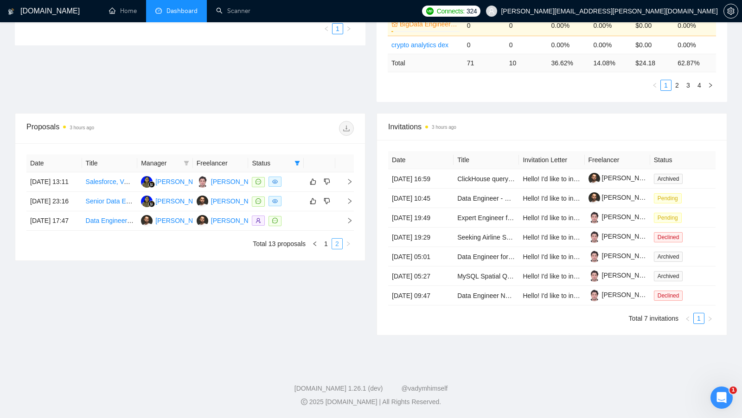
scroll to position [285, 0]
click at [326, 247] on link "1" at bounding box center [326, 244] width 10 height 10
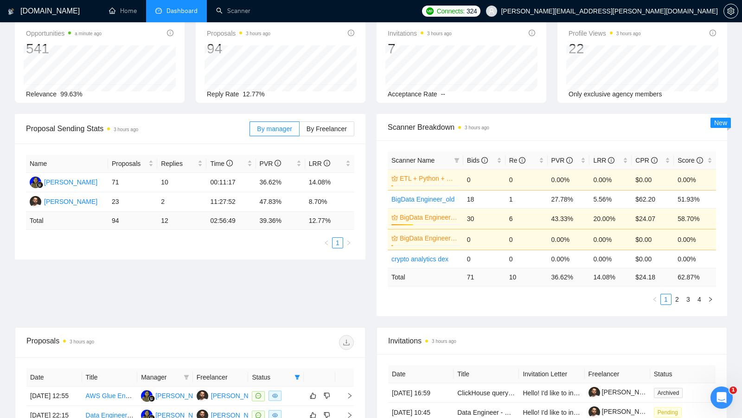
scroll to position [43, 0]
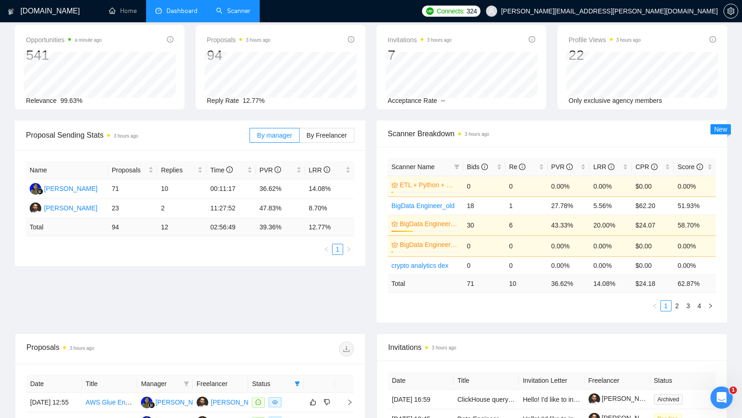
click at [237, 14] on link "Scanner" at bounding box center [233, 11] width 34 height 8
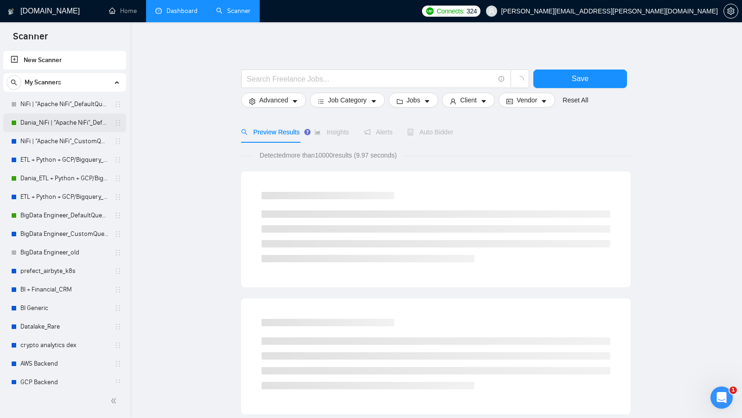
click at [77, 120] on link "Dania_NiFi | "Apache NiFi"_DefaultQuestions" at bounding box center [64, 123] width 88 height 19
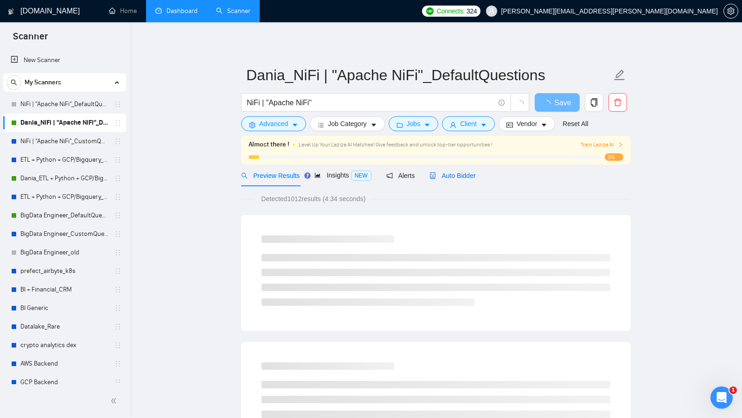
click at [440, 173] on span "Auto Bidder" at bounding box center [452, 175] width 46 height 7
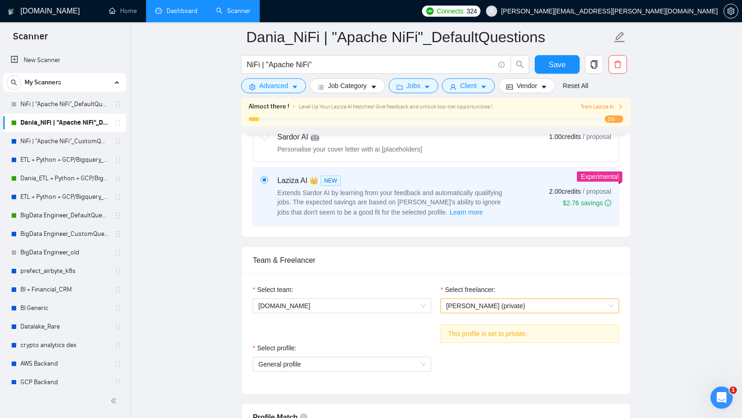
scroll to position [369, 0]
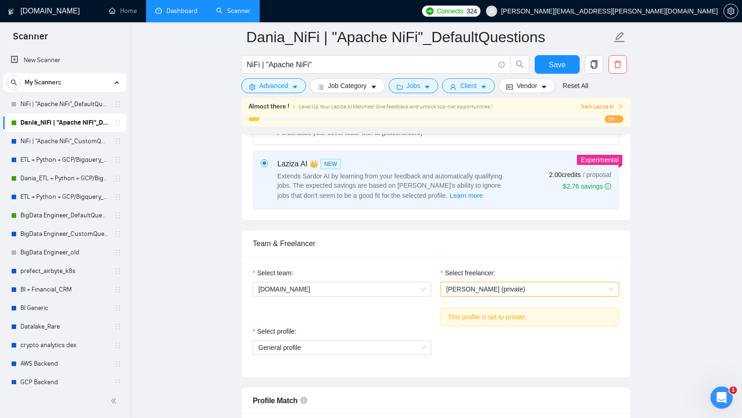
click at [193, 15] on link "Dashboard" at bounding box center [176, 11] width 42 height 8
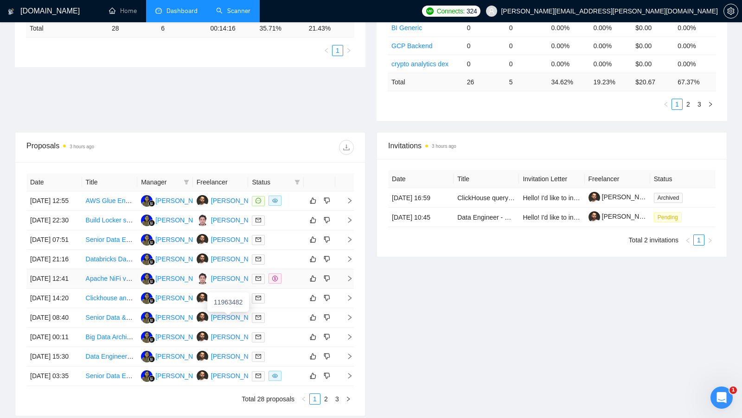
scroll to position [196, 0]
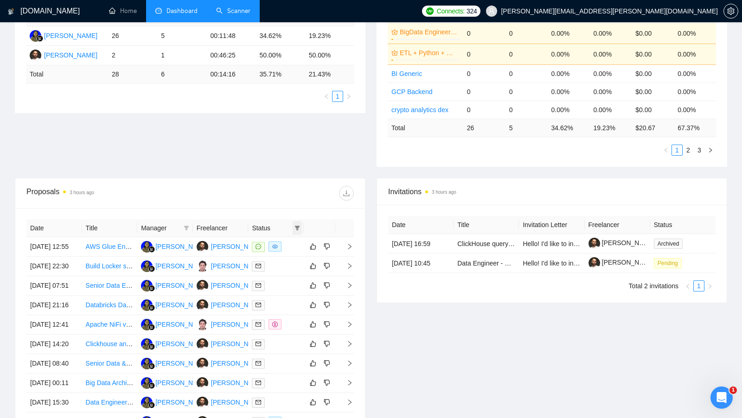
click at [296, 221] on span at bounding box center [297, 228] width 9 height 14
click at [253, 241] on input "checkbox" at bounding box center [254, 242] width 7 height 7
checkbox input "true"
click at [291, 157] on div "Proposal Sending Stats 3 hours ago By manager By Freelancer Name Proposals Repl…" at bounding box center [370, 73] width 723 height 211
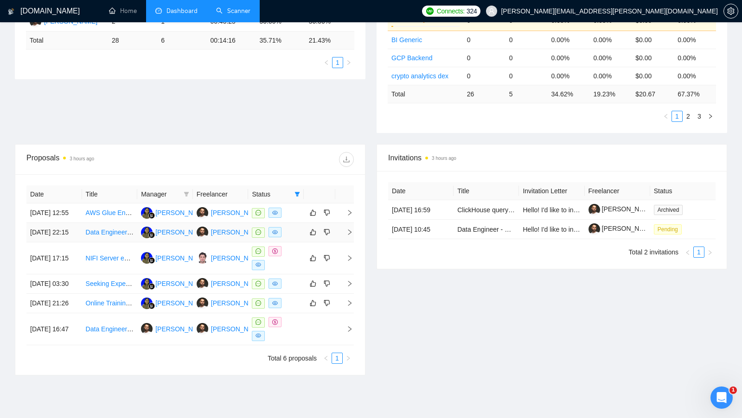
scroll to position [236, 0]
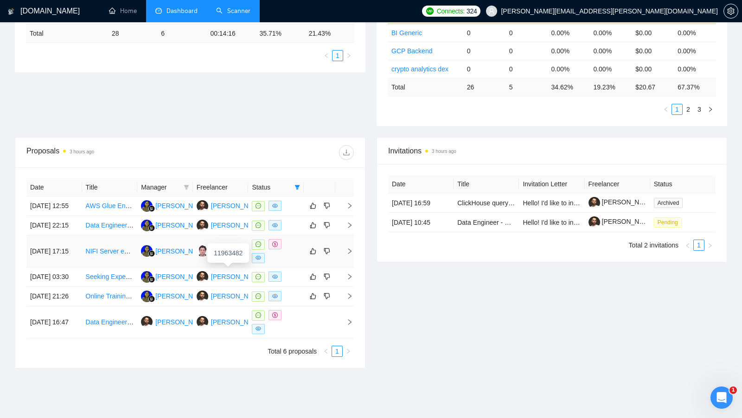
click at [225, 256] on div "Danylo Aizenberh" at bounding box center [237, 251] width 53 height 10
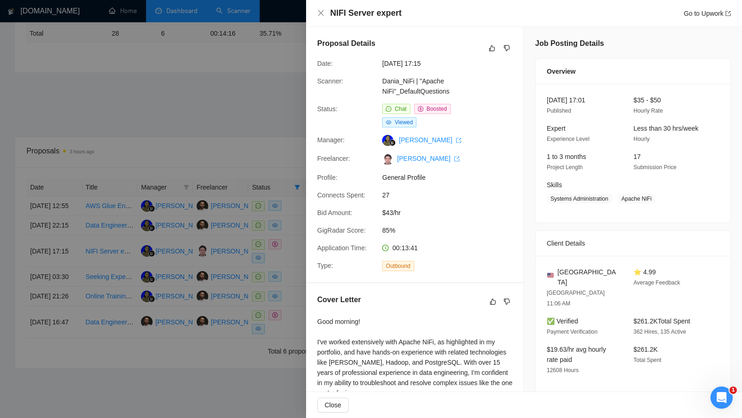
click at [214, 70] on div at bounding box center [371, 209] width 742 height 418
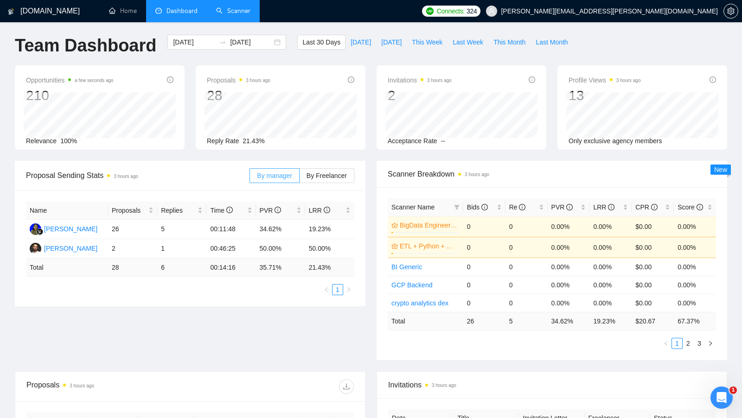
scroll to position [0, 0]
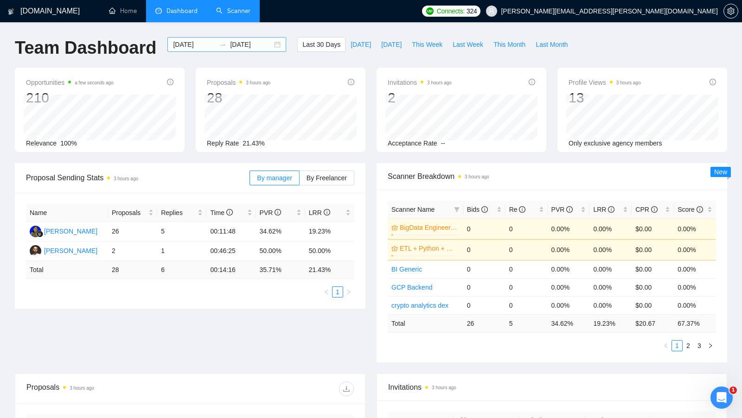
click at [273, 44] on div "2025-09-08 2025-10-08" at bounding box center [226, 44] width 119 height 15
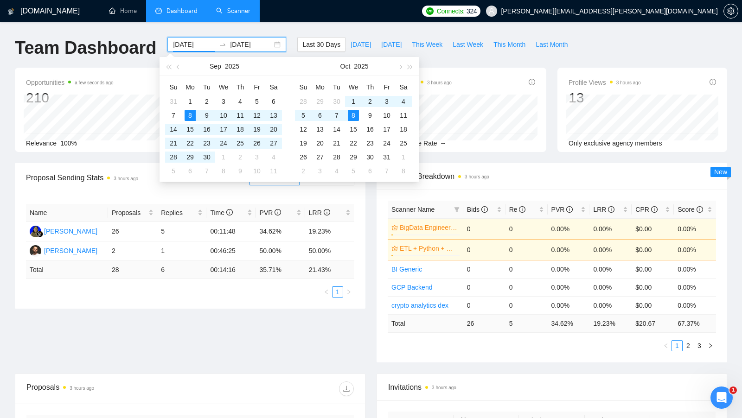
click at [317, 31] on div "GigRadar.io Home Dashboard Scanner Connects: 324 anton.chernetskiy@broscorp.net…" at bounding box center [371, 344] width 742 height 688
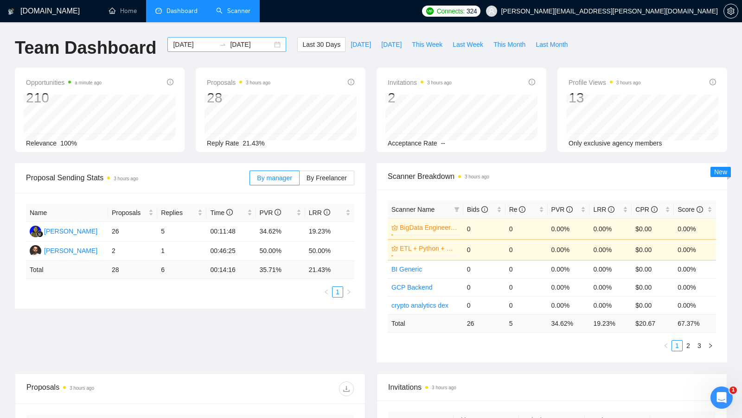
click at [274, 47] on div "2025-09-08 2025-10-08" at bounding box center [226, 44] width 119 height 15
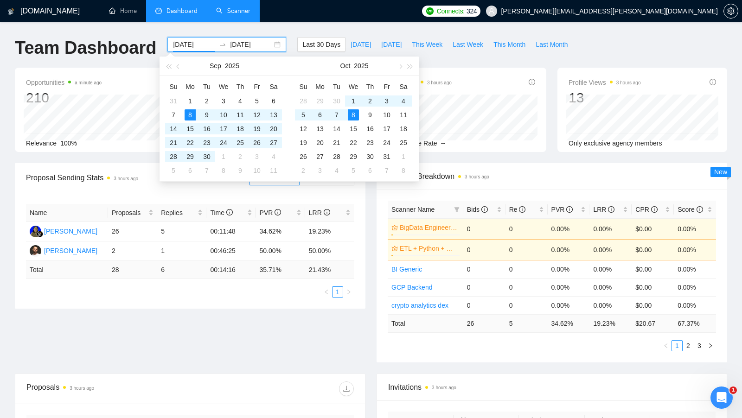
click at [271, 47] on div "2025-09-08 2025-10-08" at bounding box center [226, 44] width 119 height 15
click at [179, 66] on span "button" at bounding box center [179, 66] width 5 height 5
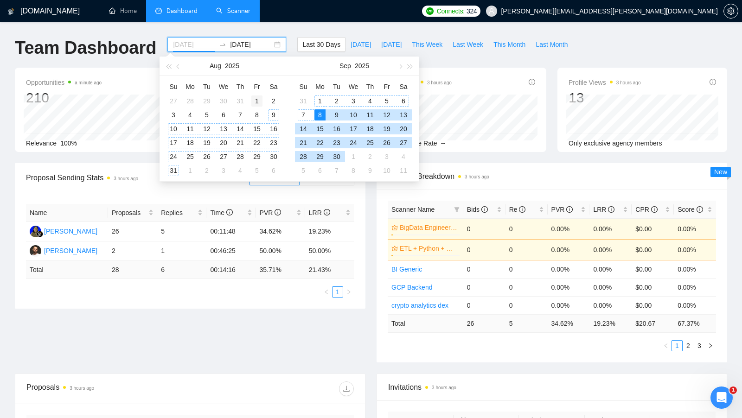
type input "2025-08-01"
click at [255, 99] on div "1" at bounding box center [256, 101] width 11 height 11
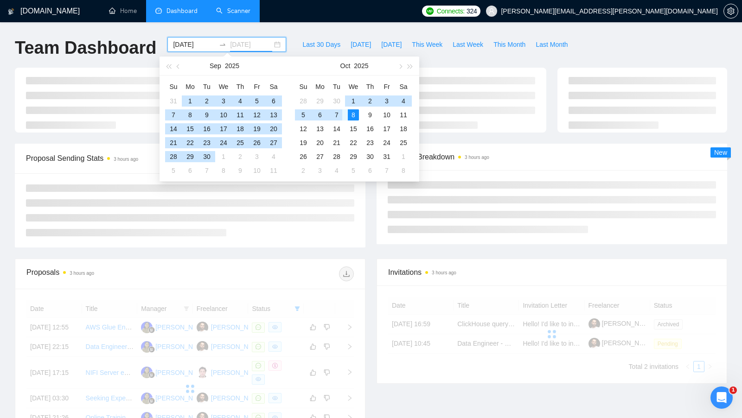
type input "2025-10-08"
click at [350, 112] on div "8" at bounding box center [353, 114] width 11 height 11
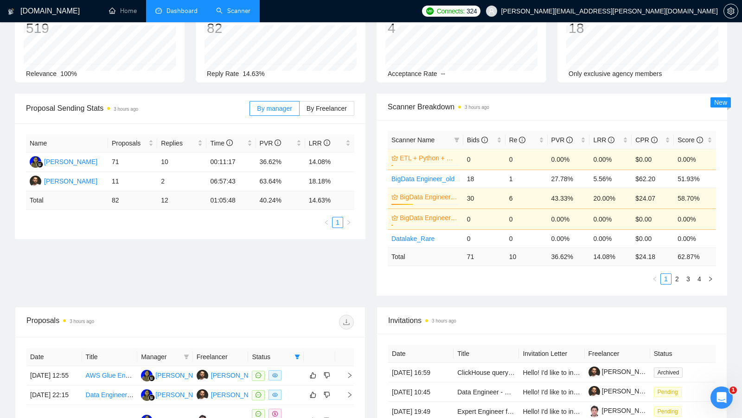
scroll to position [4, 0]
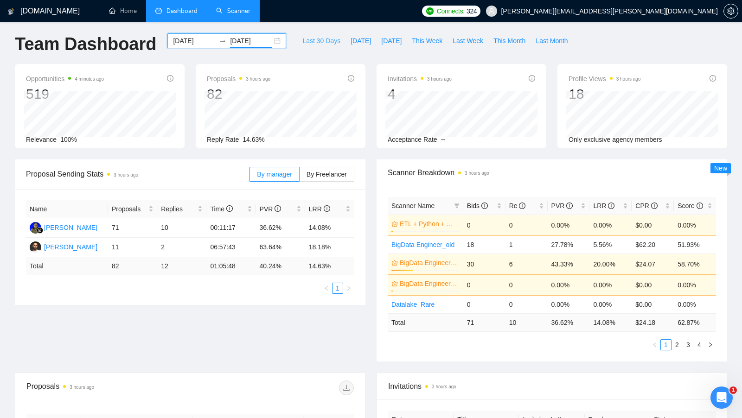
click at [313, 41] on span "Last 30 Days" at bounding box center [321, 41] width 38 height 10
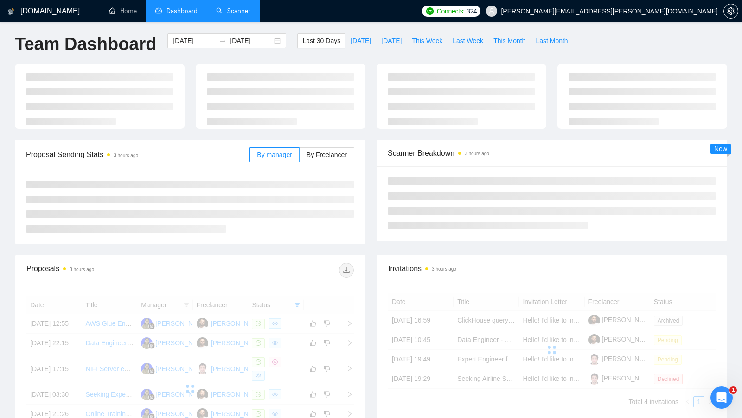
type input "2025-09-08"
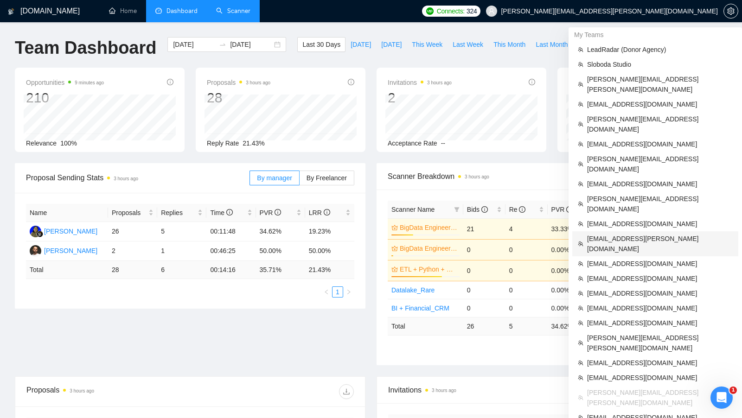
click at [631, 234] on span "mail.attinder@gmail.com" at bounding box center [660, 244] width 146 height 20
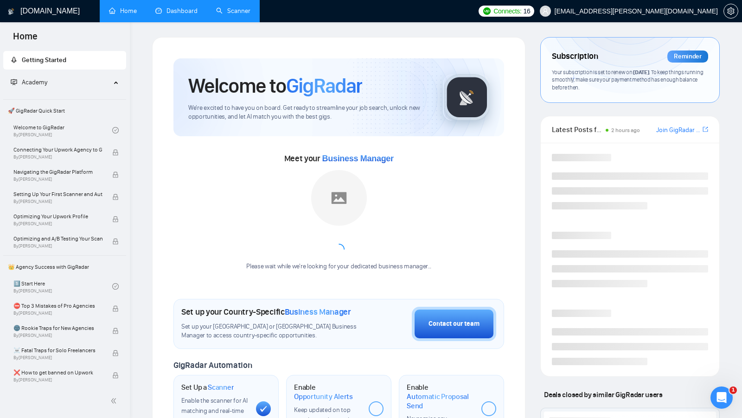
click at [391, 144] on div "Meet your Business Manager Please wait while we're looking for your dedicated b…" at bounding box center [338, 208] width 331 height 144
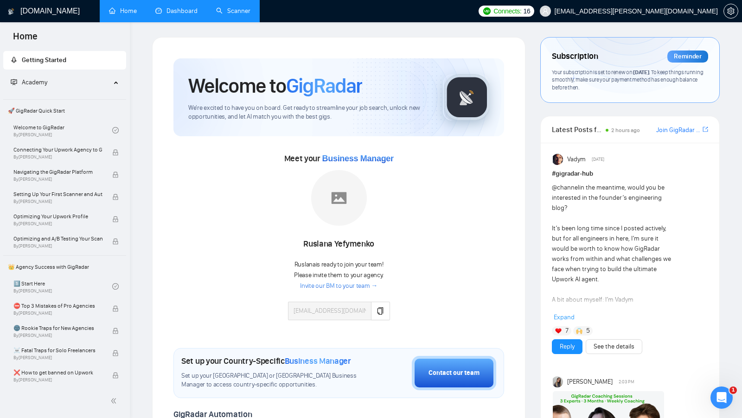
click at [182, 15] on link "Dashboard" at bounding box center [176, 11] width 42 height 8
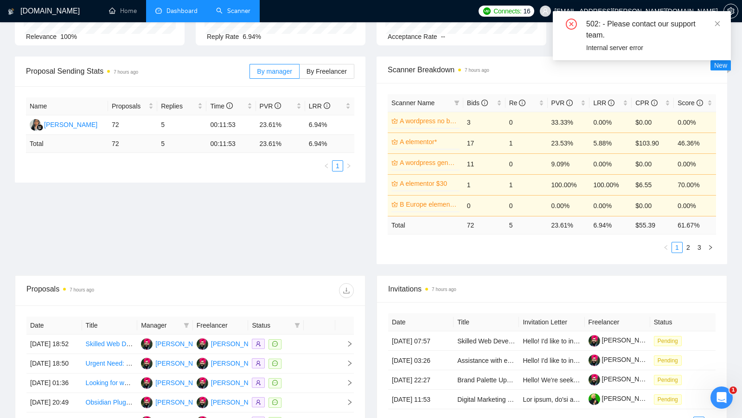
scroll to position [100, 0]
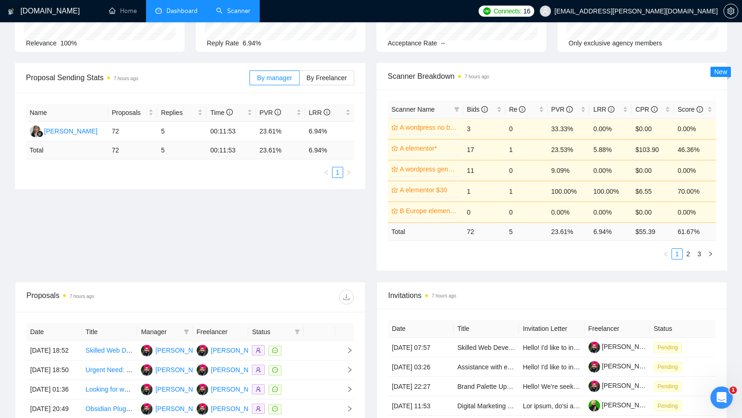
click at [366, 184] on div "Proposal Sending Stats 7 hours ago By manager By Freelancer Name Proposals Repl…" at bounding box center [190, 126] width 362 height 126
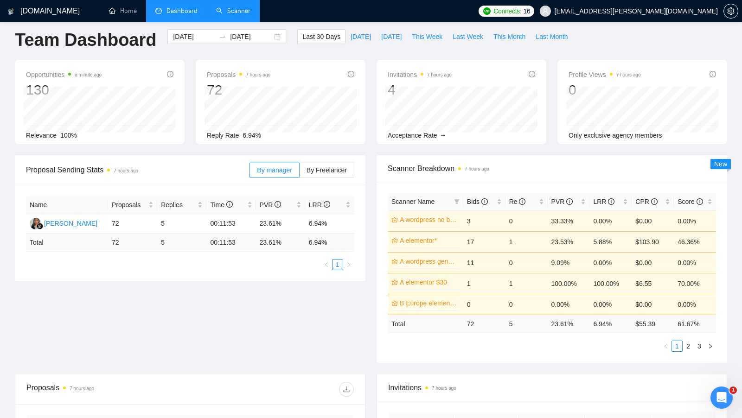
scroll to position [0, 0]
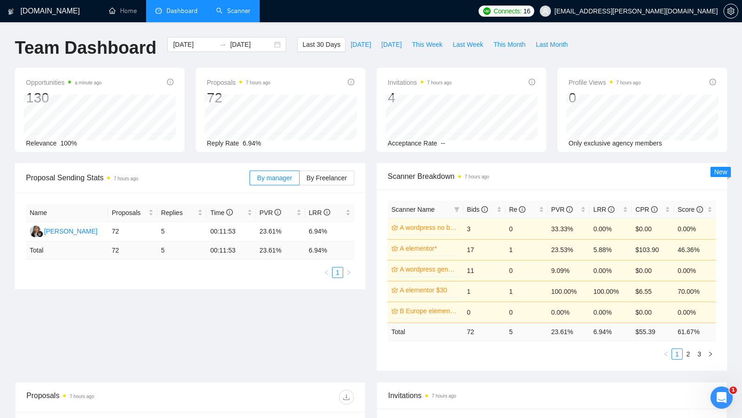
click at [234, 13] on link "Scanner" at bounding box center [233, 11] width 34 height 8
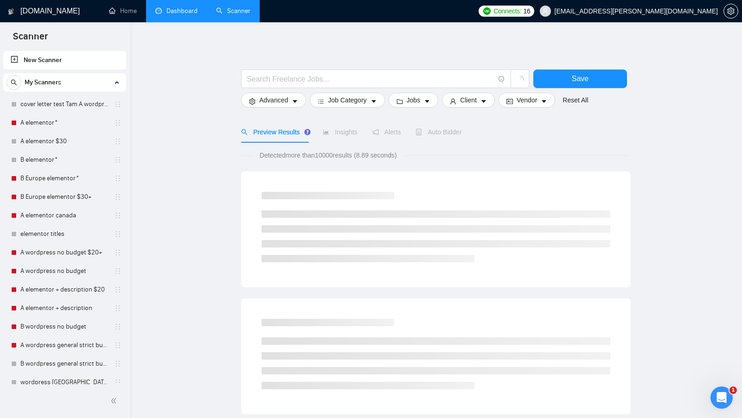
click at [191, 15] on link "Dashboard" at bounding box center [176, 11] width 42 height 8
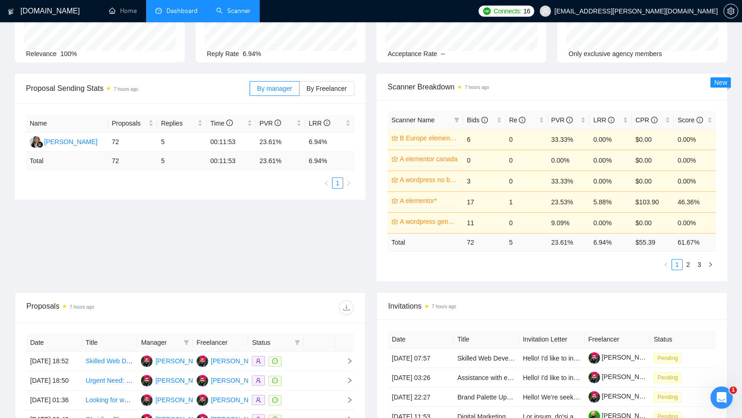
scroll to position [96, 0]
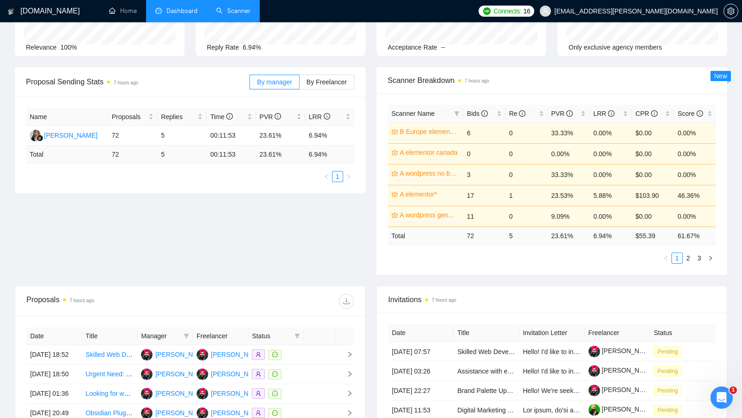
click at [397, 299] on span "Invitations 7 hours ago" at bounding box center [551, 300] width 327 height 12
click at [377, 281] on div "Proposal Sending Stats 7 hours ago By manager By Freelancer Name Proposals Repl…" at bounding box center [370, 176] width 723 height 219
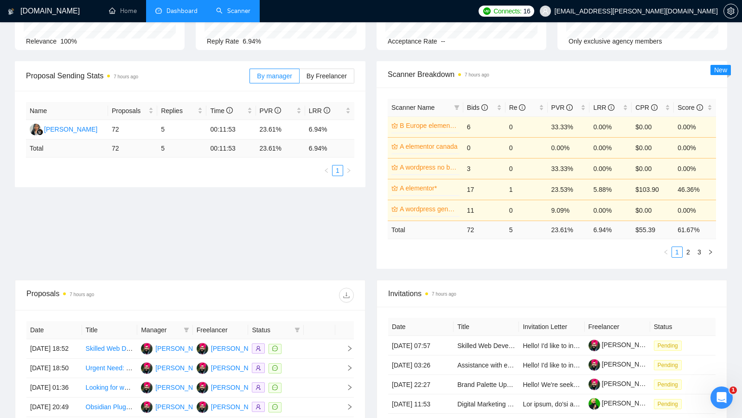
scroll to position [99, 0]
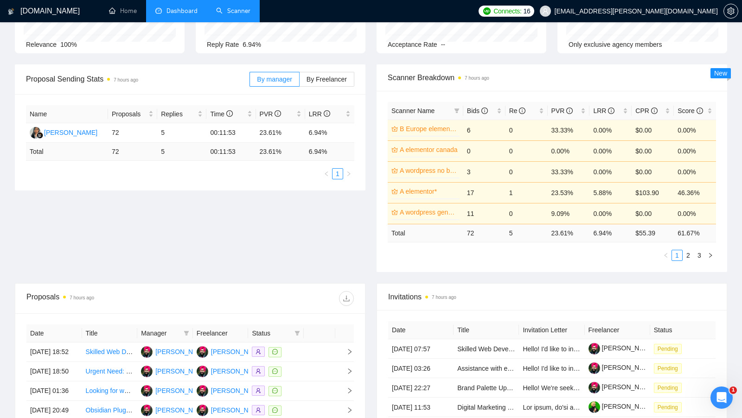
click at [732, 19] on div at bounding box center [730, 11] width 15 height 22
click at [732, 17] on button "button" at bounding box center [730, 11] width 15 height 15
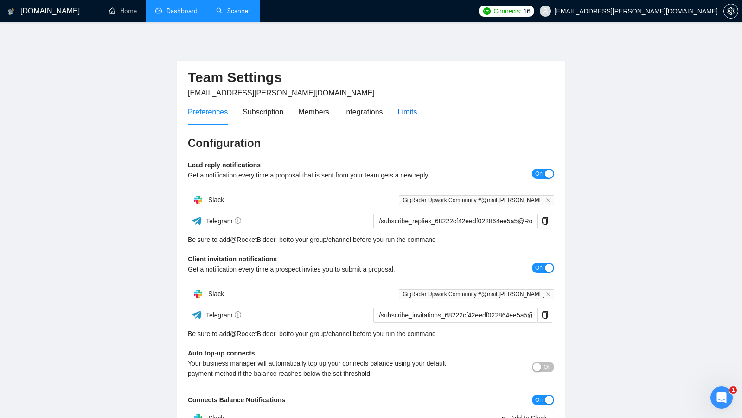
click at [401, 113] on div "Limits" at bounding box center [407, 112] width 19 height 12
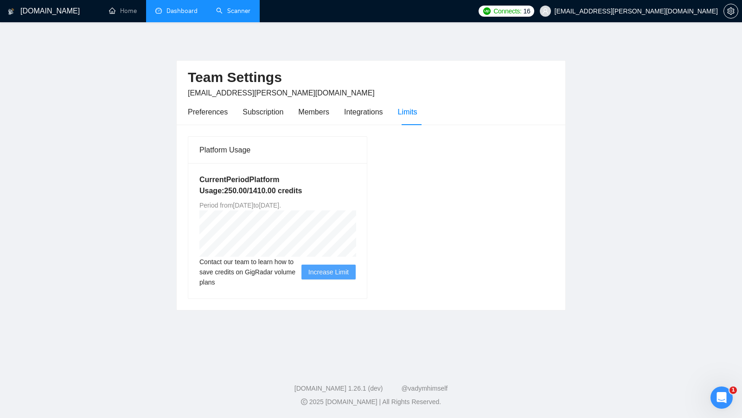
click at [656, 66] on main "Team Settings mail.attinder@gmail.com Preferences Subscription Members Integrat…" at bounding box center [371, 192] width 712 height 310
click at [665, 62] on main "Team Settings mail.attinder@gmail.com Preferences Subscription Members Integrat…" at bounding box center [371, 192] width 712 height 310
click at [625, 62] on main "Team Settings mail.attinder@gmail.com Preferences Subscription Members Integrat…" at bounding box center [371, 192] width 712 height 310
click at [624, 62] on main "Team Settings mail.attinder@gmail.com Preferences Subscription Members Integrat…" at bounding box center [371, 192] width 712 height 310
click at [476, 84] on h2 "Team Settings" at bounding box center [371, 77] width 366 height 19
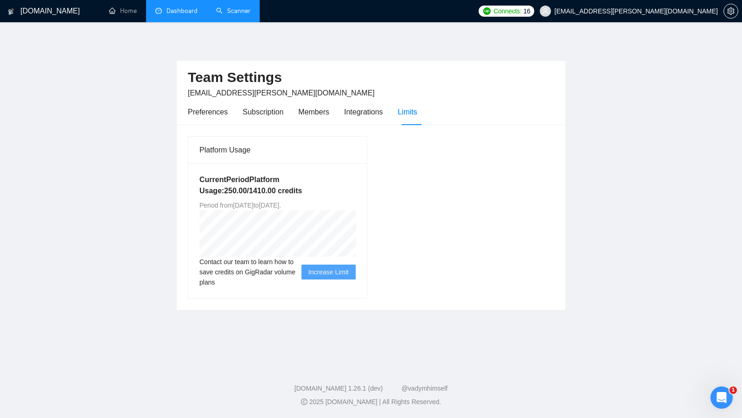
click at [311, 49] on div "Team Settings mail.attinder@gmail.com Preferences Subscription Members Integrat…" at bounding box center [371, 174] width 390 height 274
click at [198, 12] on link "Dashboard" at bounding box center [176, 11] width 42 height 8
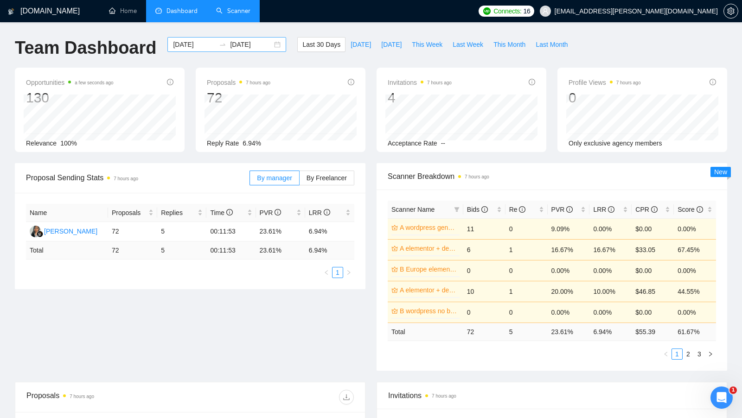
click at [267, 42] on div "2025-09-08 2025-10-08" at bounding box center [226, 44] width 119 height 15
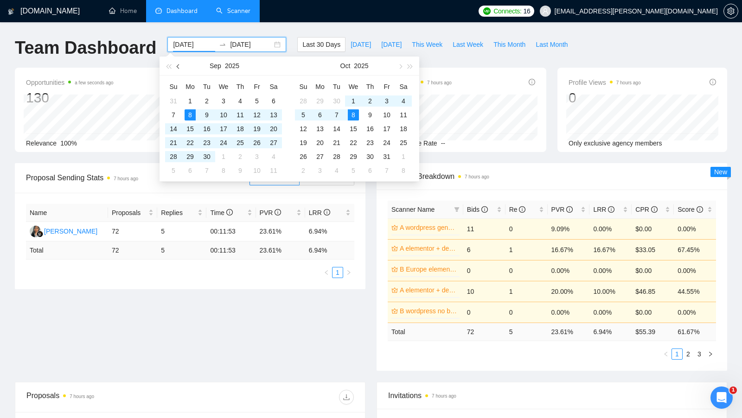
click at [180, 66] on span "button" at bounding box center [179, 66] width 5 height 5
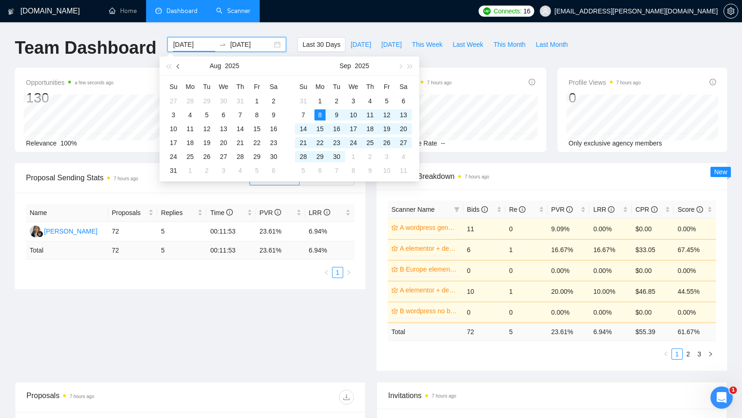
click at [180, 66] on span "button" at bounding box center [179, 66] width 5 height 5
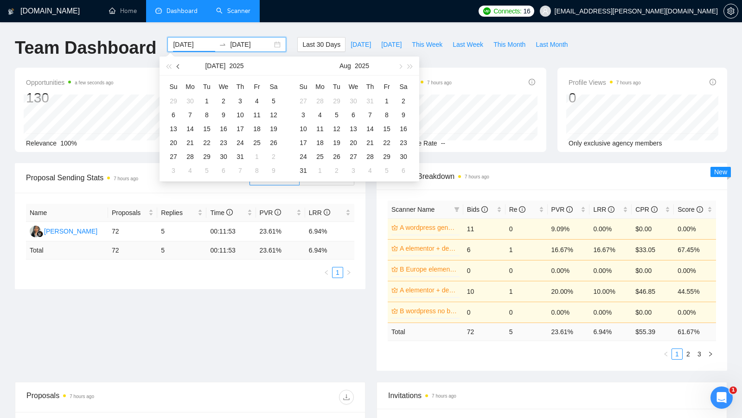
click at [180, 66] on span "button" at bounding box center [179, 66] width 5 height 5
type input "2025-05-01"
click at [236, 98] on div "1" at bounding box center [240, 101] width 11 height 11
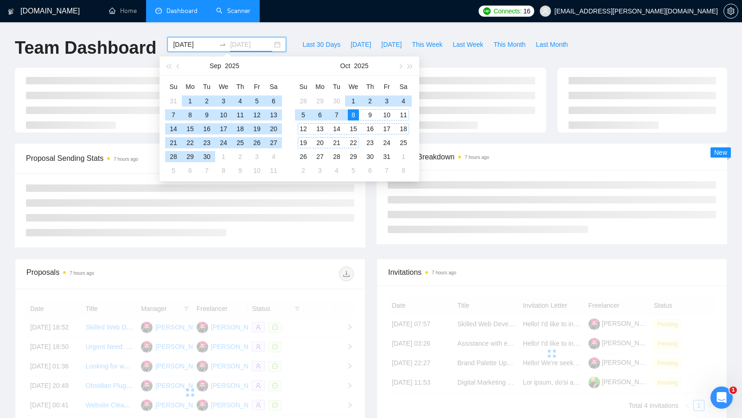
type input "2025-10-08"
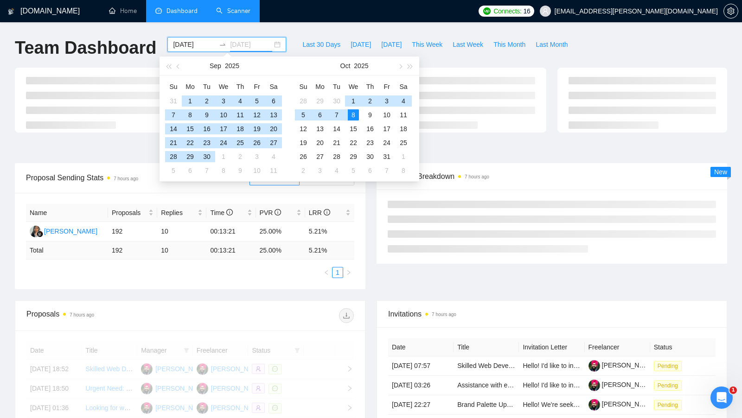
click at [357, 119] on div "8" at bounding box center [353, 114] width 11 height 11
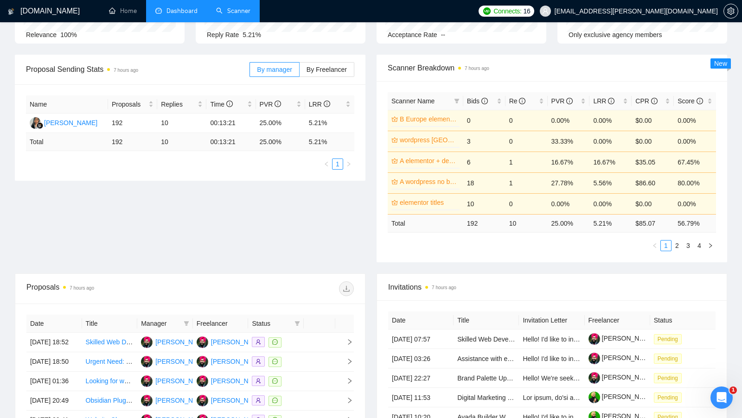
scroll to position [102, 0]
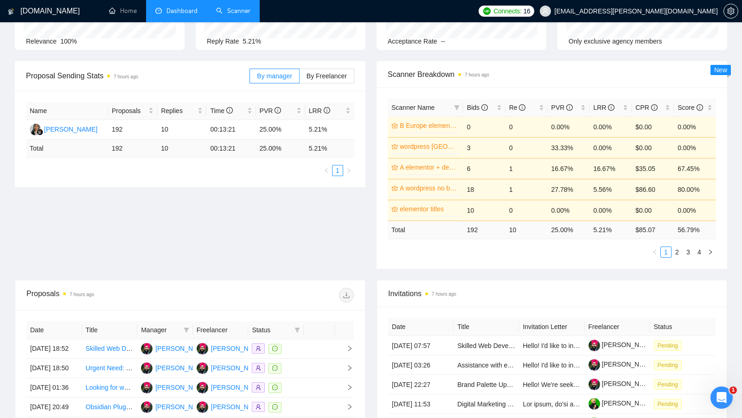
click at [367, 137] on div "Proposal Sending Stats 7 hours ago By manager By Freelancer Name Proposals Repl…" at bounding box center [190, 124] width 362 height 126
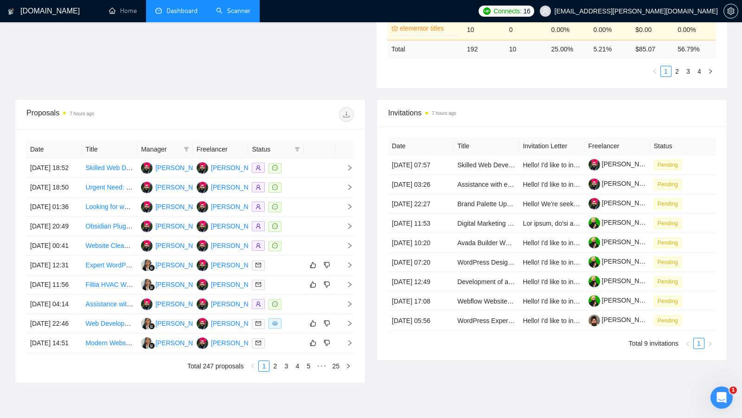
scroll to position [414, 0]
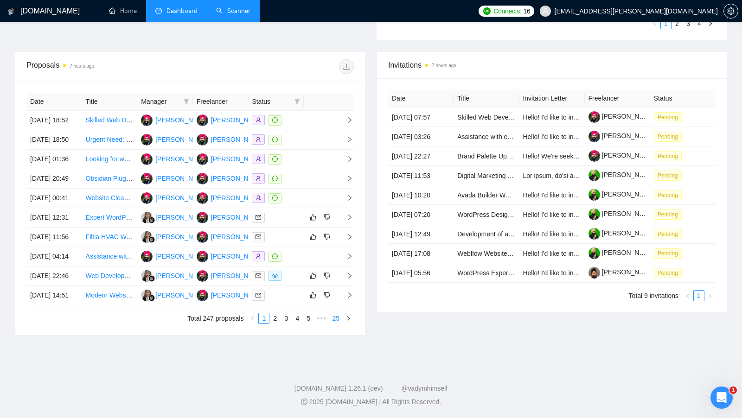
click at [335, 318] on link "25" at bounding box center [335, 318] width 13 height 10
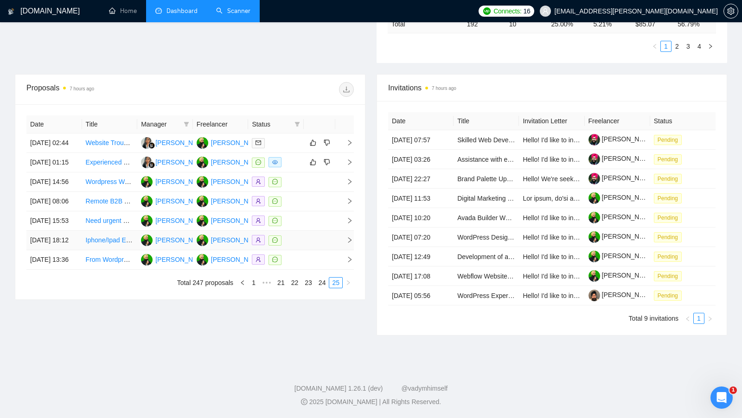
scroll to position [332, 0]
click at [293, 157] on div at bounding box center [276, 162] width 48 height 11
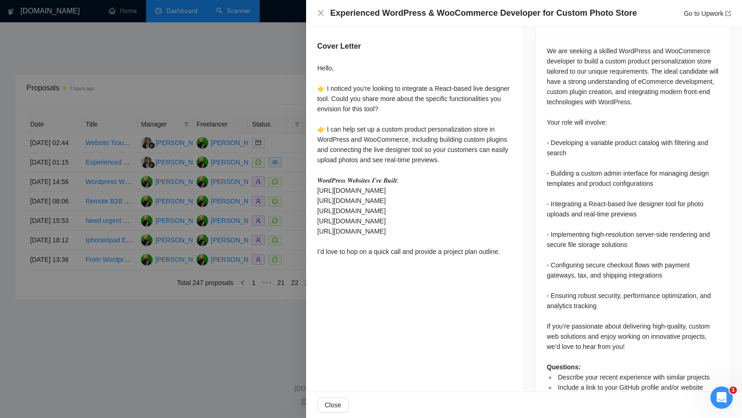
scroll to position [396, 0]
click at [301, 217] on div at bounding box center [371, 209] width 742 height 418
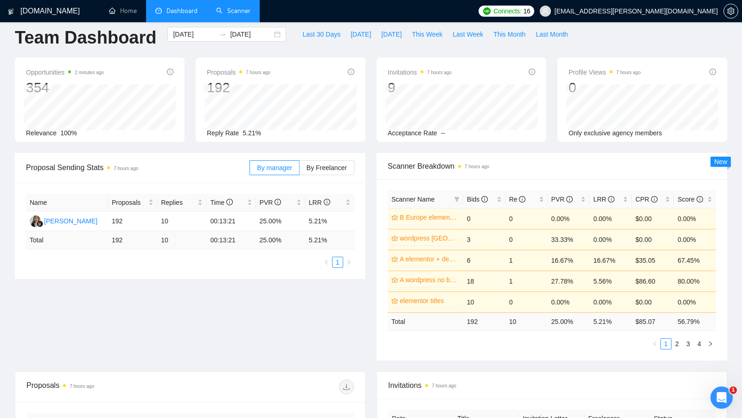
scroll to position [9, 0]
click at [394, 147] on div "Opportunities 2 minutes ago 354 Relevance 100% Proposals 7 hours ago 192 Reply …" at bounding box center [370, 106] width 723 height 96
click at [224, 7] on link "Scanner" at bounding box center [233, 11] width 34 height 8
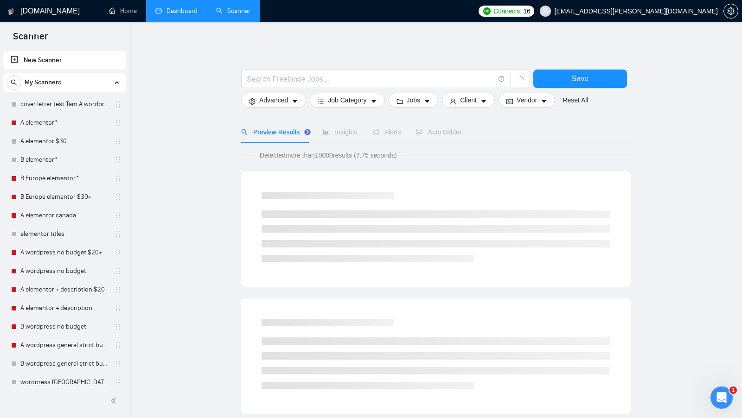
click at [163, 15] on link "Dashboard" at bounding box center [176, 11] width 42 height 8
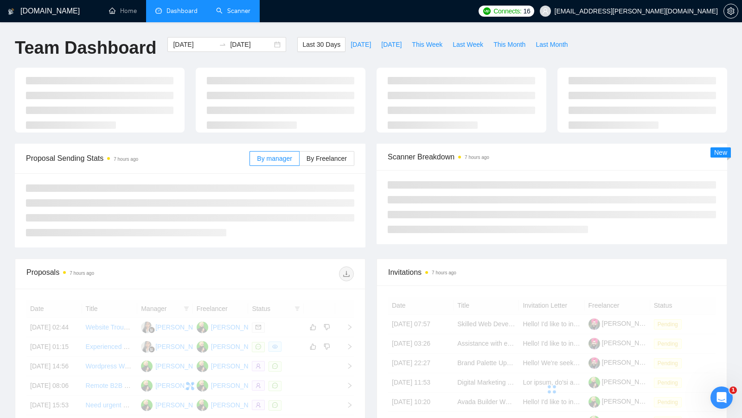
click at [216, 11] on link "Scanner" at bounding box center [233, 11] width 34 height 8
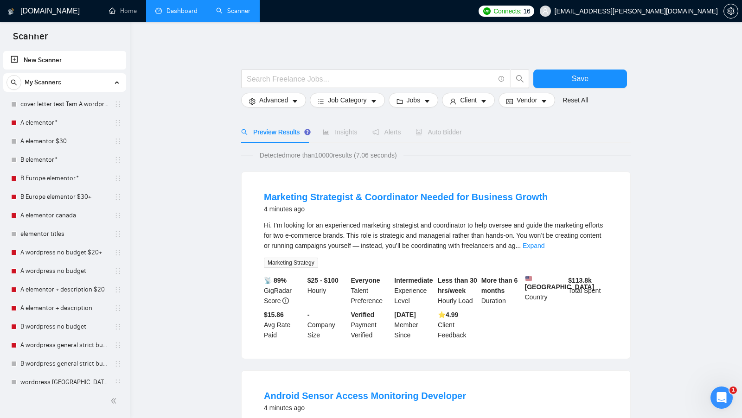
click at [174, 7] on link "Dashboard" at bounding box center [176, 11] width 42 height 8
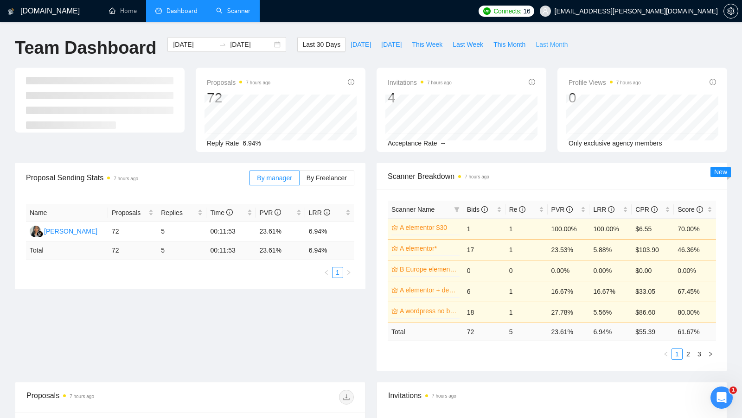
click at [534, 44] on button "Last Month" at bounding box center [551, 44] width 42 height 15
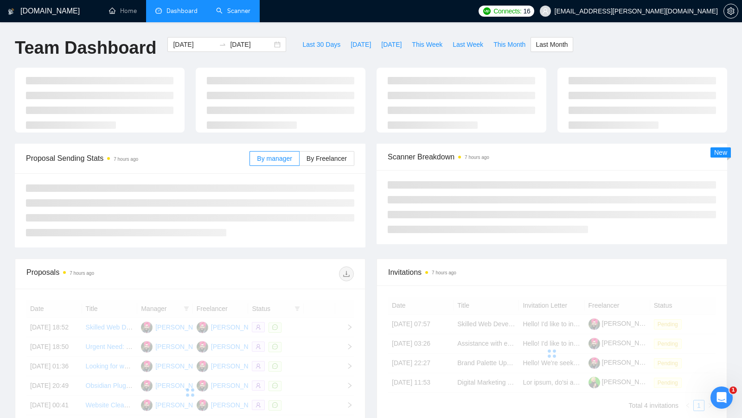
type input "2025-09-01"
type input "2025-09-30"
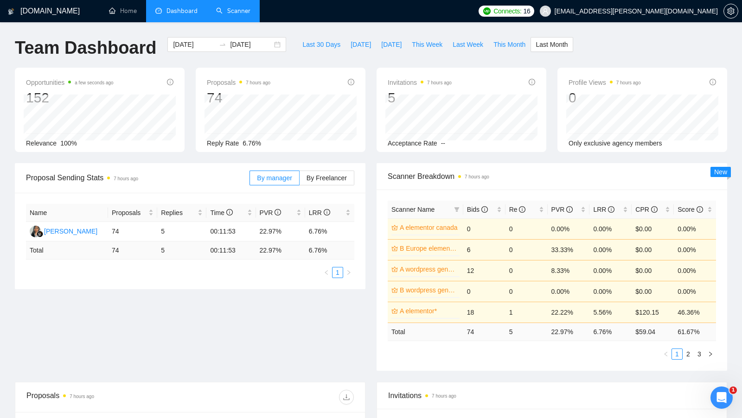
click at [612, 58] on div "Team Dashboard 2025-09-01 2025-09-30 Last 30 Days Today Yesterday This Week Las…" at bounding box center [370, 52] width 723 height 31
click at [132, 7] on link "Home" at bounding box center [123, 11] width 28 height 8
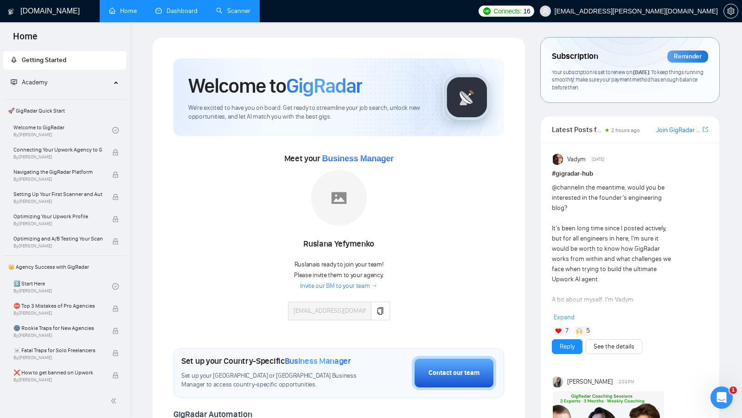
click at [222, 15] on link "Scanner" at bounding box center [233, 11] width 34 height 8
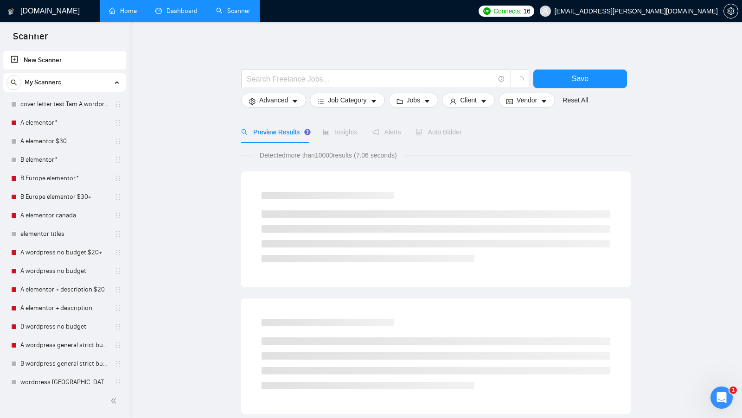
click at [182, 15] on link "Dashboard" at bounding box center [176, 11] width 42 height 8
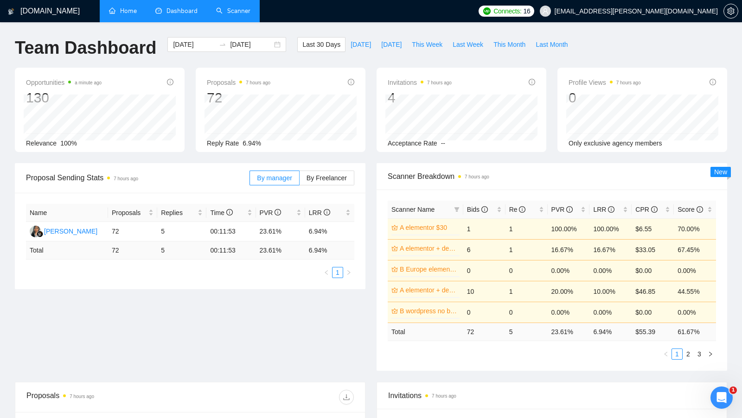
click at [130, 9] on link "Home" at bounding box center [123, 11] width 28 height 8
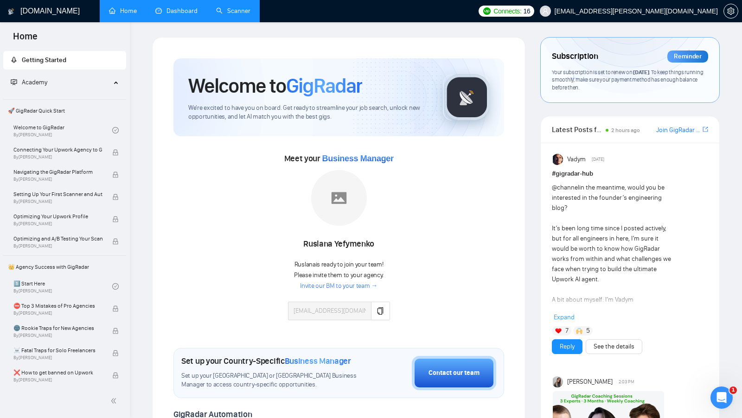
click at [181, 15] on link "Dashboard" at bounding box center [176, 11] width 42 height 8
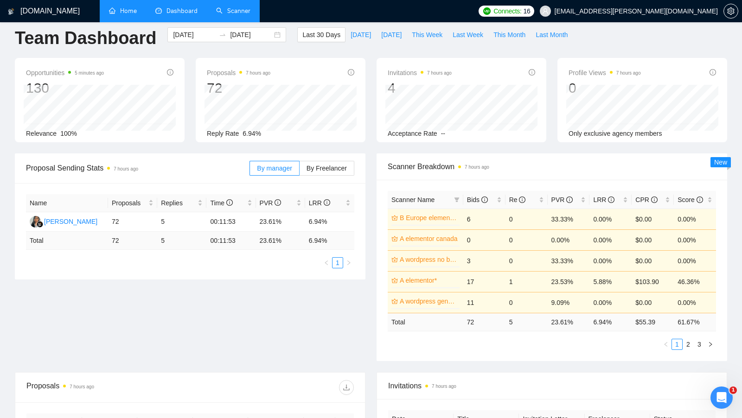
scroll to position [2, 0]
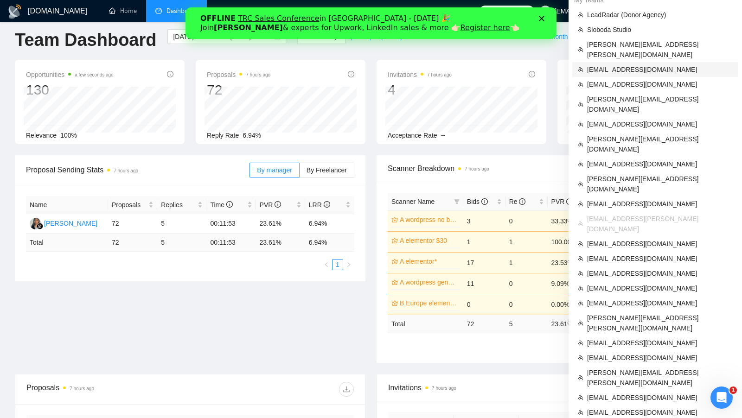
click at [656, 64] on span "[EMAIL_ADDRESS][DOMAIN_NAME]" at bounding box center [660, 69] width 146 height 10
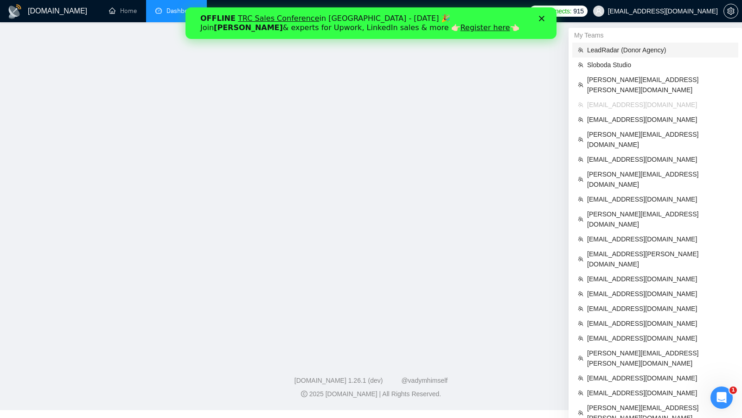
scroll to position [30, 0]
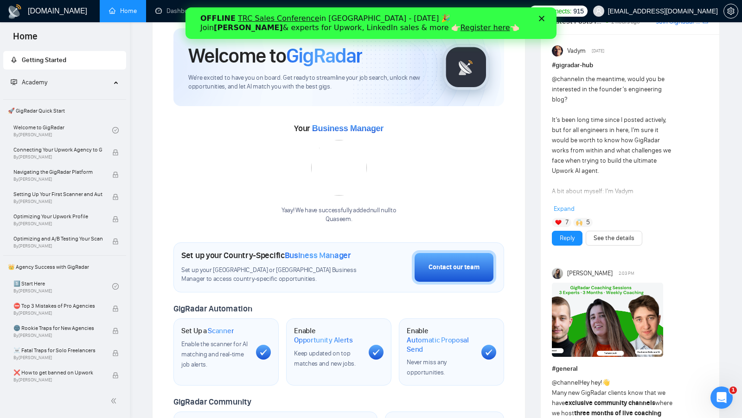
click at [163, 29] on div "Welcome to GigRadar We're excited to have you on board. Get ready to streamline…" at bounding box center [338, 304] width 353 height 575
click at [171, 13] on link "Dashboard" at bounding box center [176, 11] width 42 height 8
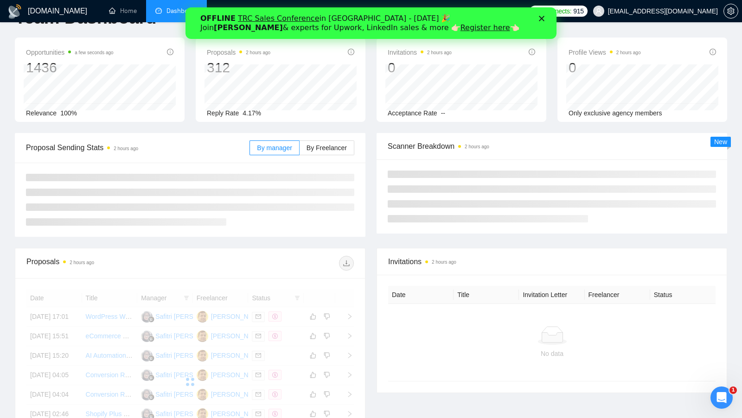
click at [540, 17] on polygon "Закрити" at bounding box center [541, 19] width 6 height 6
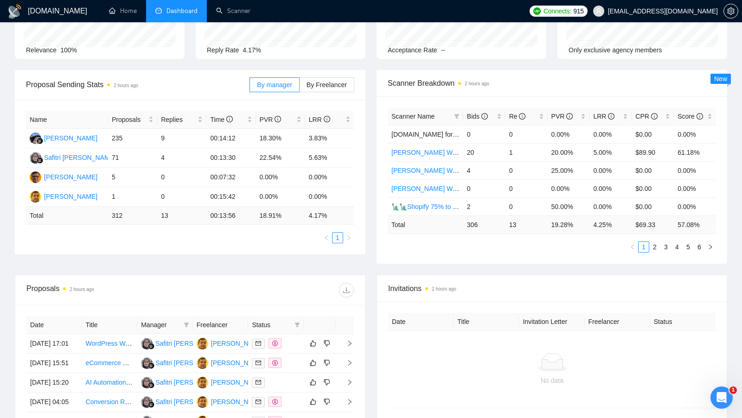
scroll to position [93, 0]
drag, startPoint x: 124, startPoint y: 213, endPoint x: 101, endPoint y: 213, distance: 23.2
click at [101, 213] on tr "Total 312 13 00:13:56 18.91 % 4.17 %" at bounding box center [190, 216] width 328 height 18
click at [117, 239] on ul "1" at bounding box center [190, 238] width 328 height 11
drag, startPoint x: 129, startPoint y: 216, endPoint x: 111, endPoint y: 217, distance: 18.6
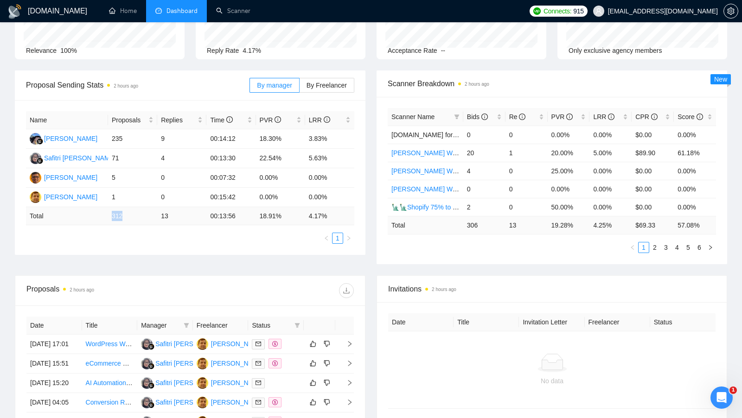
click at [111, 217] on td "312" at bounding box center [132, 216] width 49 height 18
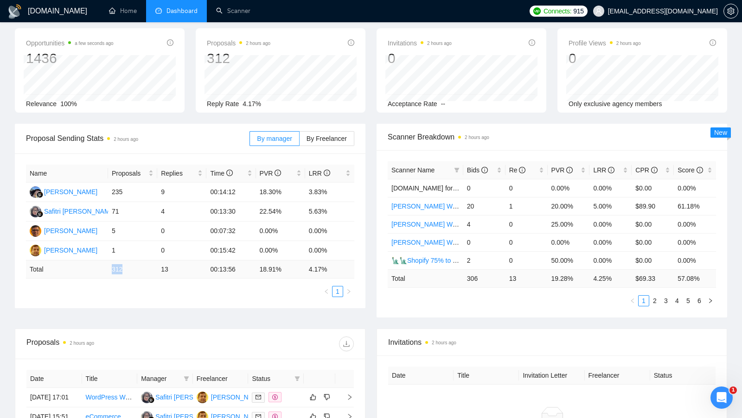
scroll to position [48, 0]
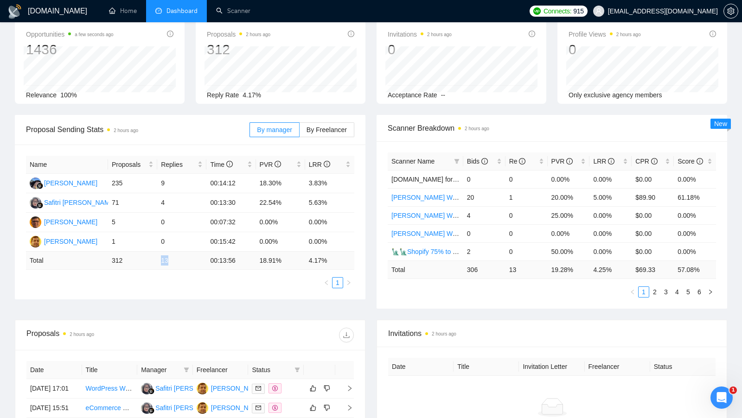
drag, startPoint x: 161, startPoint y: 259, endPoint x: 181, endPoint y: 259, distance: 20.4
click at [181, 259] on td "13" at bounding box center [181, 261] width 49 height 18
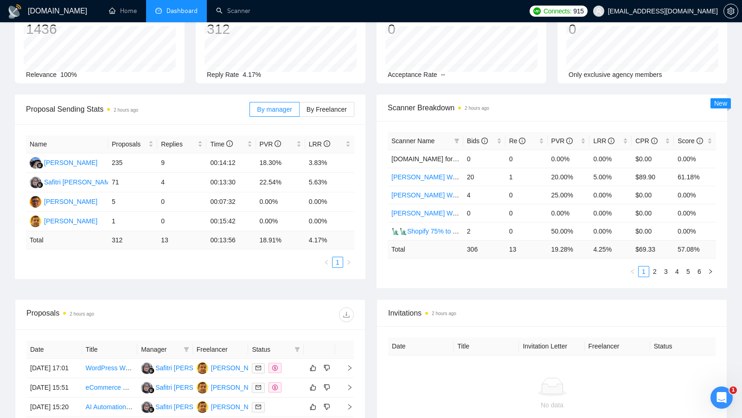
click at [326, 121] on div "By manager By Freelancer" at bounding box center [301, 110] width 105 height 30
click at [336, 109] on span "By Freelancer" at bounding box center [327, 109] width 40 height 7
click at [300, 112] on input "By Freelancer" at bounding box center [300, 112] width 0 height 0
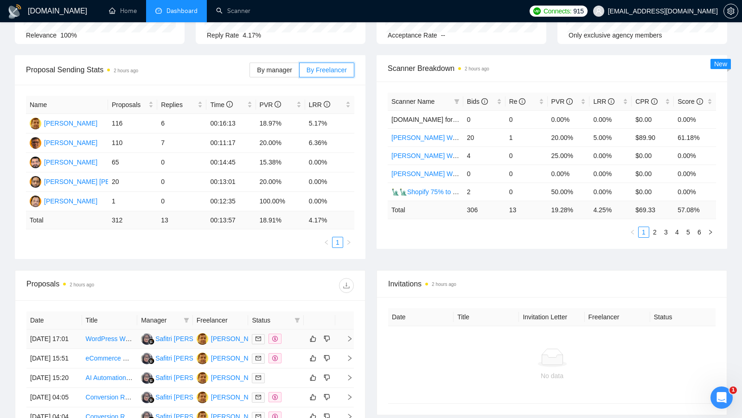
scroll to position [150, 0]
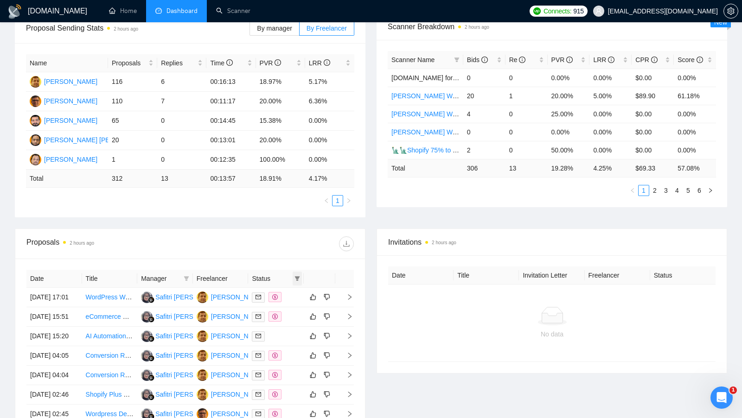
click at [296, 279] on span at bounding box center [297, 279] width 9 height 14
click at [255, 297] on input "checkbox" at bounding box center [254, 293] width 7 height 7
checkbox input "true"
click at [293, 264] on div "Date Title Manager Freelancer Status [DATE] 17:01 WordPress Website Update for …" at bounding box center [190, 392] width 350 height 266
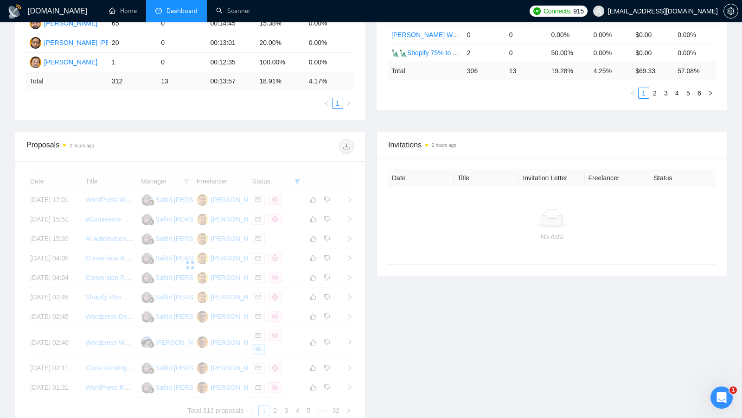
scroll to position [235, 0]
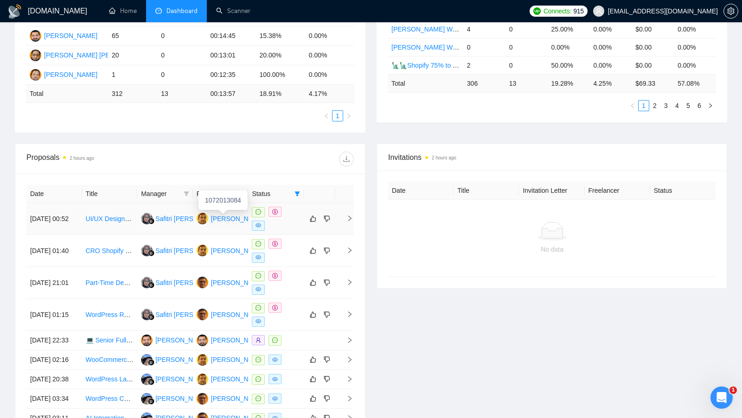
click at [233, 217] on div "[PERSON_NAME]" at bounding box center [237, 219] width 53 height 10
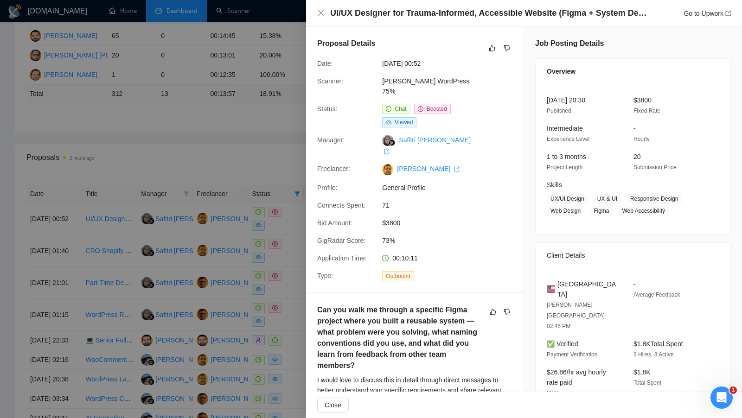
click at [258, 64] on div at bounding box center [371, 209] width 742 height 418
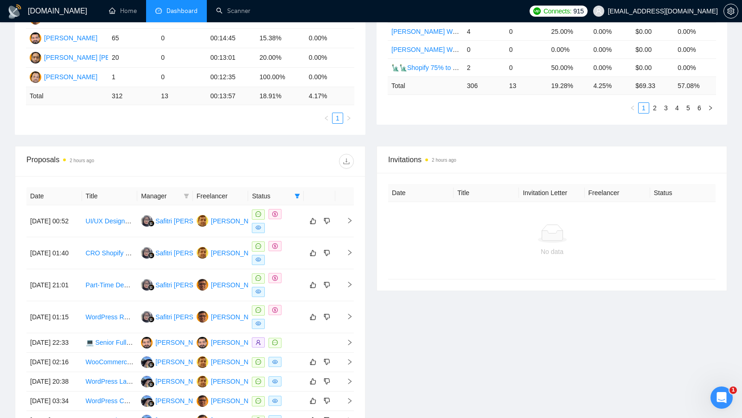
scroll to position [230, 0]
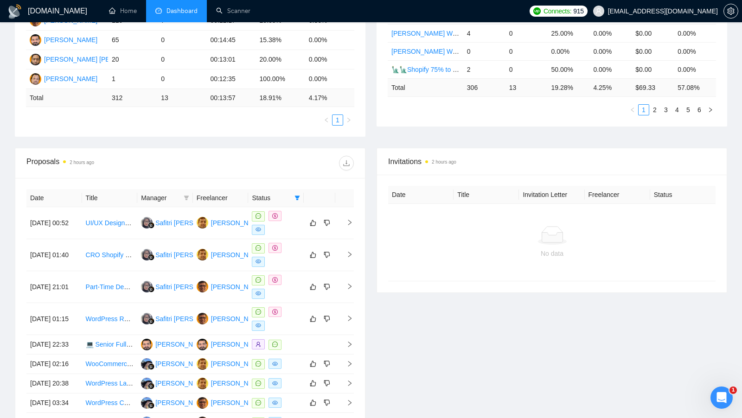
click at [404, 156] on span "Invitations 2 hours ago" at bounding box center [551, 162] width 327 height 12
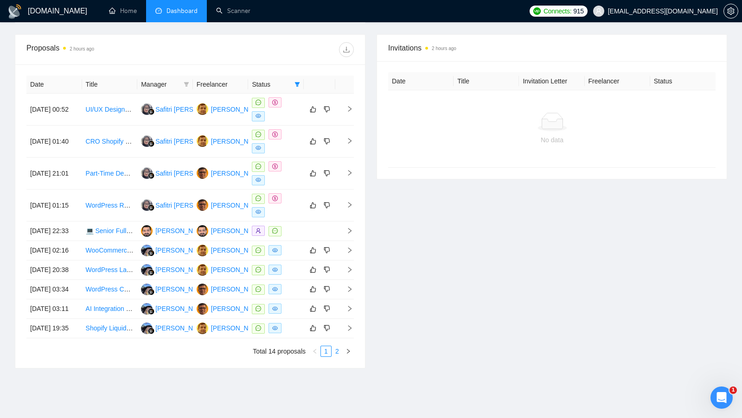
click at [341, 357] on link "2" at bounding box center [337, 351] width 10 height 10
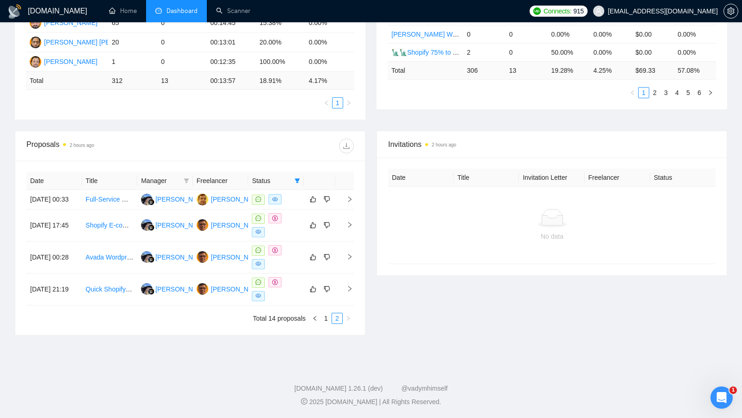
scroll to position [250, 0]
click at [416, 292] on div "Invitations 2 hours ago Date Title Invitation Letter Freelancer Status No data" at bounding box center [552, 233] width 362 height 205
click at [297, 204] on td at bounding box center [276, 199] width 56 height 19
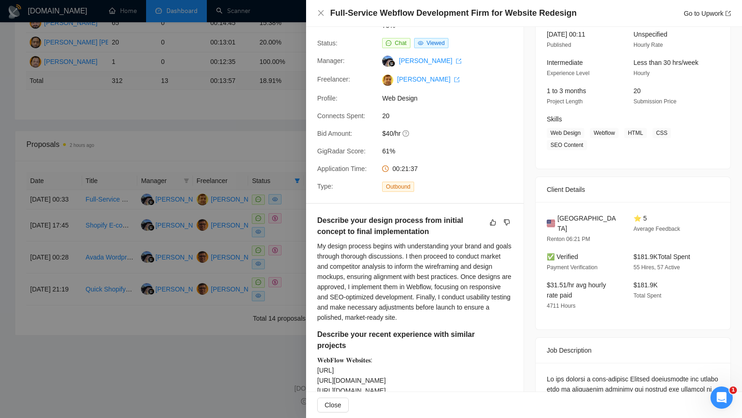
scroll to position [69, 0]
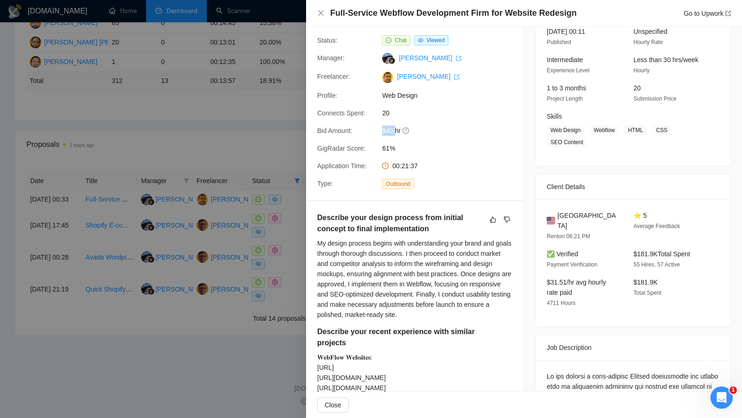
drag, startPoint x: 380, startPoint y: 122, endPoint x: 396, endPoint y: 122, distance: 15.8
click at [396, 126] on div "$40/hr" at bounding box center [427, 131] width 98 height 10
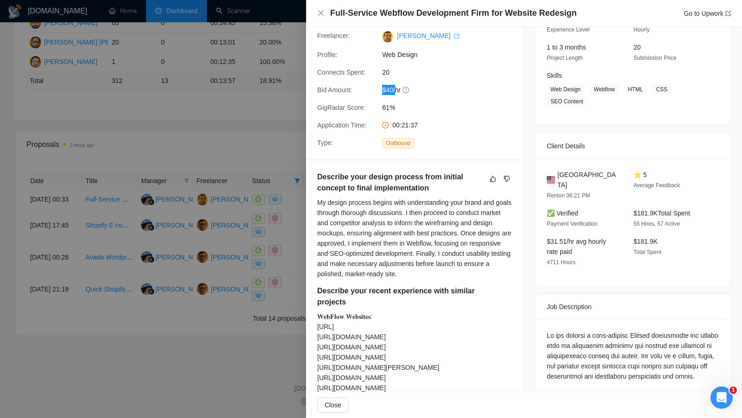
scroll to position [112, 0]
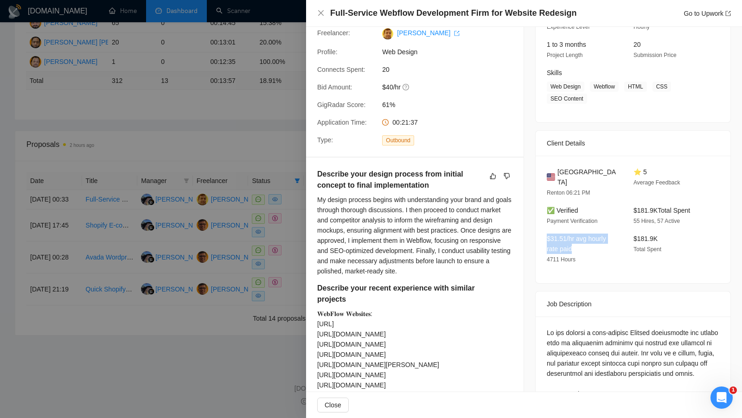
drag, startPoint x: 577, startPoint y: 236, endPoint x: 541, endPoint y: 228, distance: 36.6
click at [541, 228] on div "United States Renton 06:21 PM ⭐ 5 Average Feedback ✅ Verified Payment Verificat…" at bounding box center [633, 220] width 195 height 128
click at [688, 264] on div "United States Renton 06:21 PM ⭐ 5 Average Feedback ✅ Verified Payment Verificat…" at bounding box center [633, 220] width 195 height 128
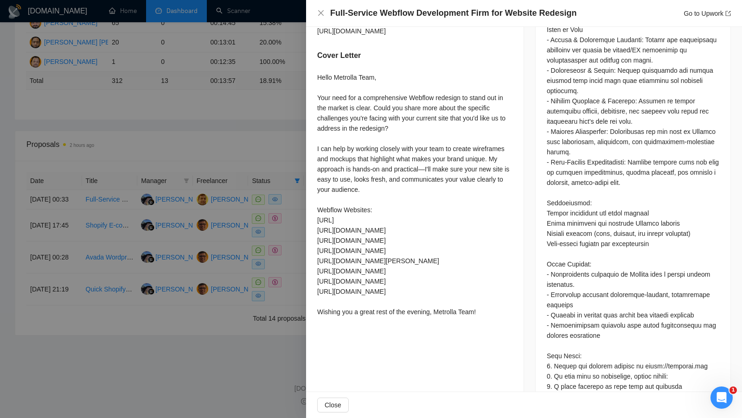
scroll to position [485, 0]
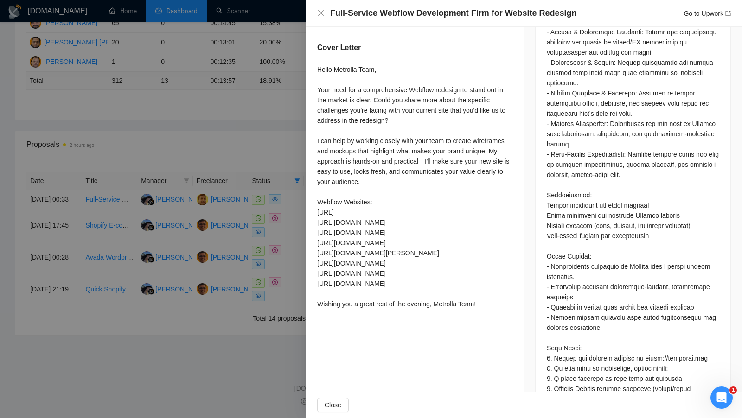
click at [285, 241] on div at bounding box center [371, 209] width 742 height 418
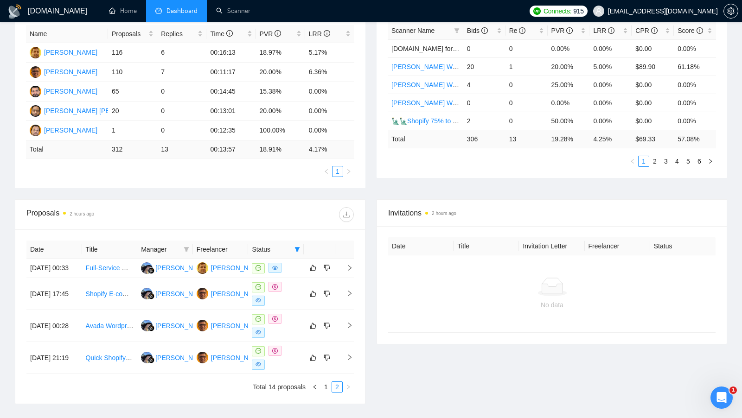
scroll to position [196, 0]
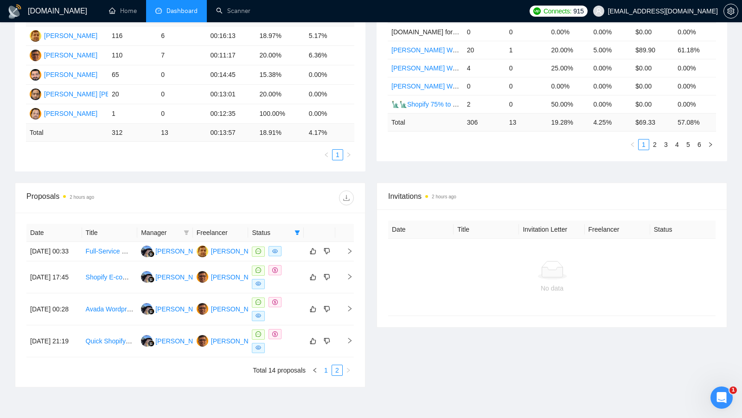
click at [326, 376] on link "1" at bounding box center [326, 370] width 10 height 10
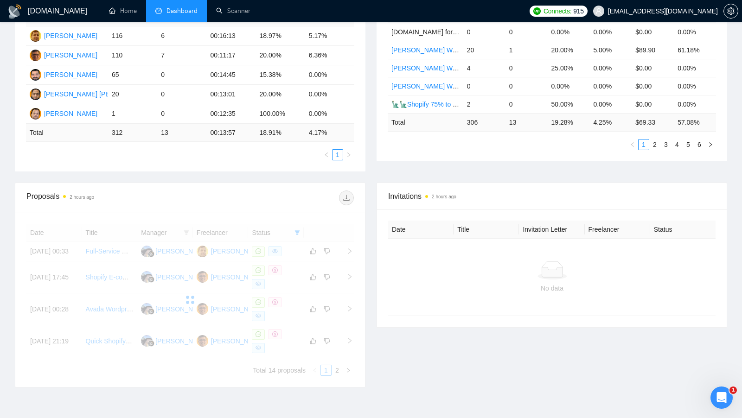
click at [395, 346] on div "Invitations 2 hours ago Date Title Invitation Letter Freelancer Status No data" at bounding box center [552, 285] width 362 height 205
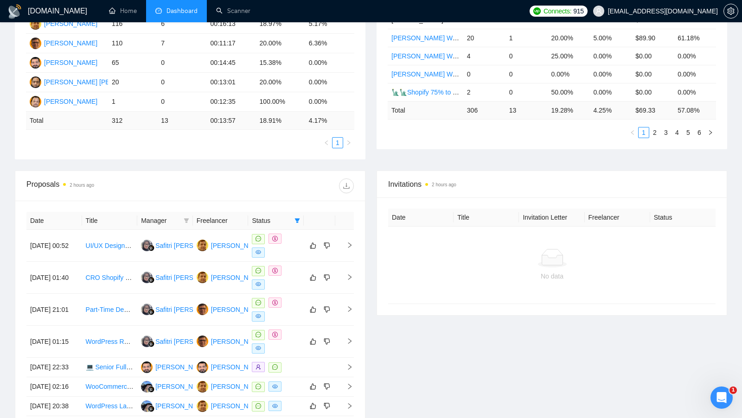
scroll to position [0, 0]
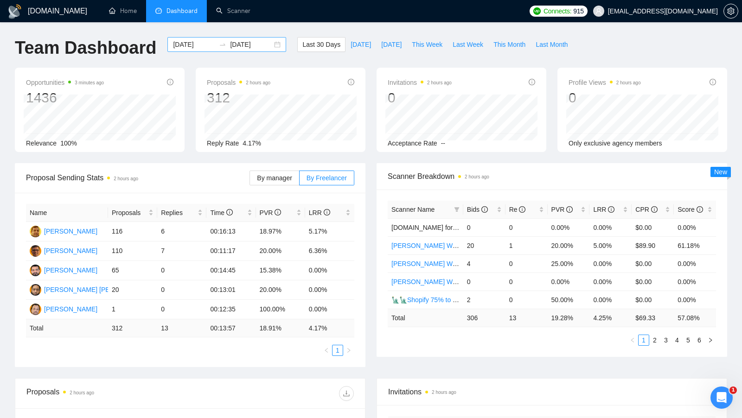
click at [266, 42] on div "2025-09-08 2025-10-08" at bounding box center [226, 44] width 119 height 15
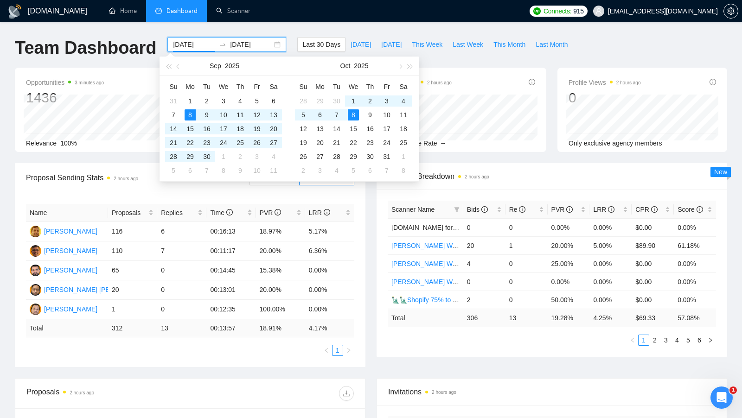
click at [184, 68] on div "Sep 2025" at bounding box center [224, 66] width 81 height 19
click at [181, 67] on button "button" at bounding box center [178, 66] width 10 height 19
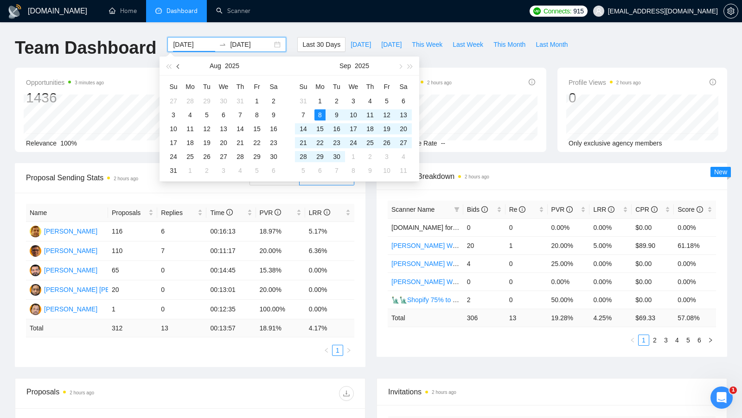
click at [181, 66] on button "button" at bounding box center [178, 66] width 10 height 19
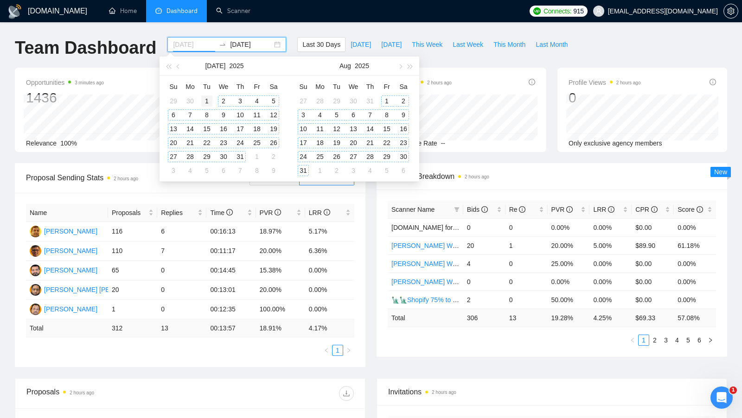
type input "2025-07-01"
click at [212, 98] on div "1" at bounding box center [206, 101] width 11 height 11
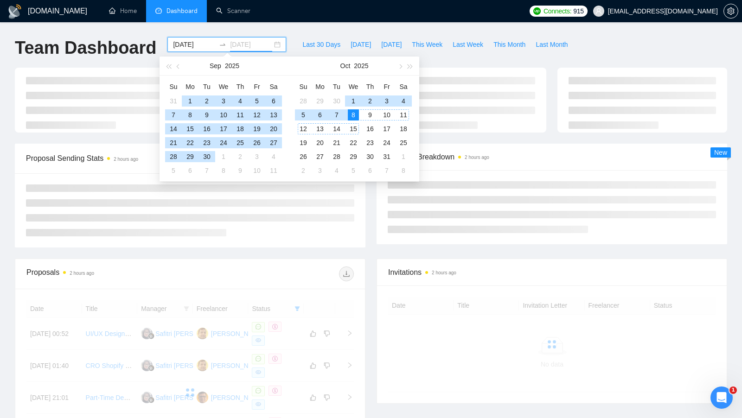
type input "2025-10-08"
click at [357, 112] on div "8" at bounding box center [353, 114] width 11 height 11
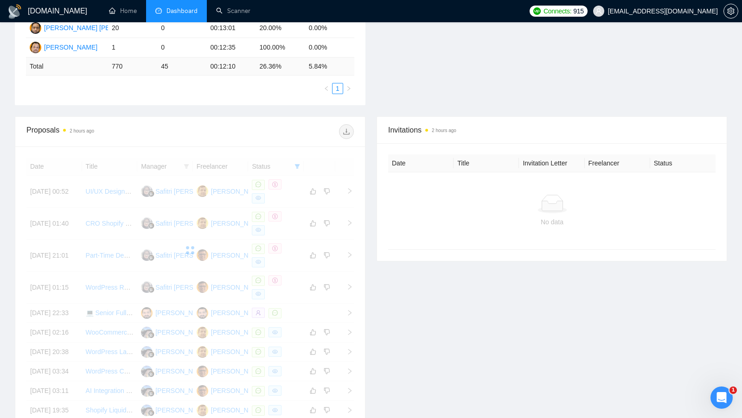
scroll to position [413, 0]
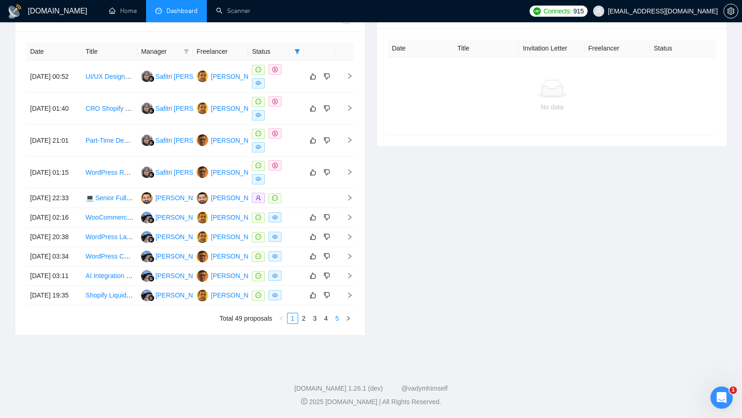
click at [334, 324] on link "5" at bounding box center [337, 318] width 10 height 10
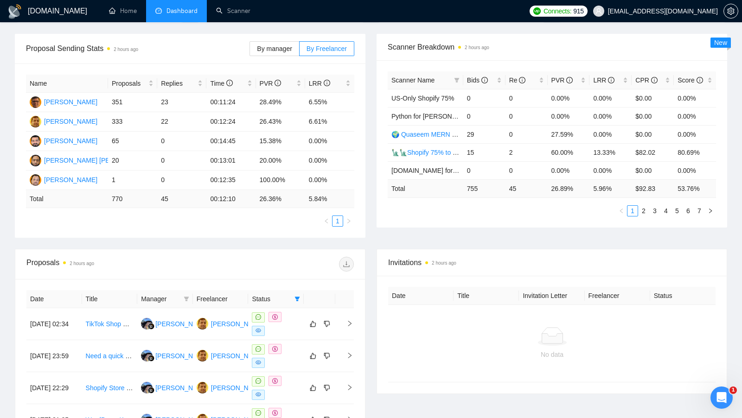
scroll to position [32, 0]
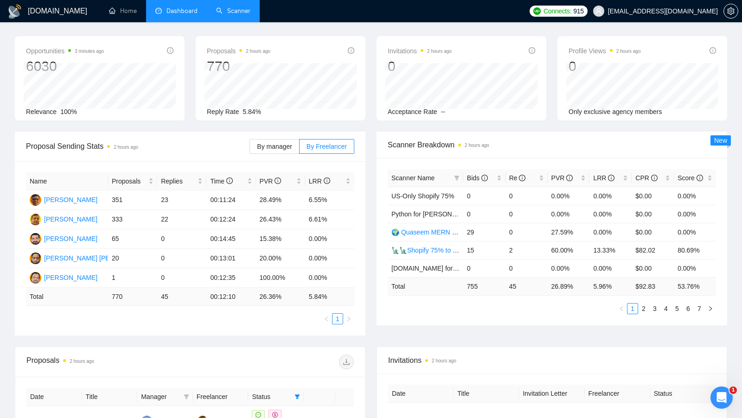
click at [226, 15] on link "Scanner" at bounding box center [233, 11] width 34 height 8
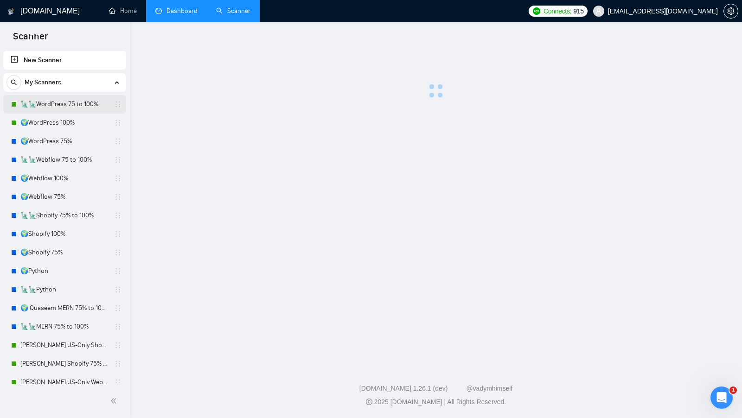
click at [75, 102] on link "🗽🗽WordPress 75 to 100%" at bounding box center [64, 104] width 88 height 19
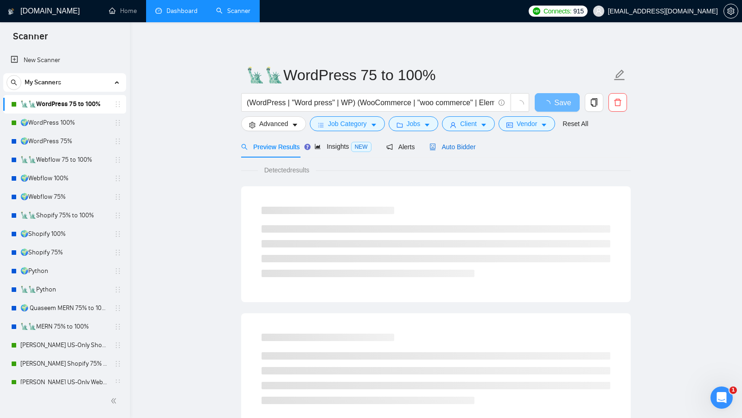
click at [463, 142] on div "Auto Bidder" at bounding box center [452, 147] width 46 height 10
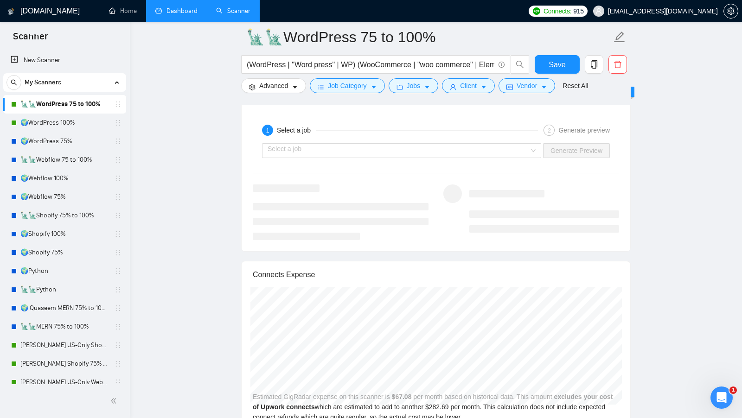
scroll to position [1892, 0]
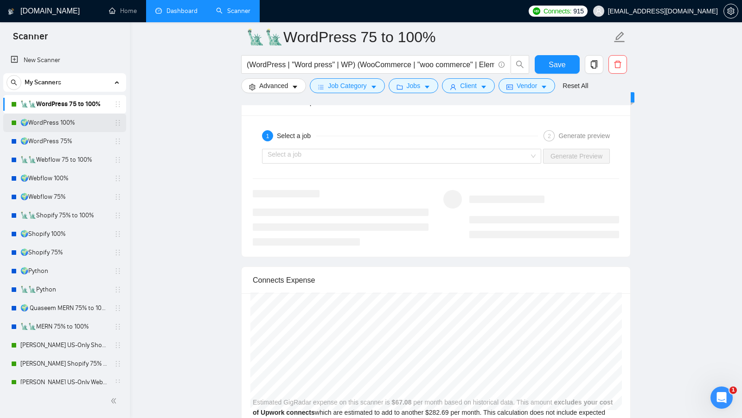
click at [58, 117] on link "🌍WordPress 100%" at bounding box center [64, 123] width 88 height 19
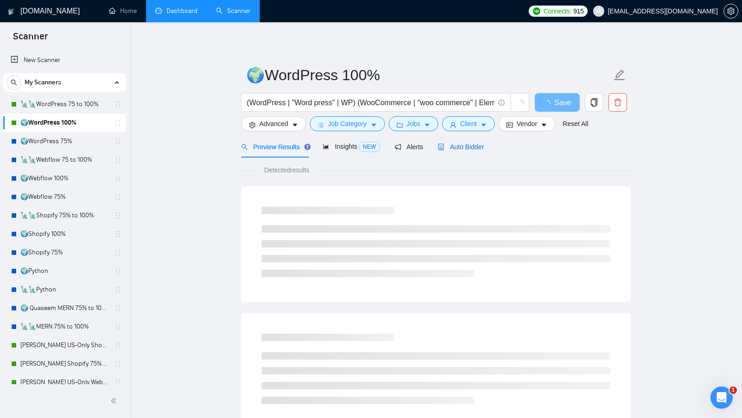
click at [473, 151] on div "Auto Bidder" at bounding box center [461, 147] width 46 height 10
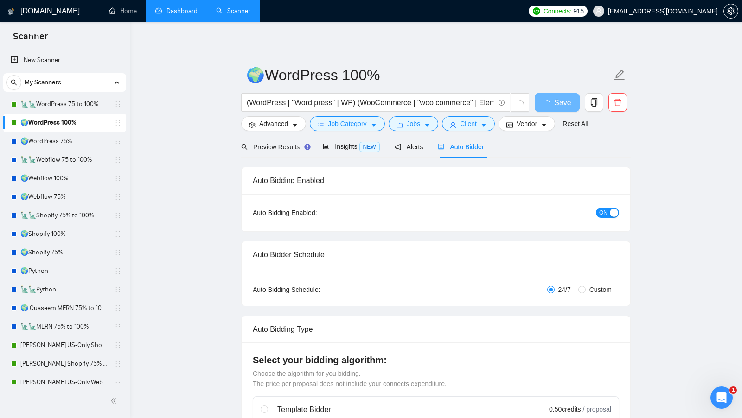
radio input "false"
radio input "true"
checkbox input "true"
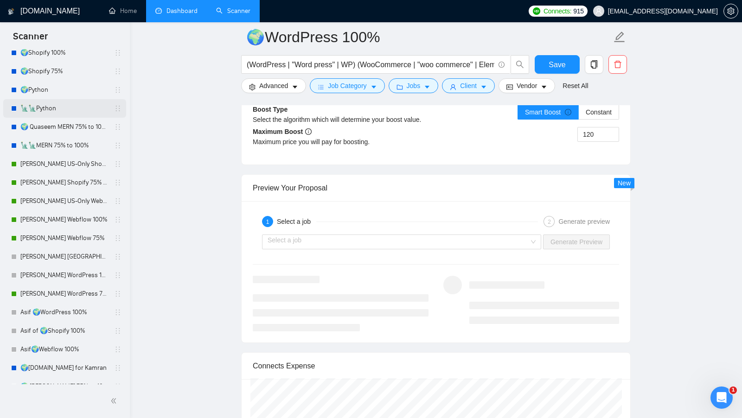
scroll to position [179, 0]
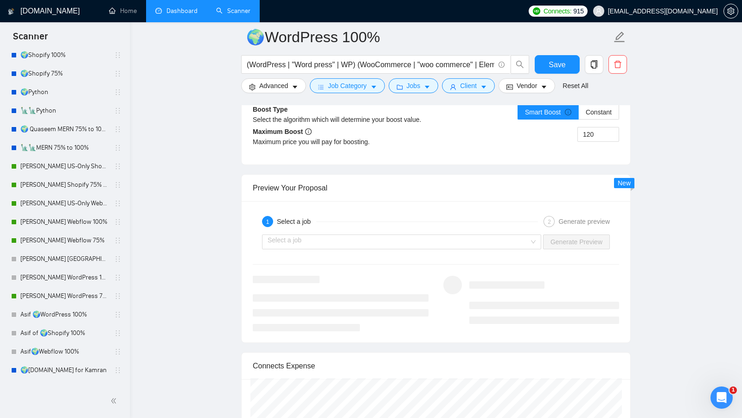
click at [177, 15] on link "Dashboard" at bounding box center [176, 11] width 42 height 8
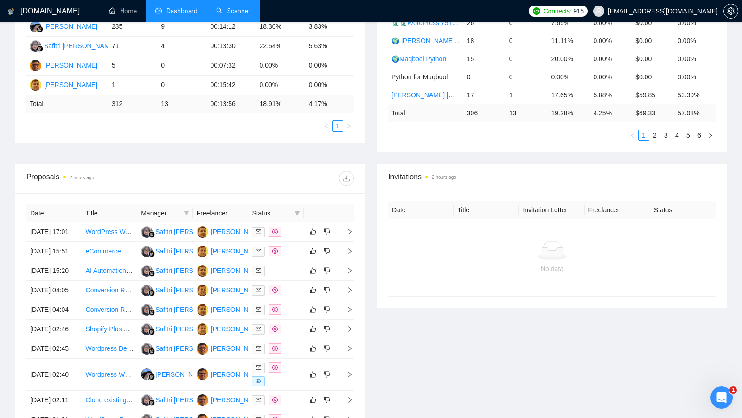
click at [287, 174] on div at bounding box center [272, 178] width 164 height 15
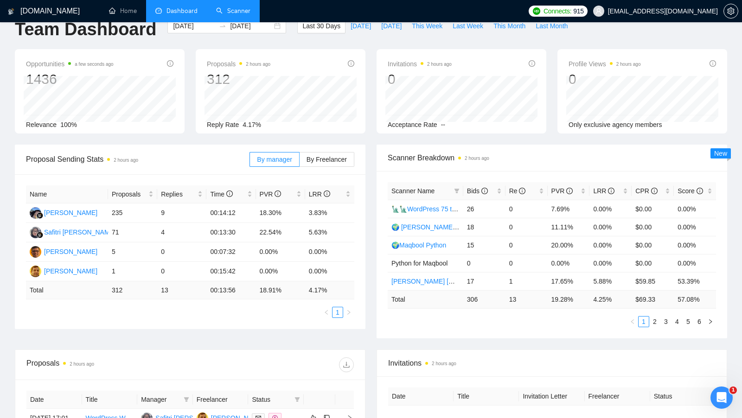
scroll to position [15, 0]
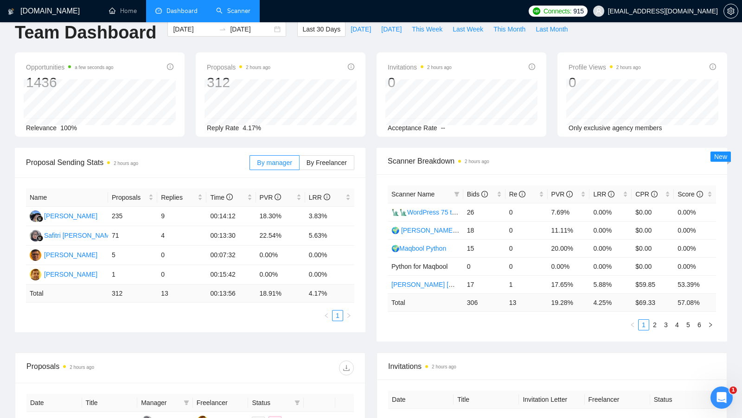
click at [365, 148] on div "Proposal Sending Stats 2 hours ago By manager By Freelancer" at bounding box center [190, 163] width 351 height 30
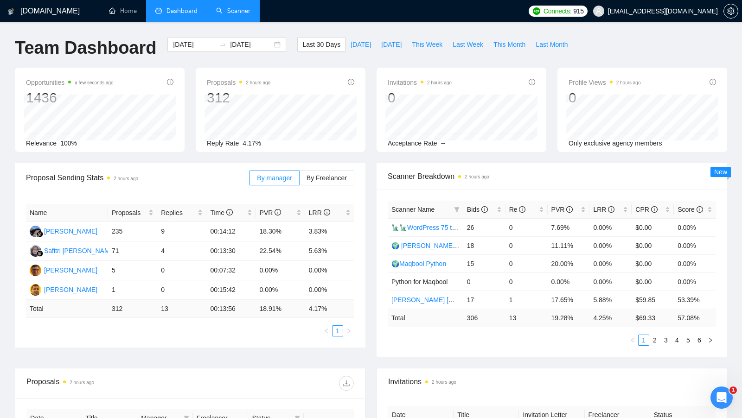
scroll to position [21, 0]
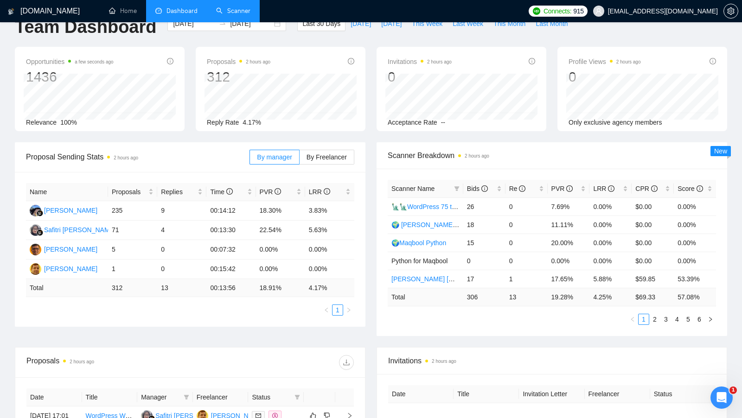
click at [237, 7] on link "Scanner" at bounding box center [233, 11] width 34 height 8
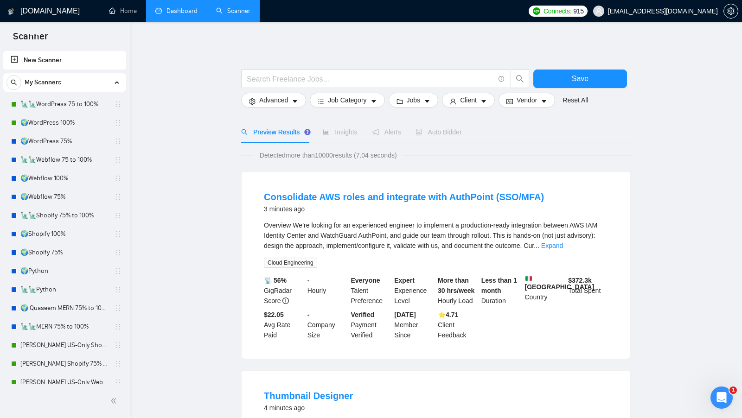
click at [174, 7] on link "Dashboard" at bounding box center [176, 11] width 42 height 8
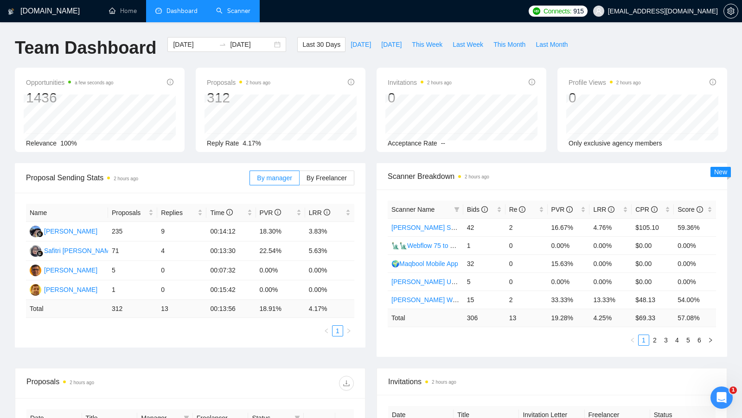
click at [372, 146] on div "Invitations 2 hours ago 0 Acceptance Rate --" at bounding box center [461, 110] width 181 height 84
